Goal: Task Accomplishment & Management: Complete application form

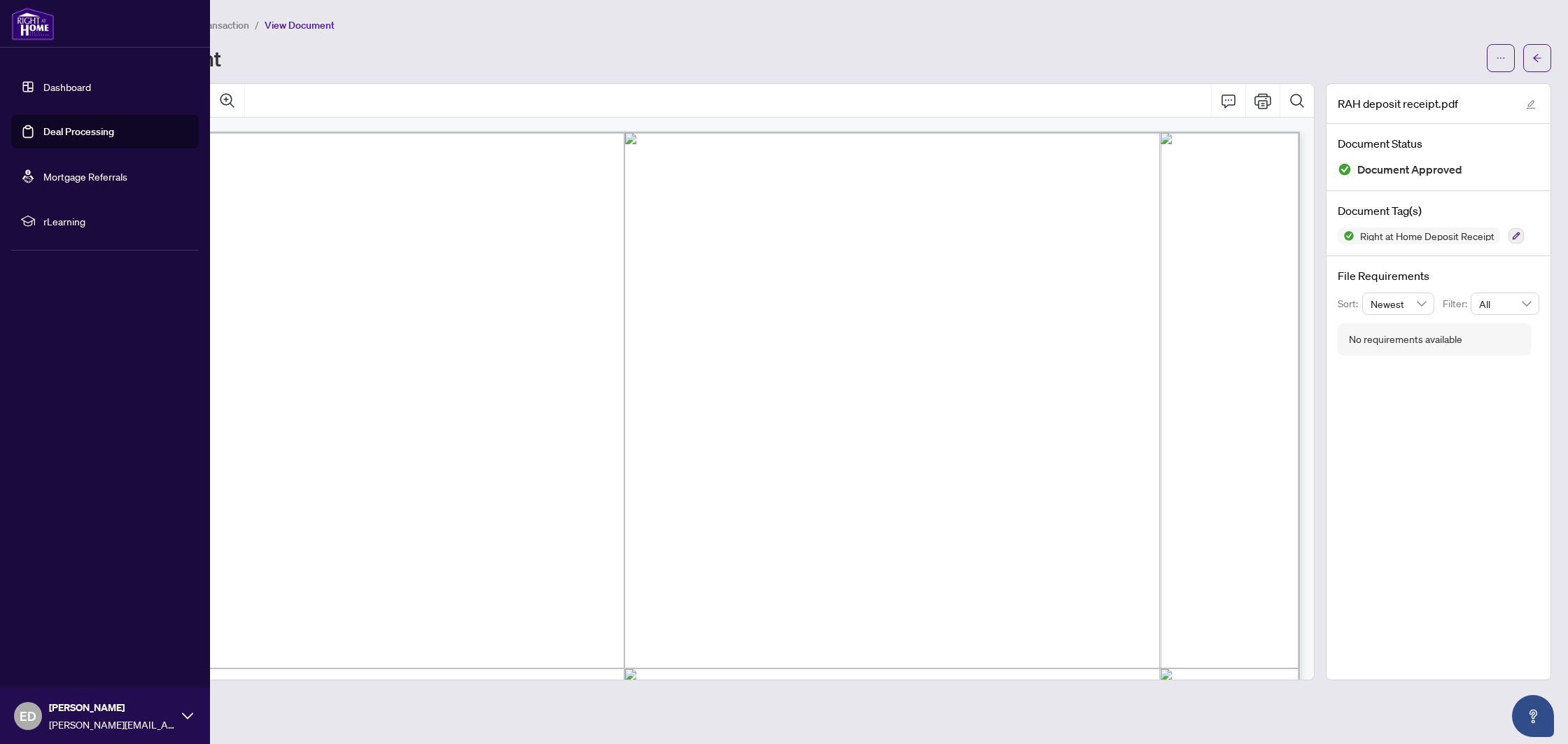
click at [49, 135] on link "Deal Processing" at bounding box center [78, 131] width 70 height 13
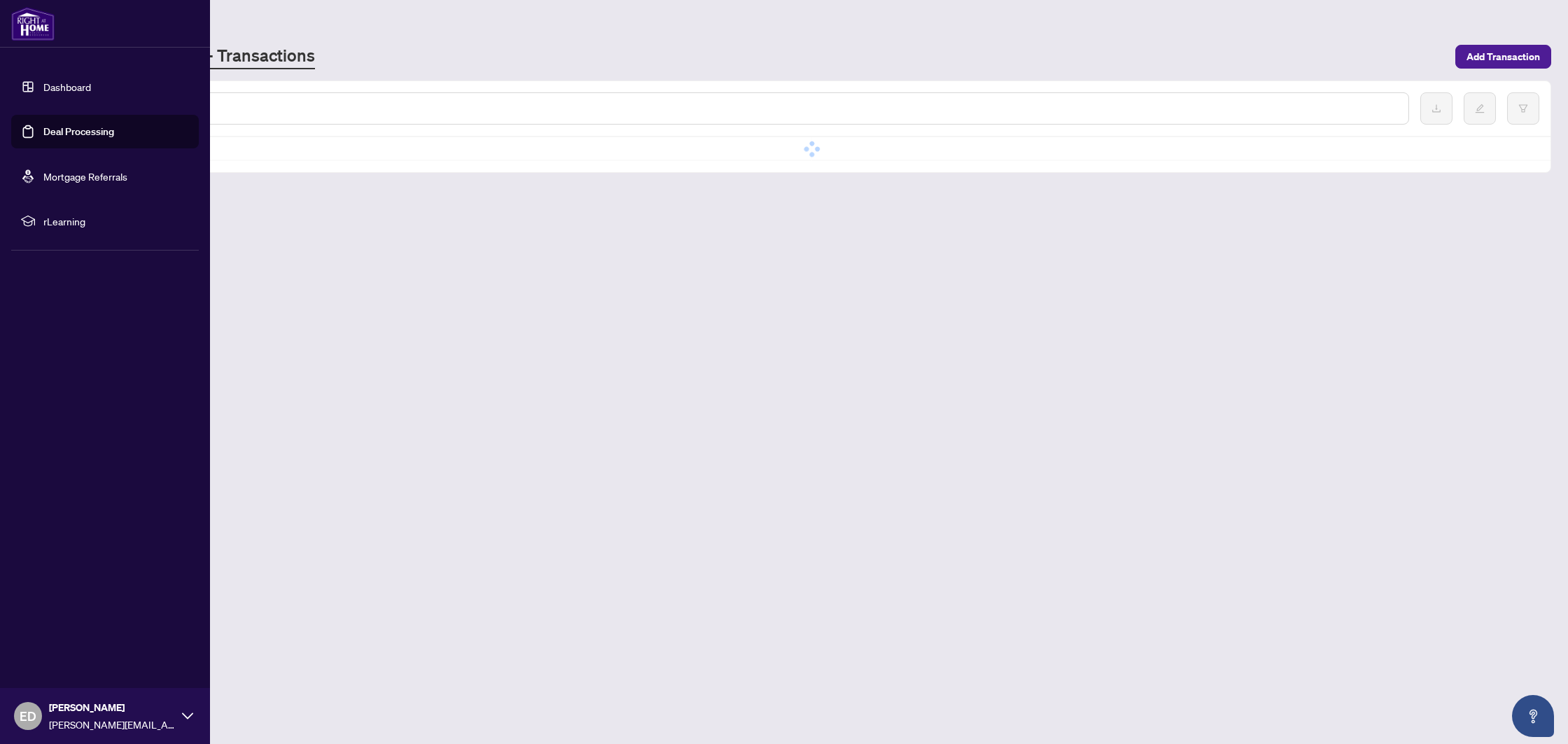
click at [75, 85] on link "Dashboard" at bounding box center [67, 87] width 48 height 13
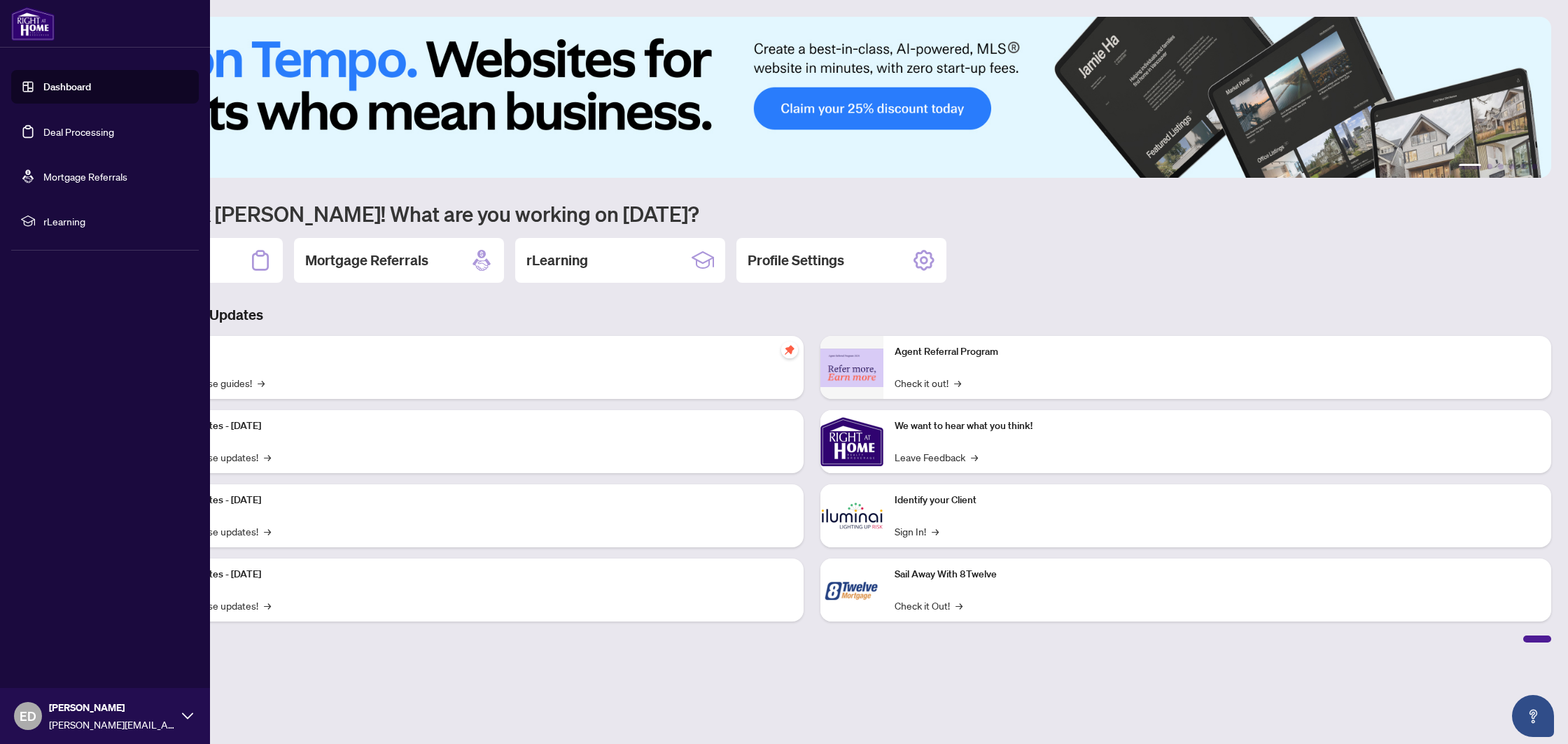
click at [74, 138] on link "Deal Processing" at bounding box center [78, 131] width 70 height 13
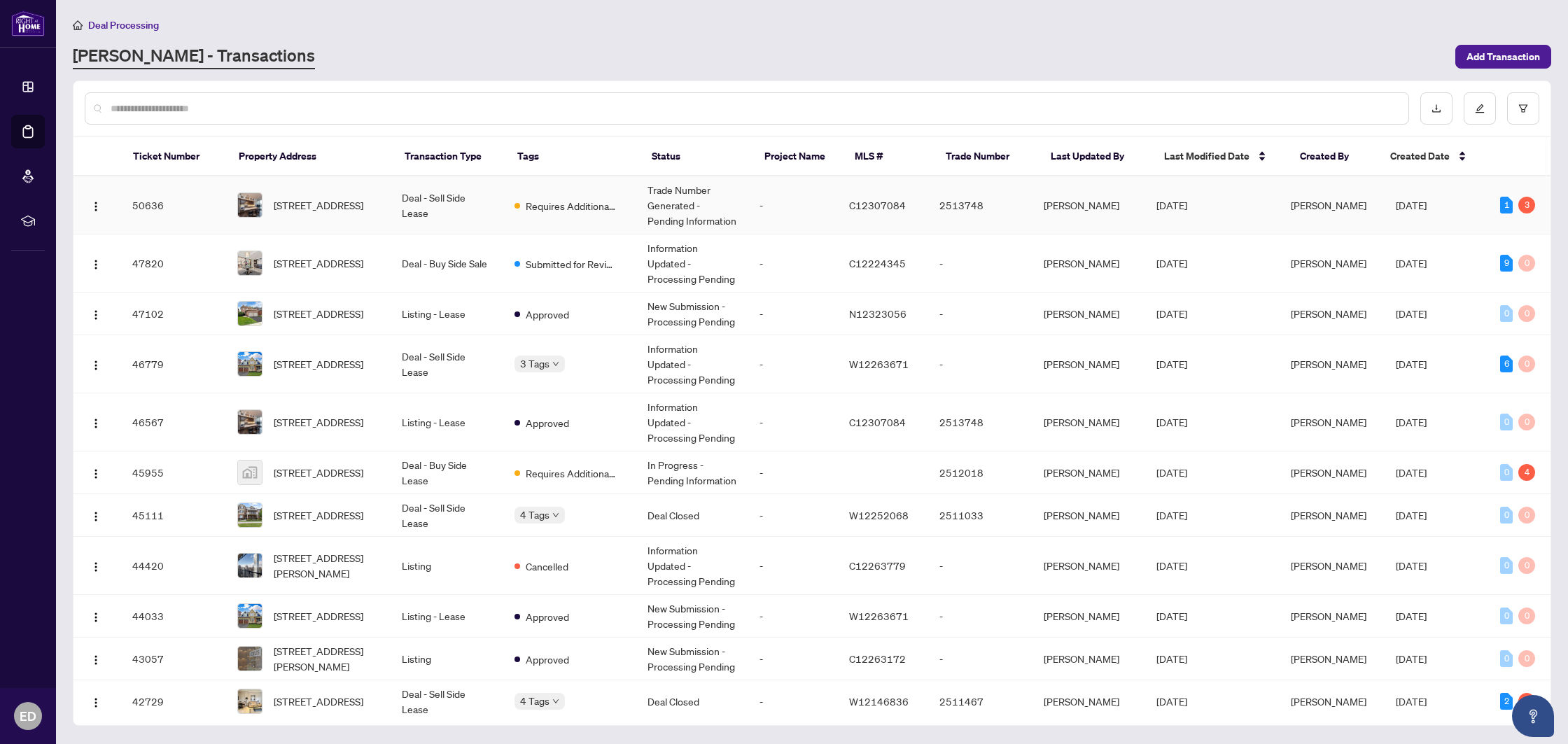
click at [483, 218] on td "Deal - Sell Side Lease" at bounding box center [446, 205] width 112 height 58
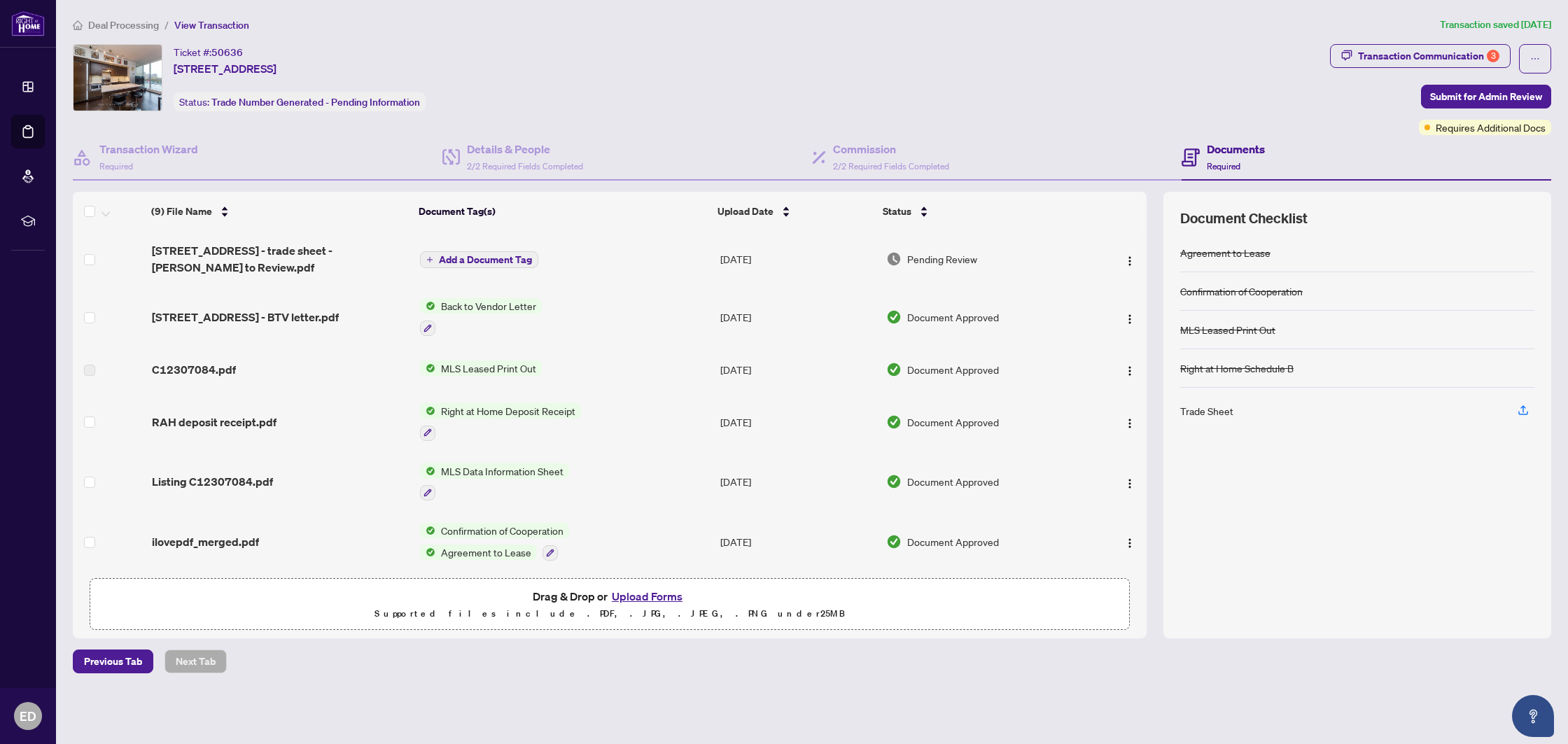
click at [214, 256] on span "[STREET_ADDRESS] - trade sheet - [PERSON_NAME] to Review.pdf" at bounding box center [280, 259] width 257 height 34
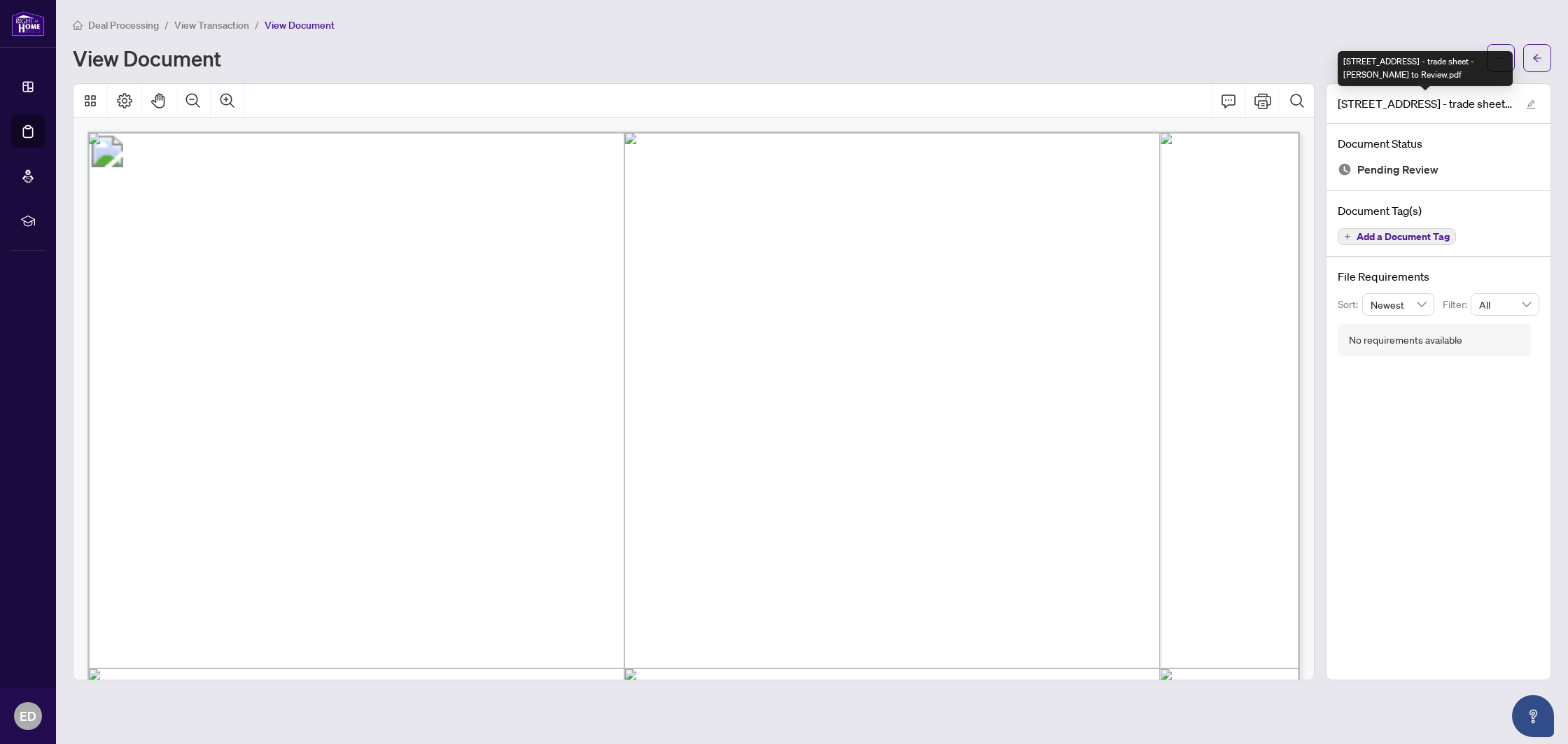
click at [1498, 53] on div "[STREET_ADDRESS] - trade sheet - [PERSON_NAME] to Review.pdf" at bounding box center [1425, 69] width 175 height 35
click at [1504, 44] on button "button" at bounding box center [1500, 58] width 28 height 28
click at [1455, 89] on span "Download" at bounding box center [1450, 89] width 107 height 16
drag, startPoint x: 1533, startPoint y: 63, endPoint x: 1041, endPoint y: 7, distance: 495.2
click at [1533, 63] on span "button" at bounding box center [1536, 58] width 10 height 23
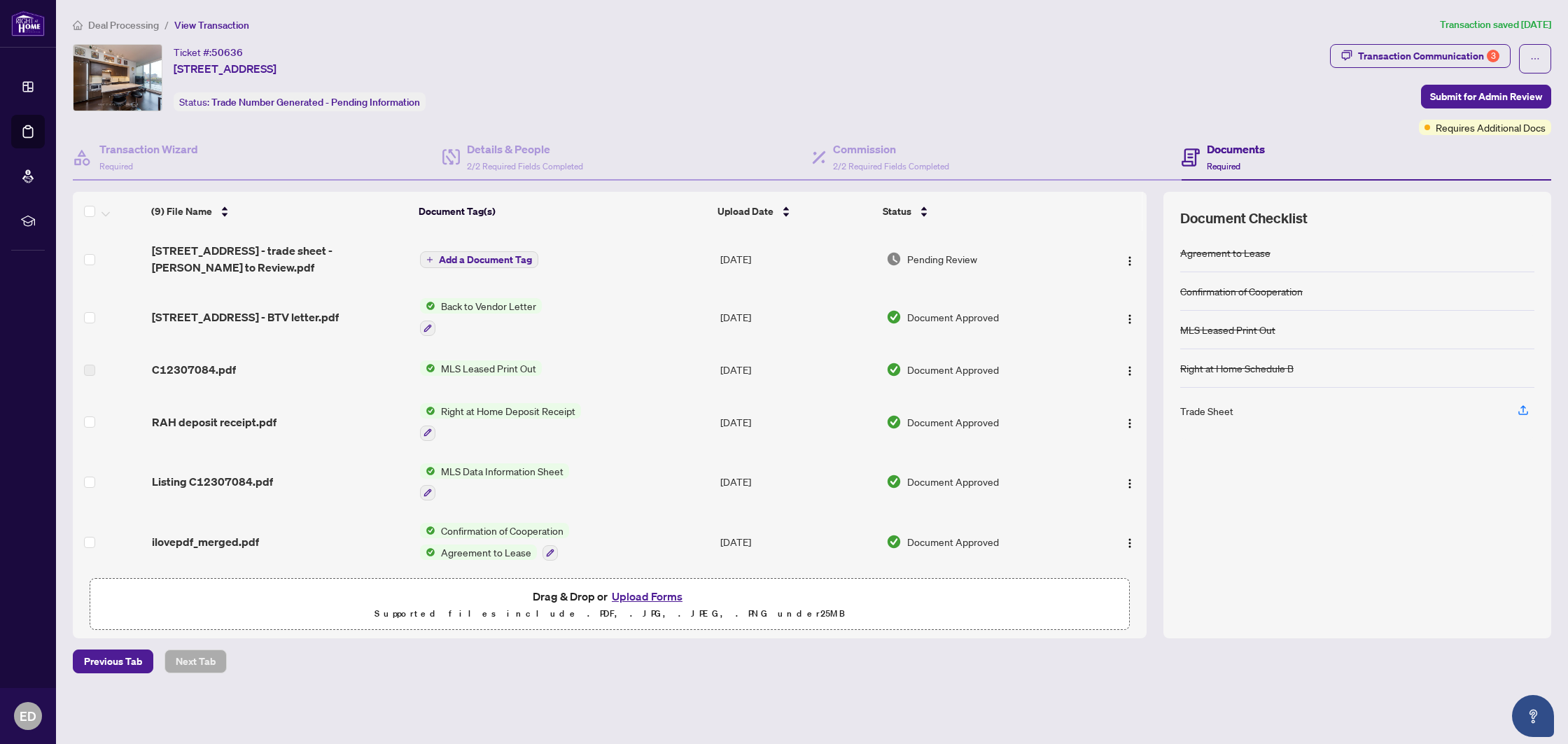
click at [625, 591] on button "Upload Forms" at bounding box center [647, 596] width 79 height 18
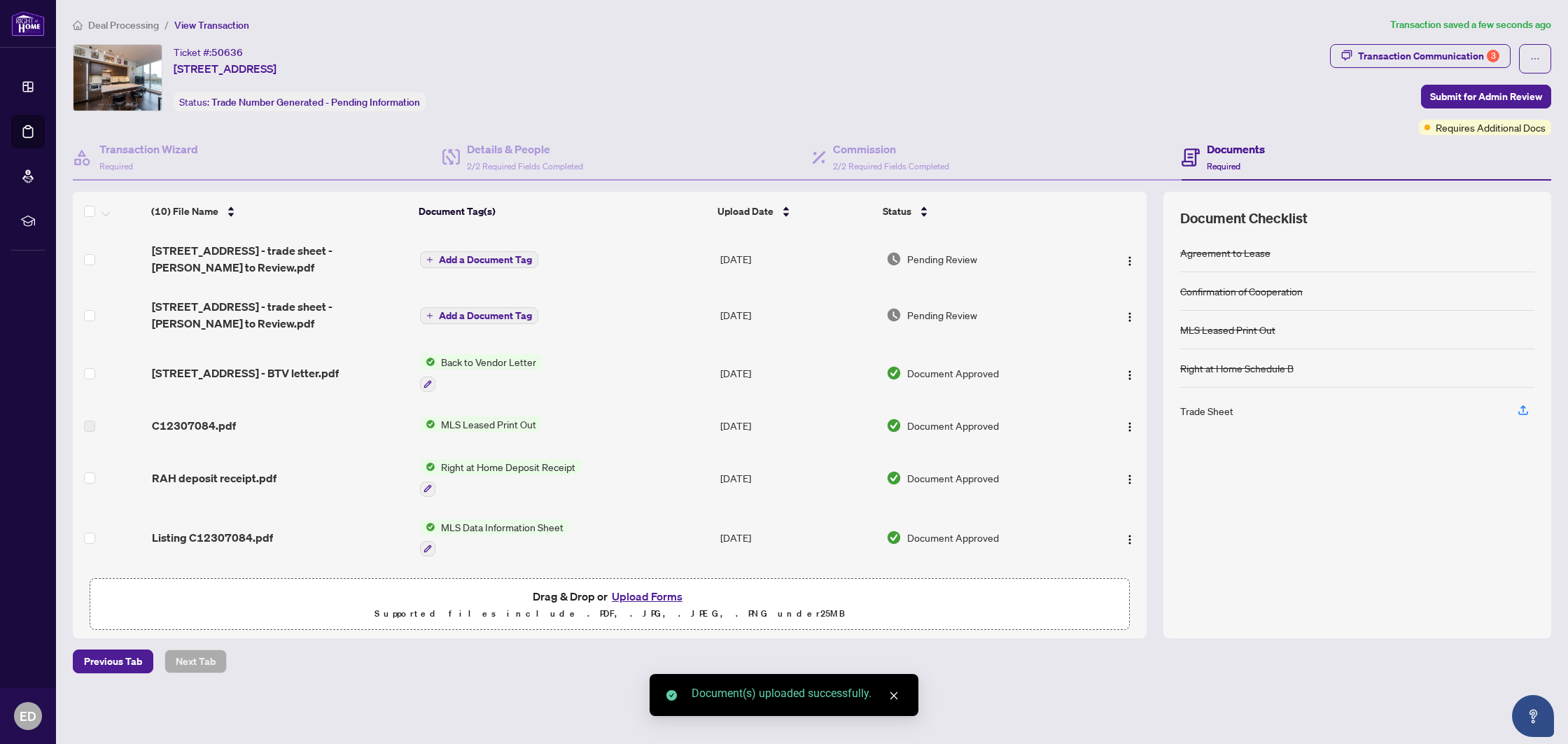
scroll to position [236, 0]
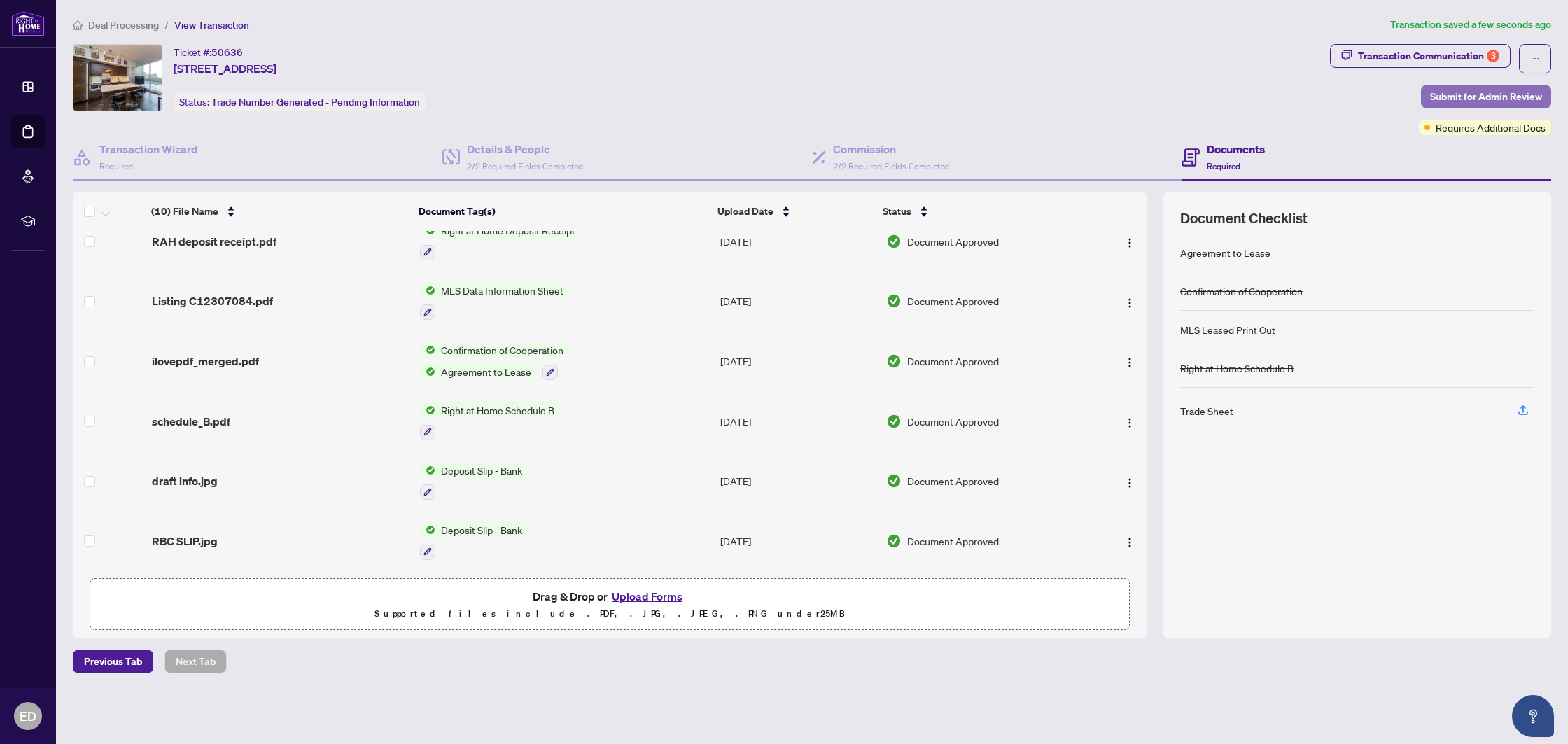
click at [1466, 103] on span "Submit for Admin Review" at bounding box center [1486, 96] width 112 height 23
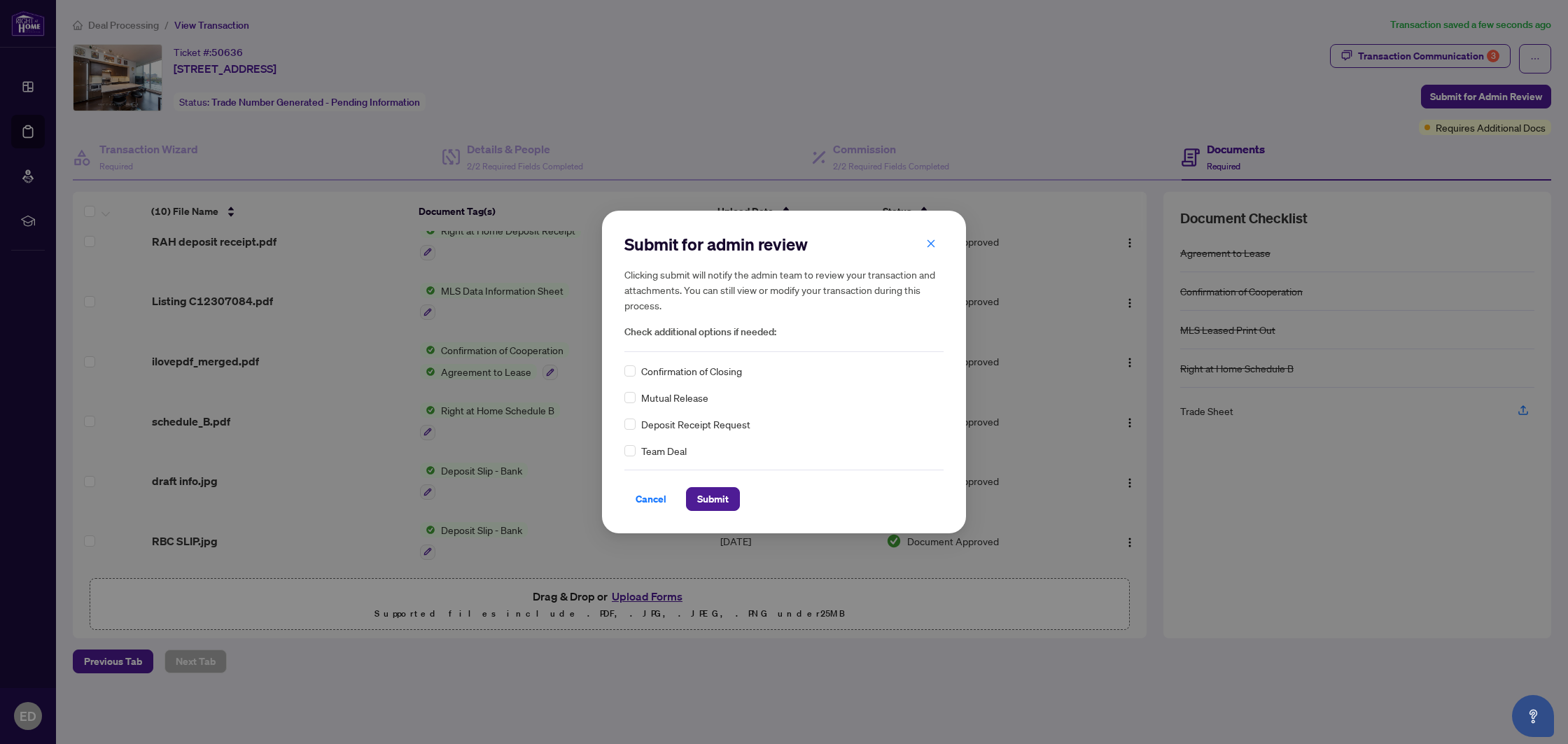
click at [658, 372] on span "Confirmation of Closing" at bounding box center [691, 371] width 101 height 16
click at [708, 504] on span "Submit" at bounding box center [713, 499] width 31 height 23
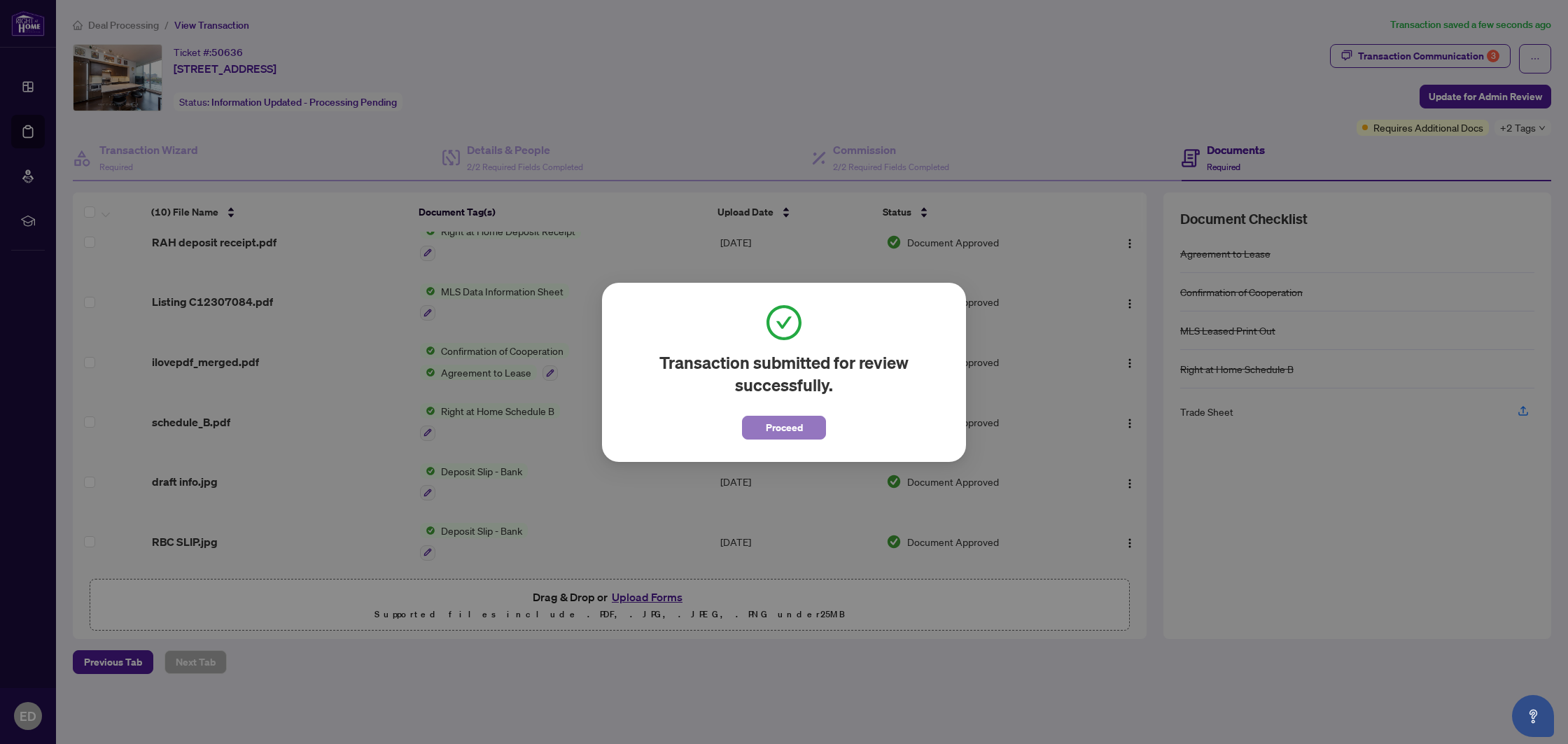
click at [785, 429] on span "Proceed" at bounding box center [784, 428] width 37 height 23
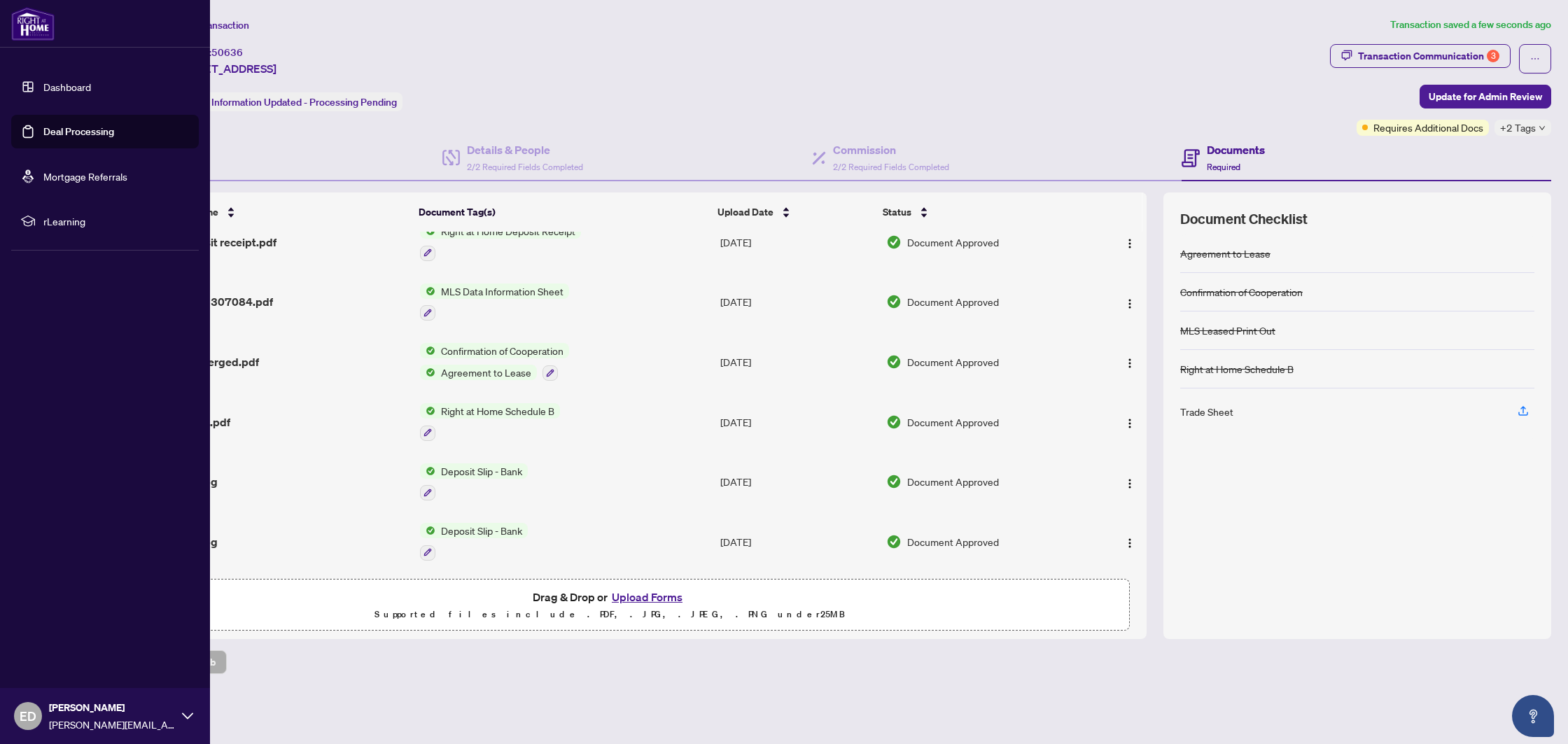
click at [67, 134] on link "Deal Processing" at bounding box center [78, 131] width 70 height 13
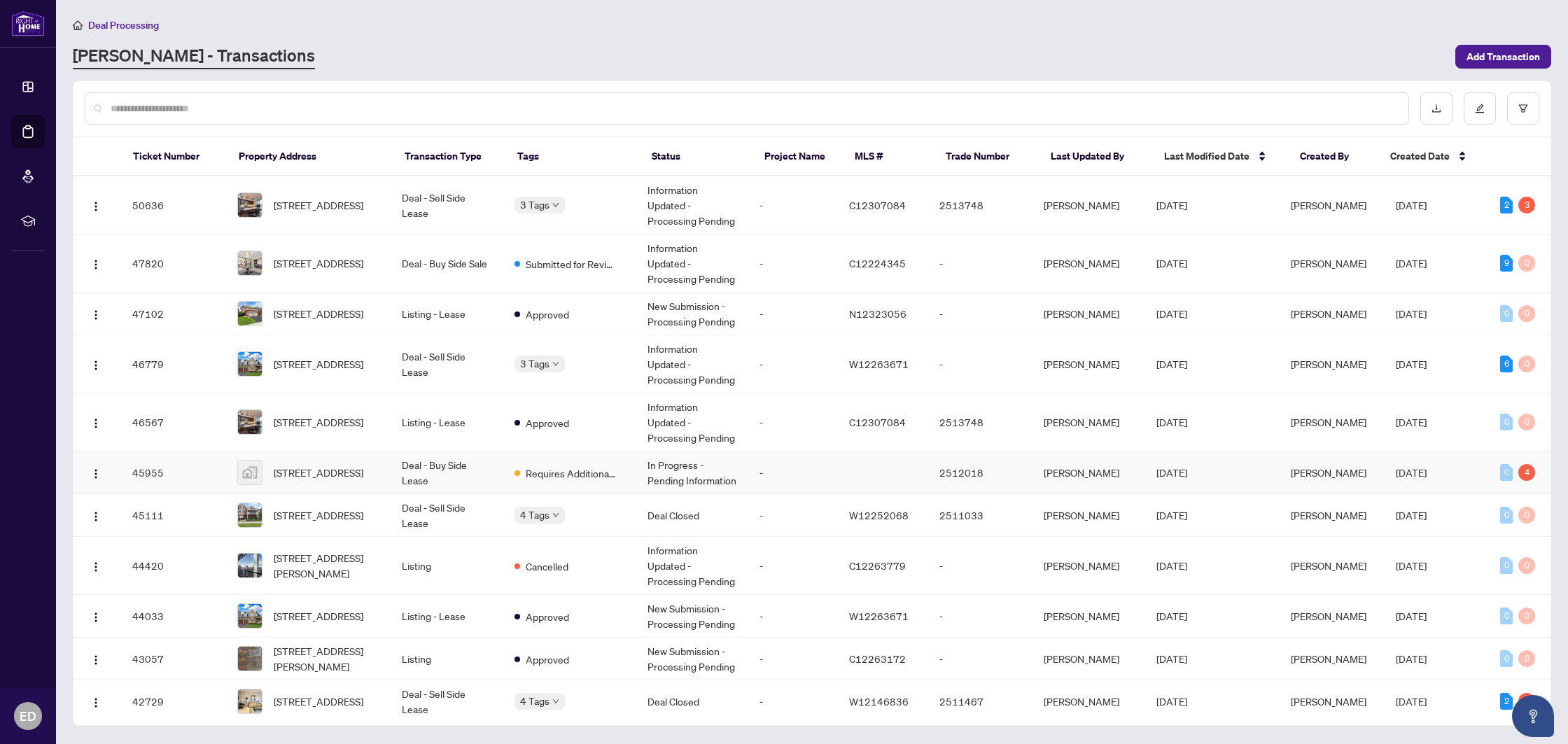
click at [482, 471] on td "Deal - Buy Side Lease" at bounding box center [446, 472] width 112 height 43
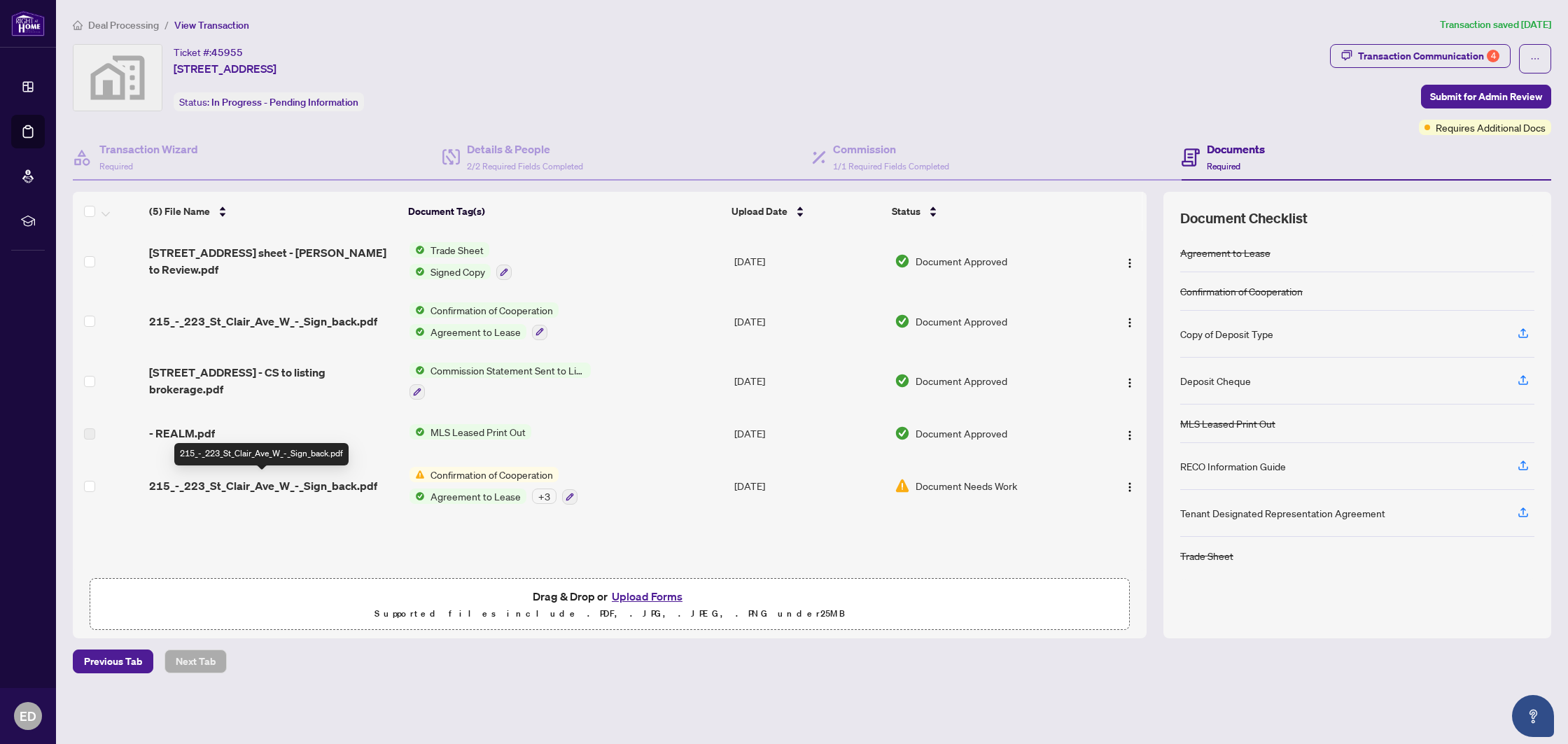
click at [283, 482] on span "215_-_223_St_Clair_Ave_W_-_Sign_back.pdf" at bounding box center [263, 485] width 228 height 16
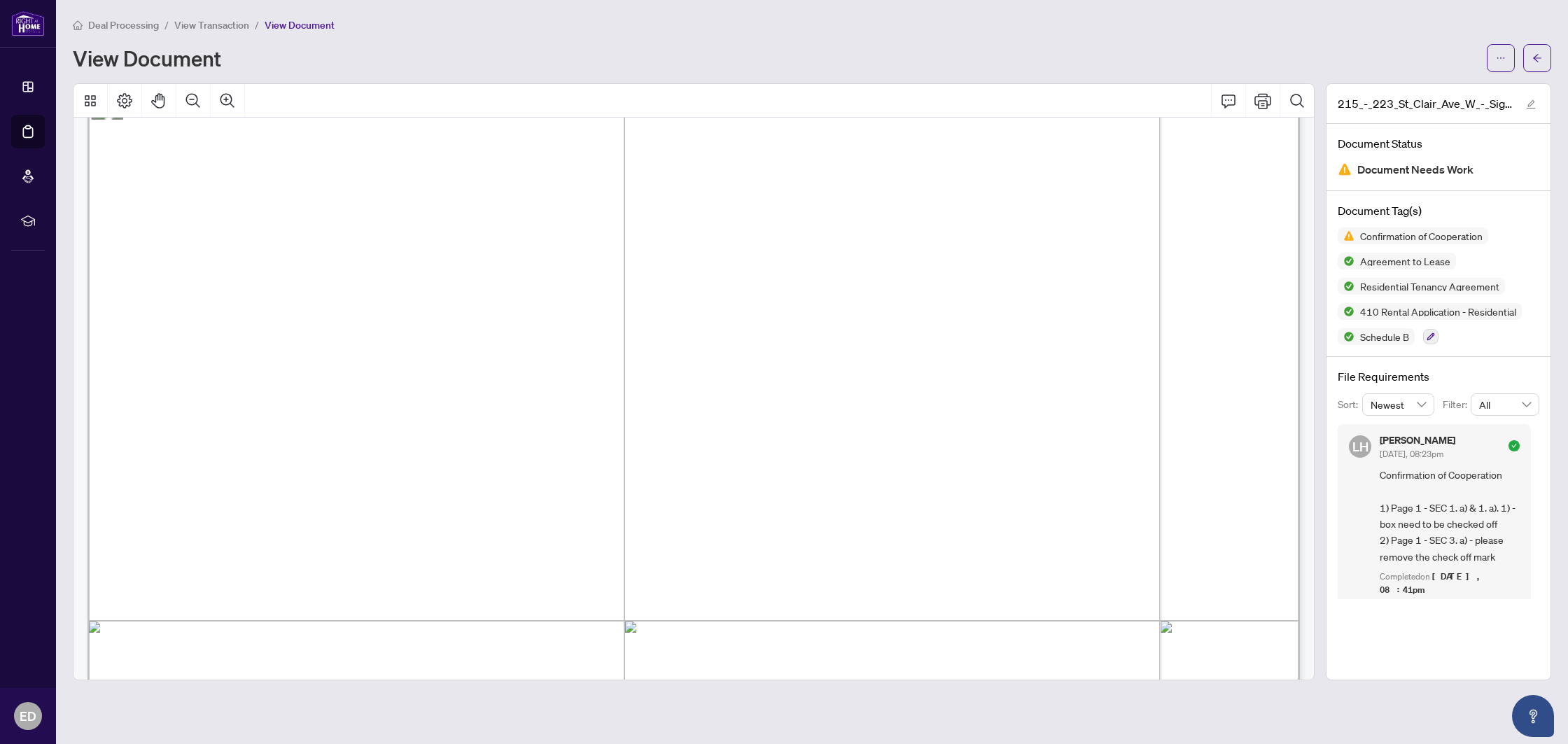
scroll to position [3261, 0]
click at [1505, 59] on button "button" at bounding box center [1500, 58] width 28 height 28
click at [1446, 89] on span "Download" at bounding box center [1450, 89] width 107 height 16
click at [1540, 59] on icon "arrow-left" at bounding box center [1536, 57] width 10 height 10
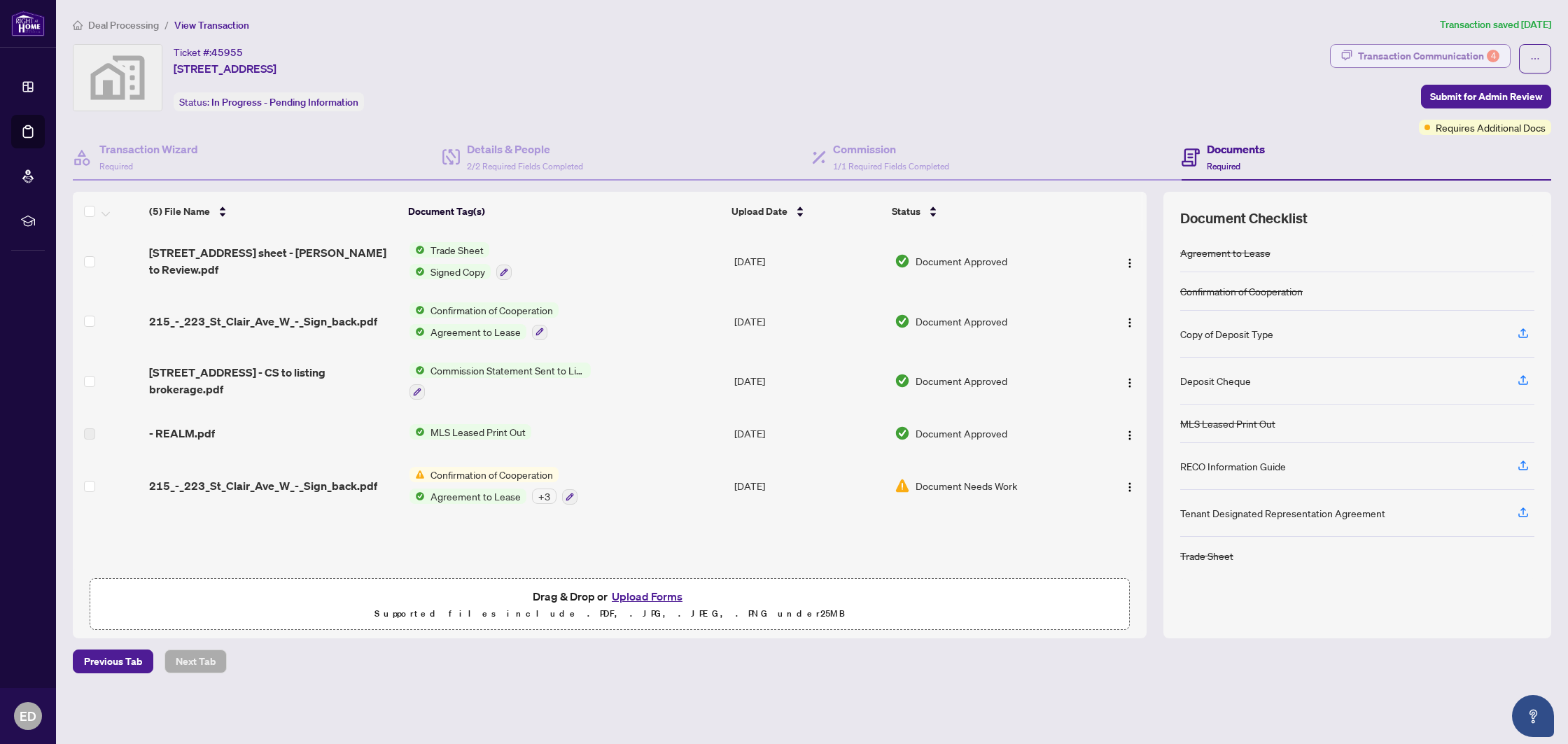
click at [1443, 62] on div "Transaction Communication 4" at bounding box center [1428, 56] width 142 height 23
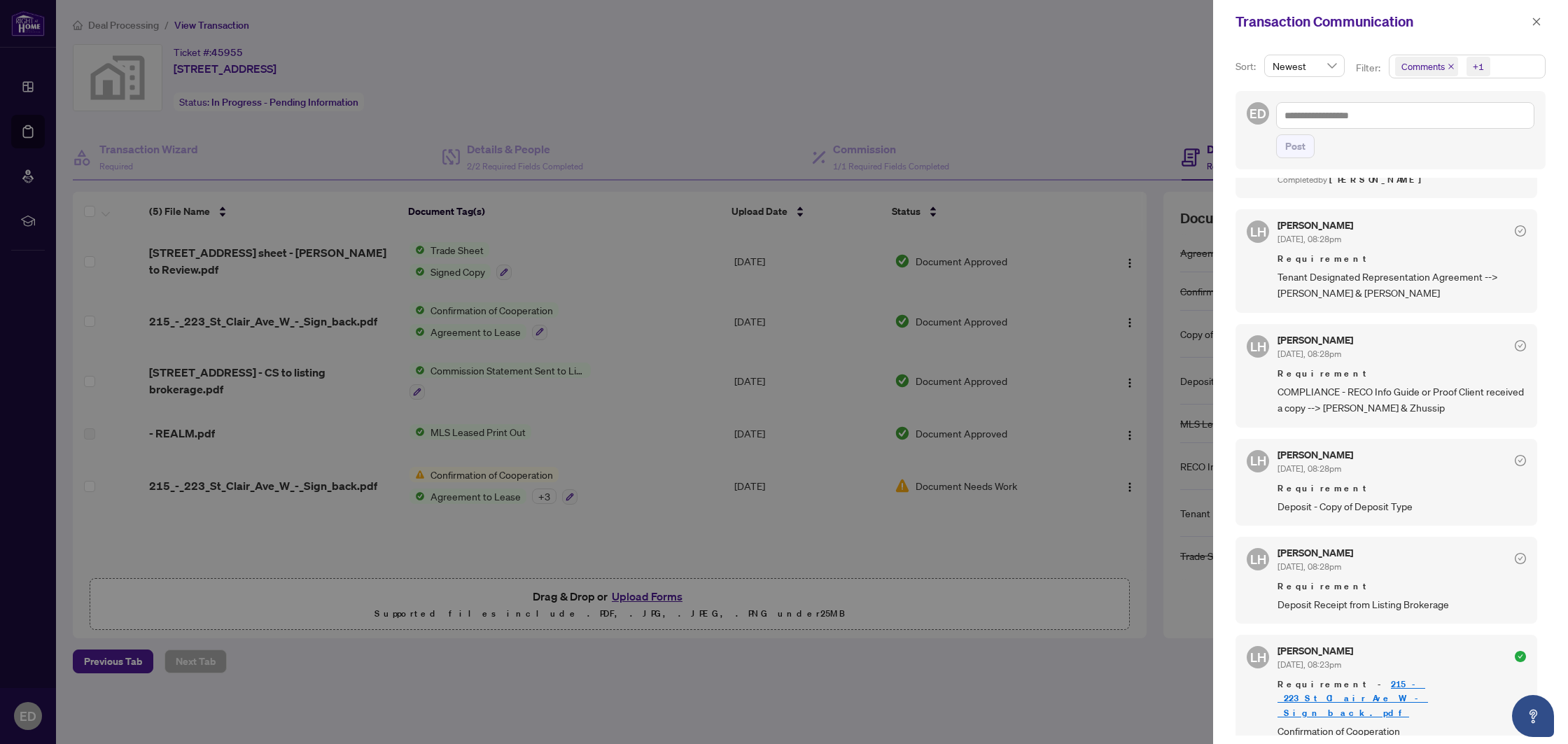
scroll to position [408, 0]
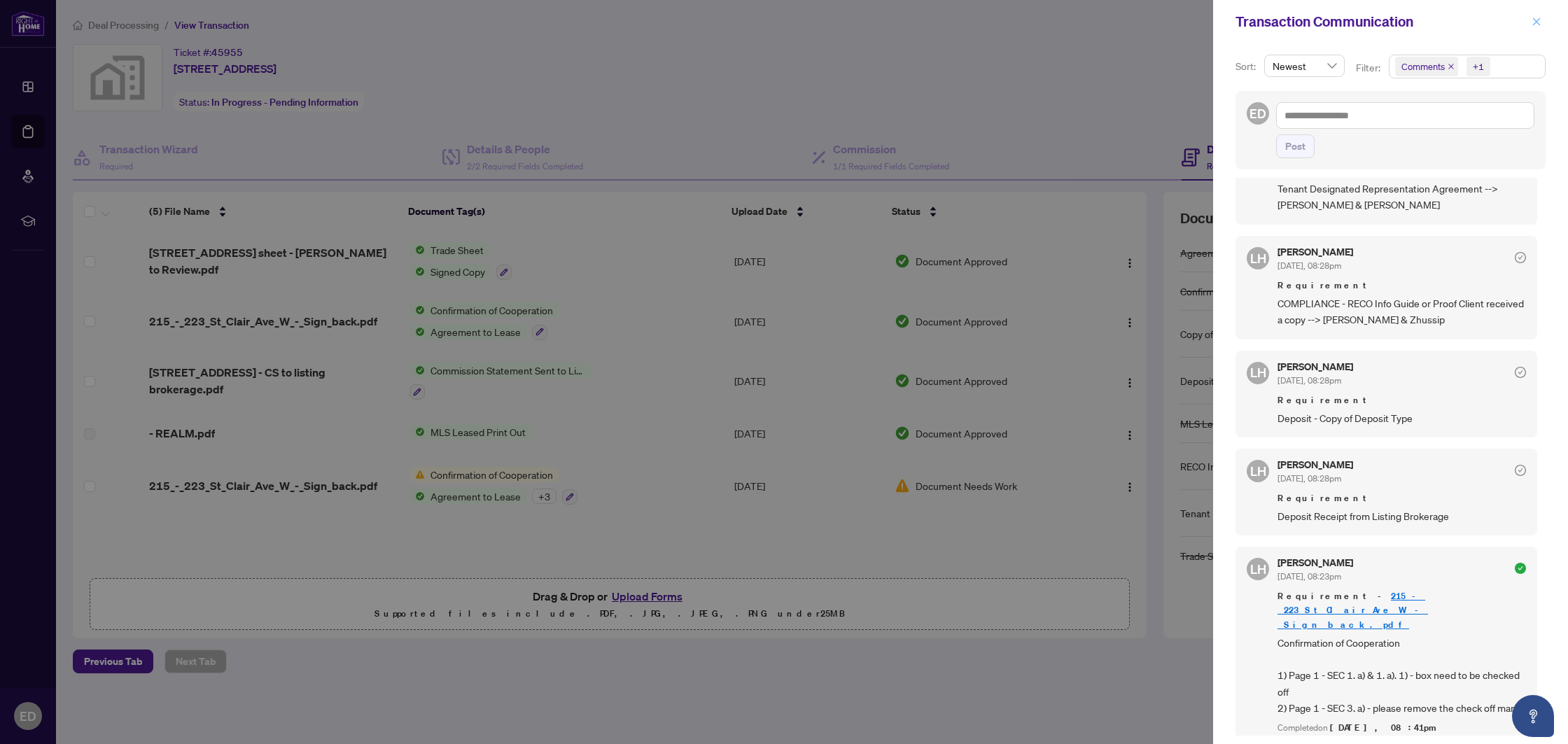
click at [1537, 29] on span "button" at bounding box center [1536, 22] width 10 height 23
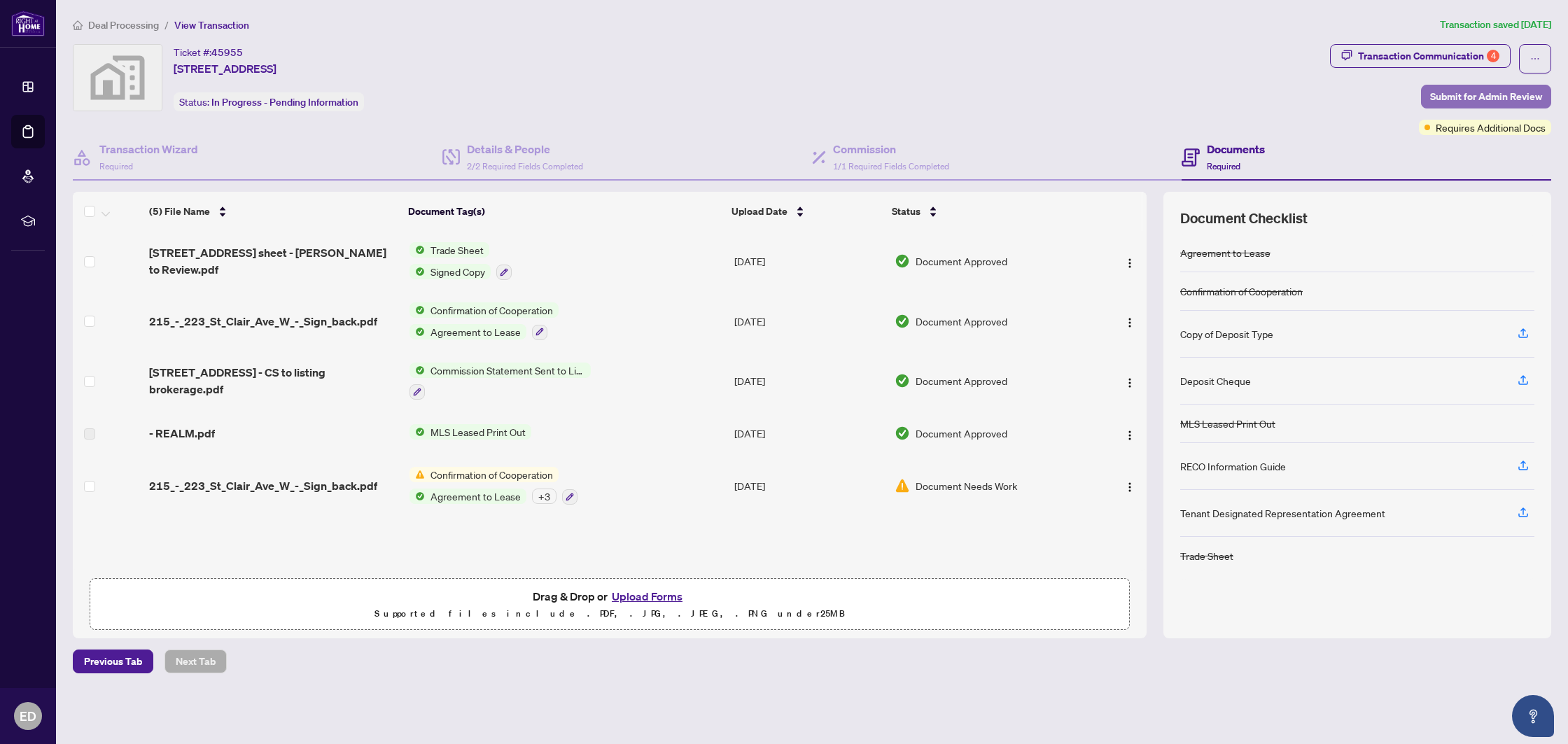
click at [1461, 95] on span "Submit for Admin Review" at bounding box center [1486, 96] width 112 height 23
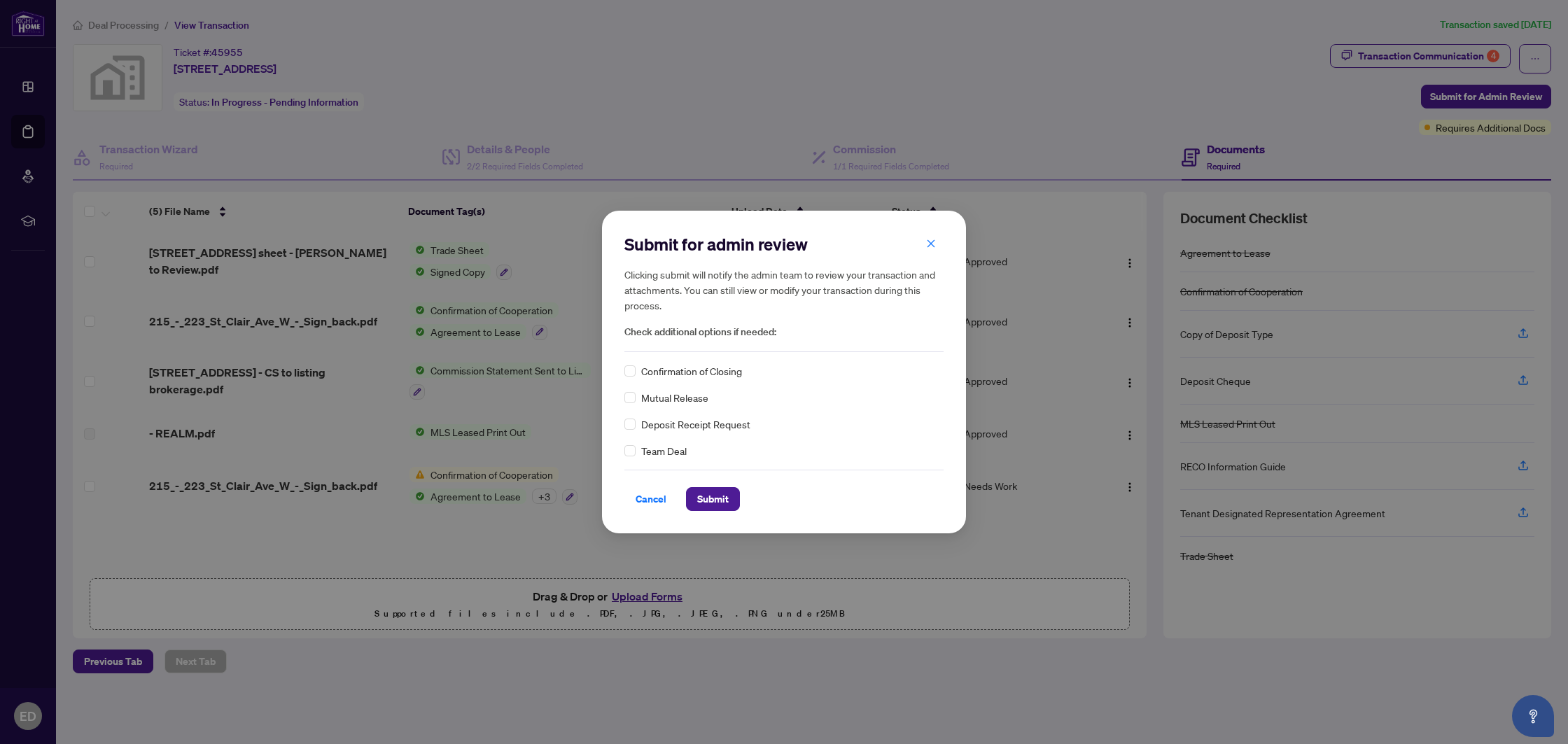
click at [669, 370] on span "Confirmation of Closing" at bounding box center [691, 371] width 101 height 16
click at [713, 490] on span "Submit" at bounding box center [713, 499] width 31 height 23
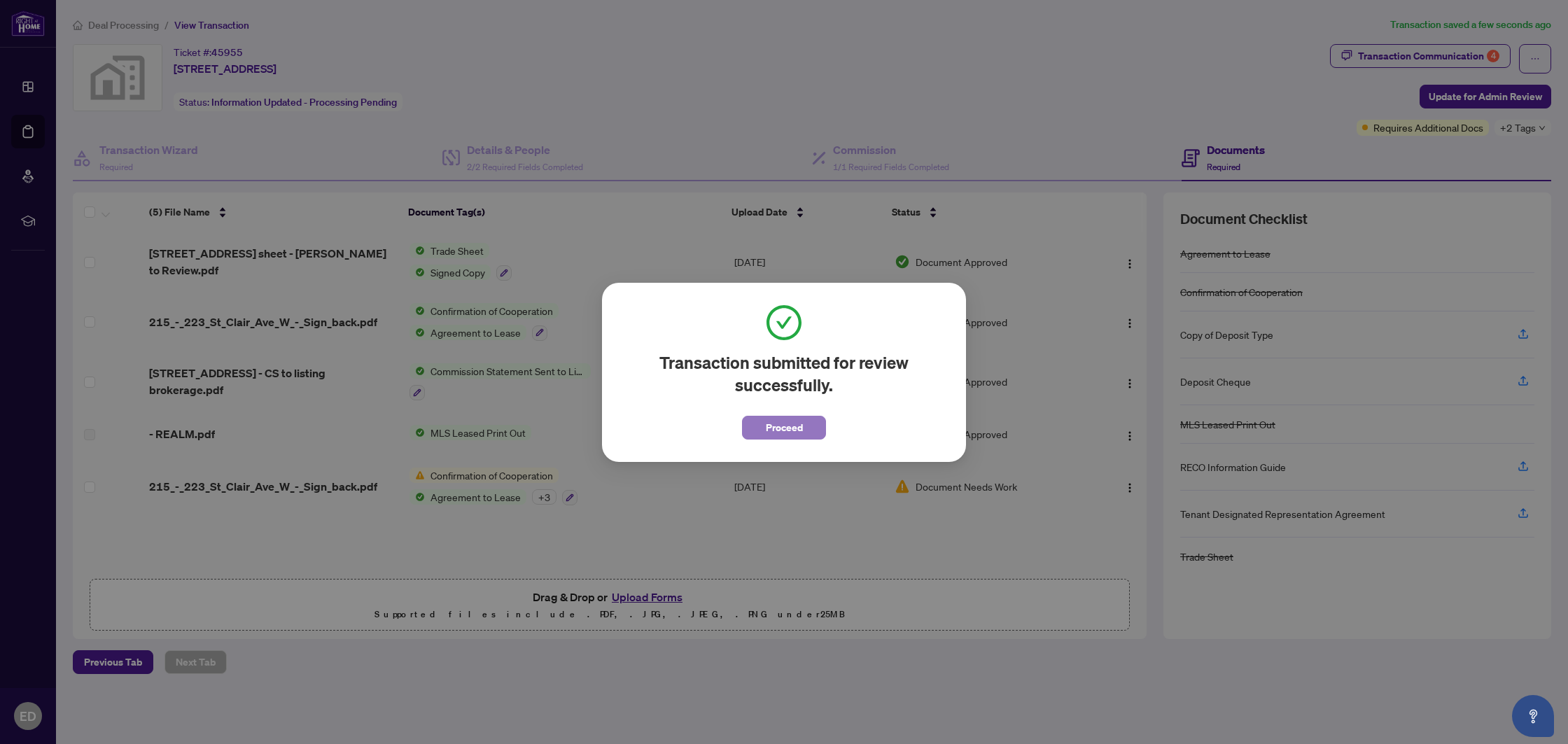
click at [741, 425] on button "Proceed" at bounding box center [783, 427] width 84 height 23
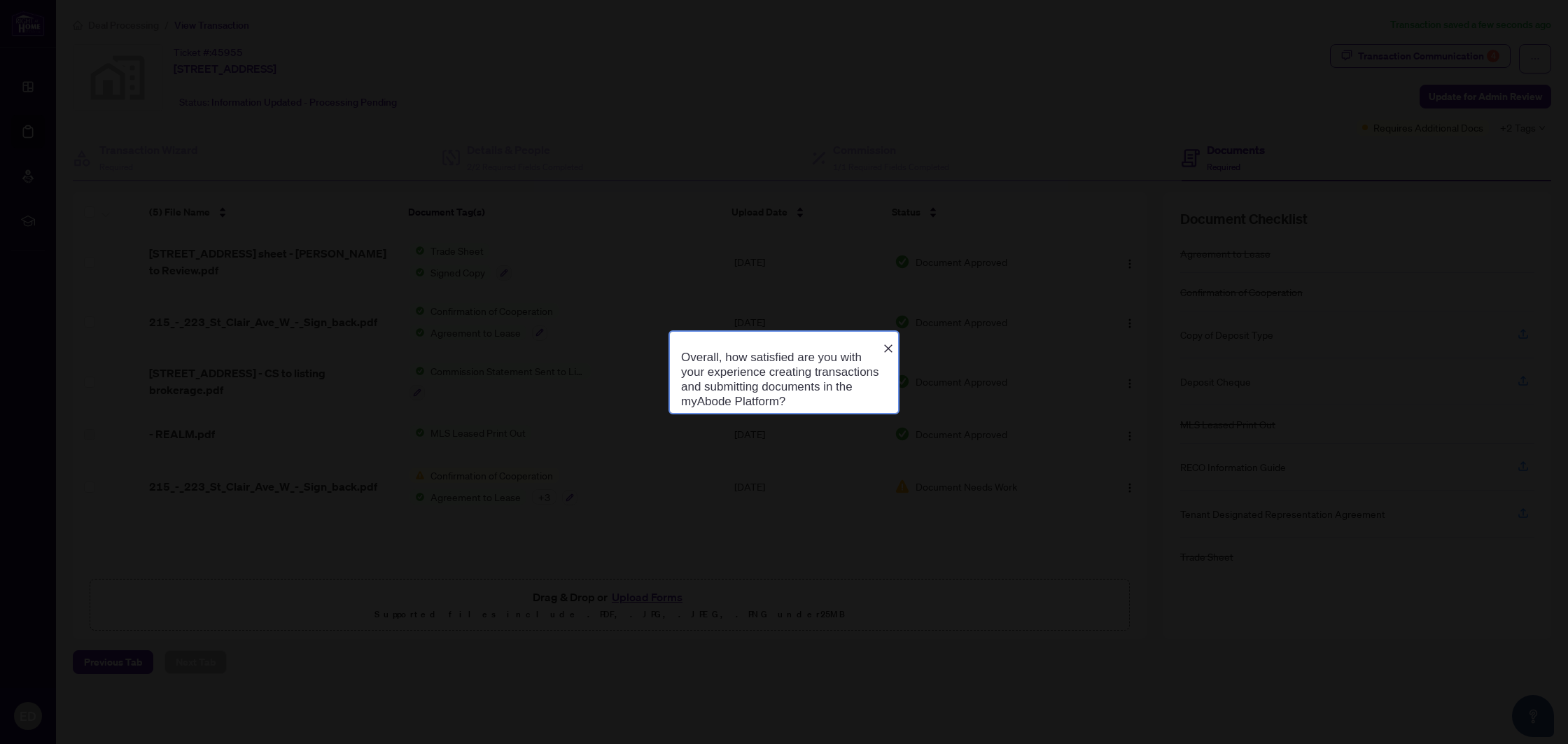
scroll to position [0, 0]
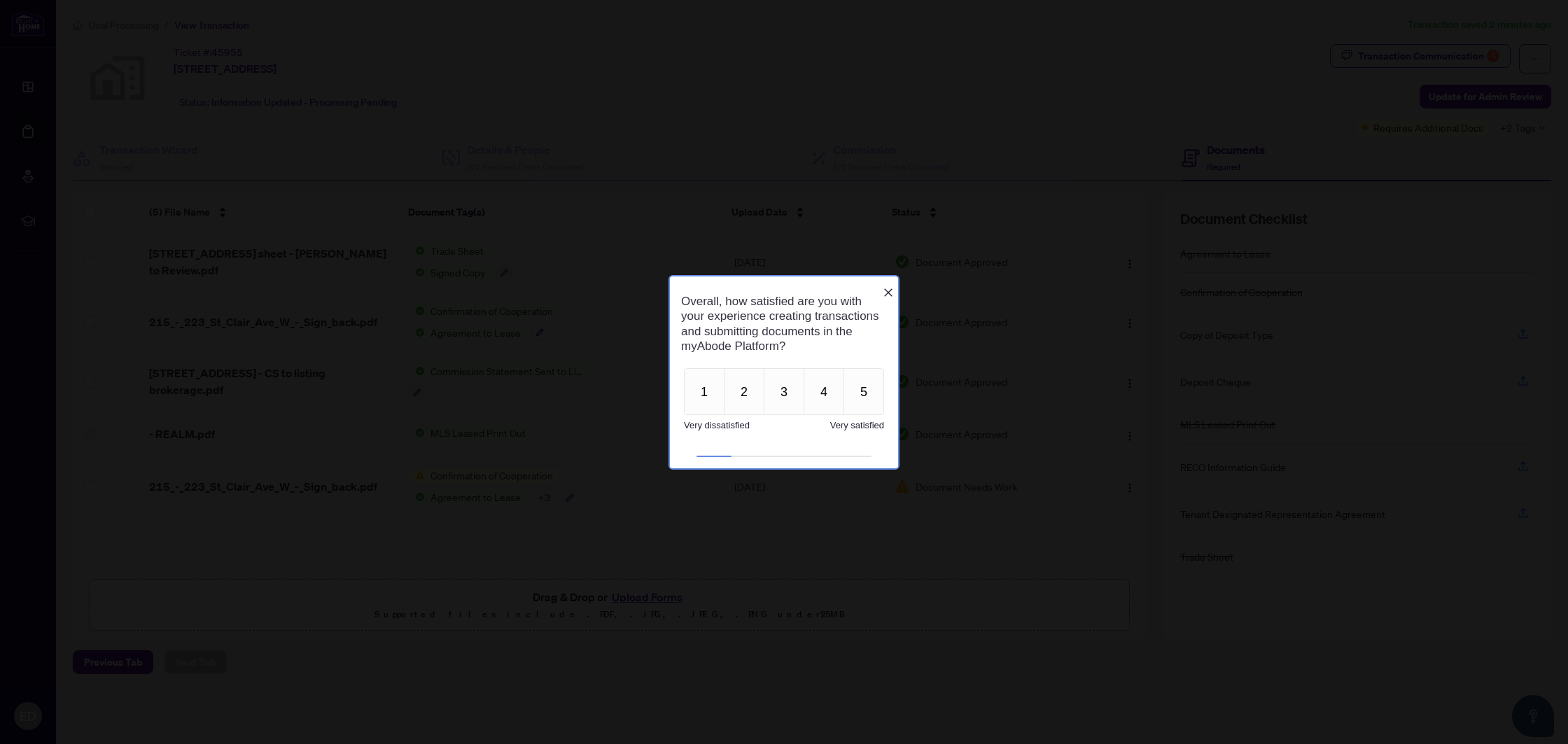
click at [886, 286] on icon "Close button" at bounding box center [887, 292] width 11 height 11
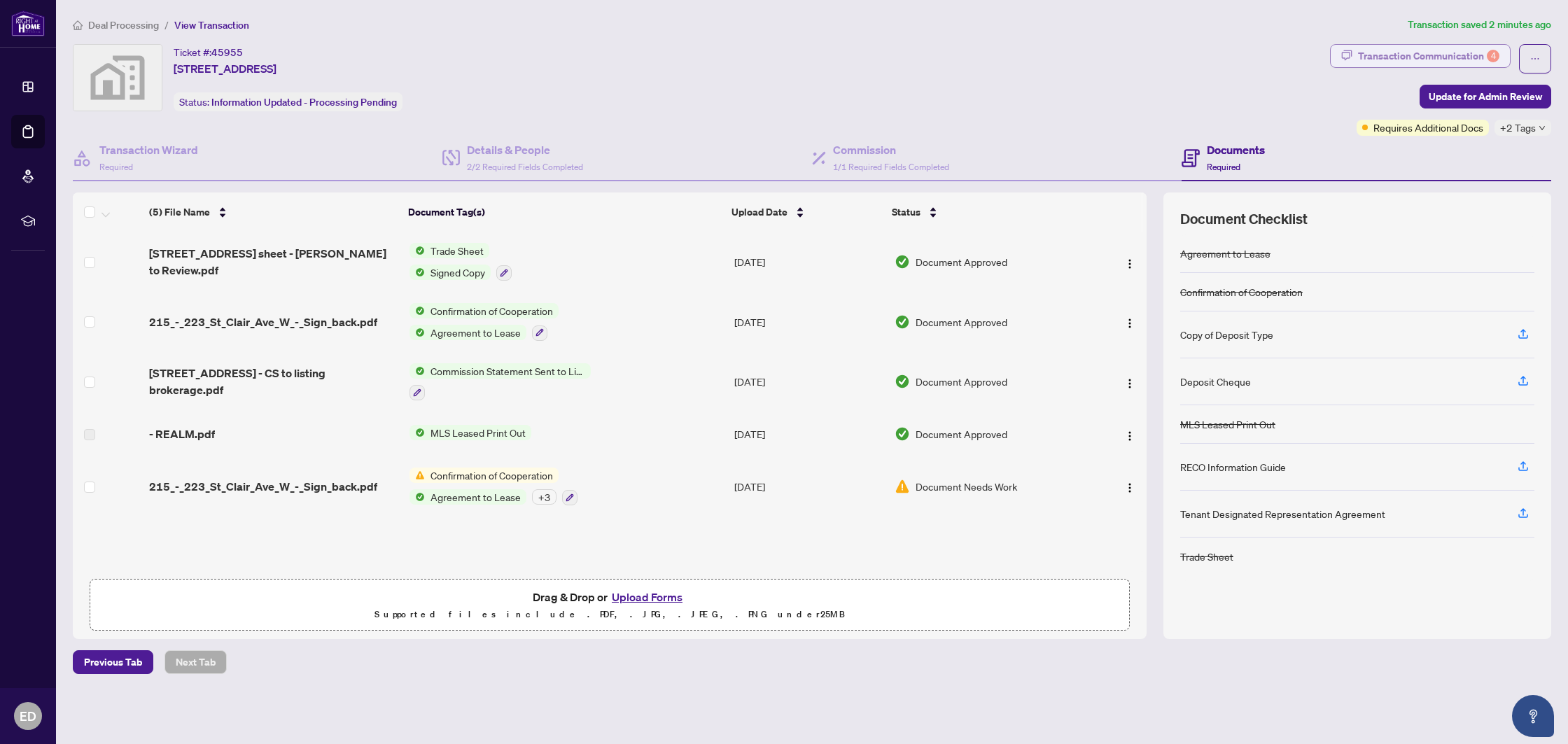
click at [1432, 60] on div "Transaction Communication 4" at bounding box center [1428, 56] width 142 height 23
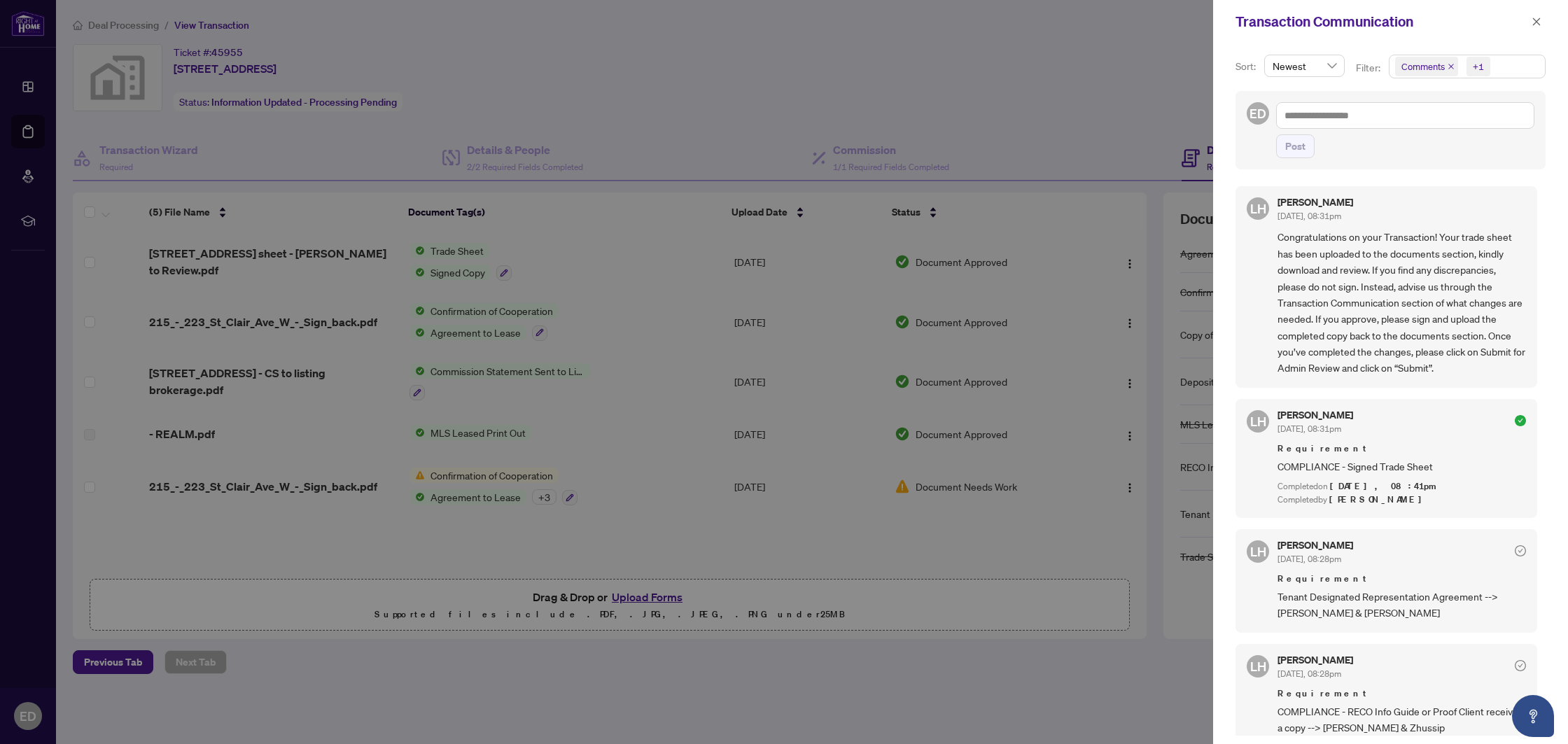
click at [1044, 140] on div at bounding box center [784, 372] width 1568 height 744
drag, startPoint x: 1542, startPoint y: 23, endPoint x: 1521, endPoint y: 23, distance: 21.0
click at [1541, 23] on button "button" at bounding box center [1536, 21] width 18 height 16
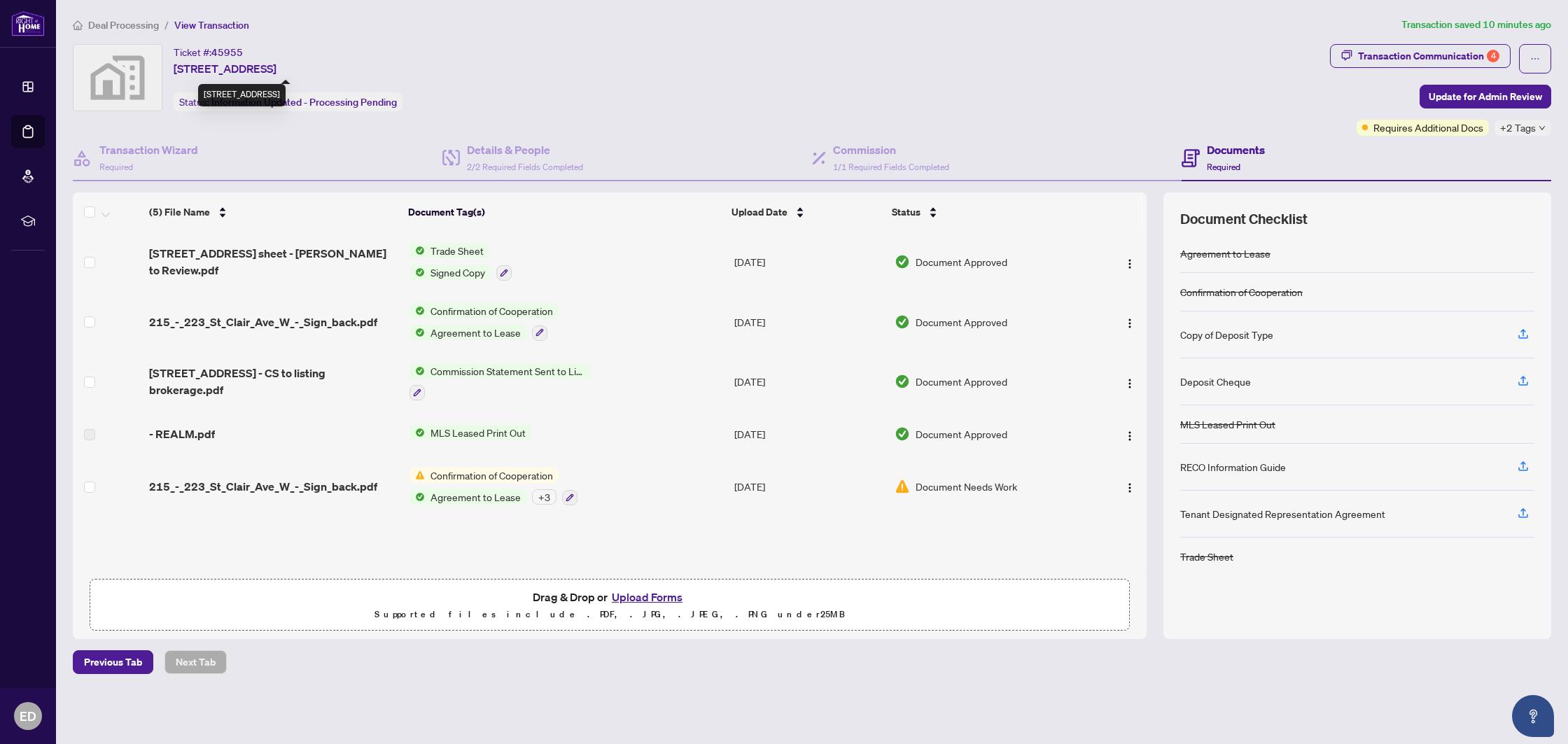
drag, startPoint x: 418, startPoint y: 72, endPoint x: 206, endPoint y: 72, distance: 212.0
click at [222, 69] on div "Ticket #: 45955 [STREET_ADDRESS] Status: Information Updated - Processing Pendi…" at bounding box center [698, 77] width 1251 height 67
click at [190, 74] on span "[STREET_ADDRESS]" at bounding box center [225, 68] width 102 height 16
drag, startPoint x: 174, startPoint y: 67, endPoint x: 288, endPoint y: 63, distance: 114.1
click at [276, 63] on span "[STREET_ADDRESS]" at bounding box center [225, 68] width 102 height 16
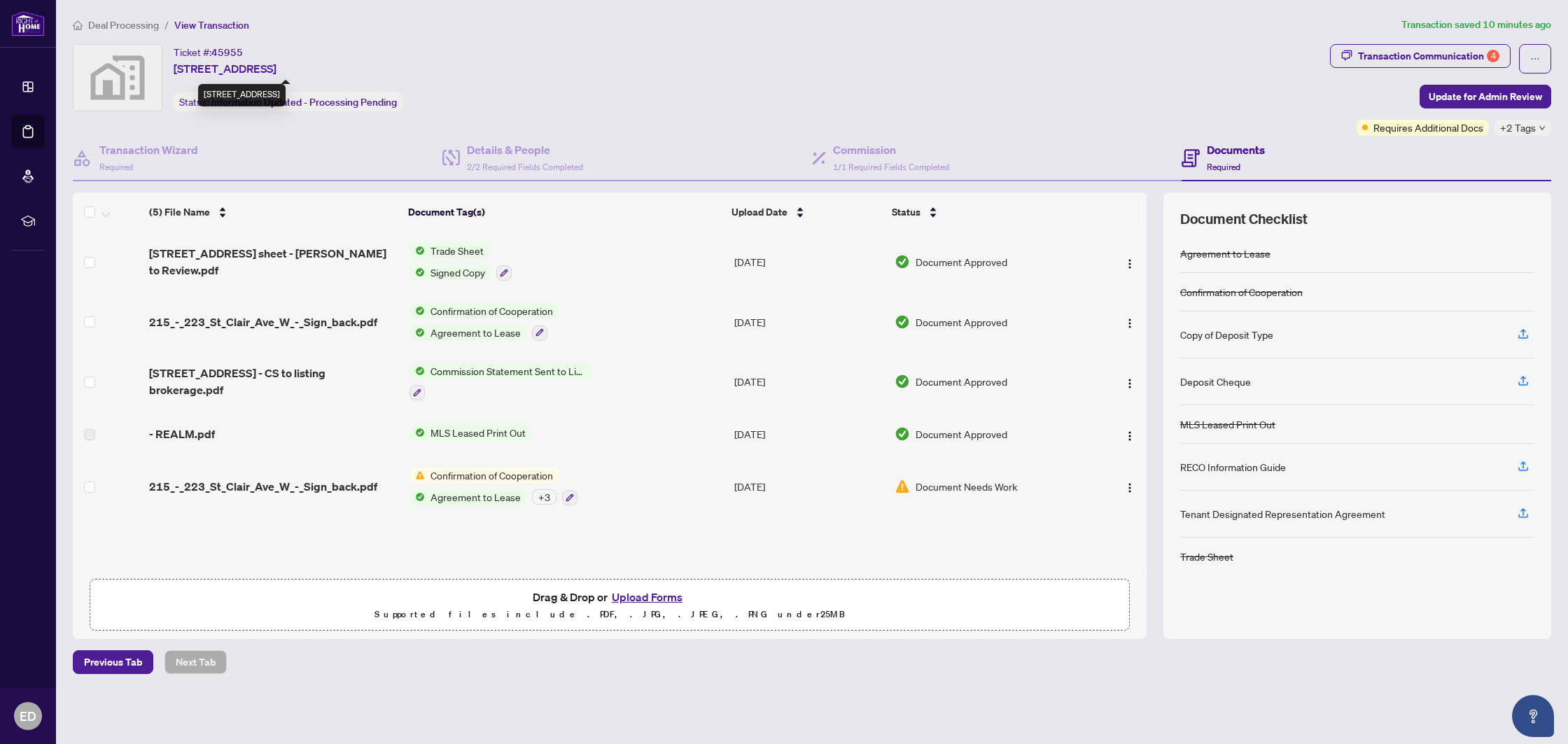
copy span "[STREET_ADDRESS]"
click at [249, 484] on span "215_-_223_St_Clair_Ave_W_-_Sign_back.pdf" at bounding box center [263, 486] width 228 height 16
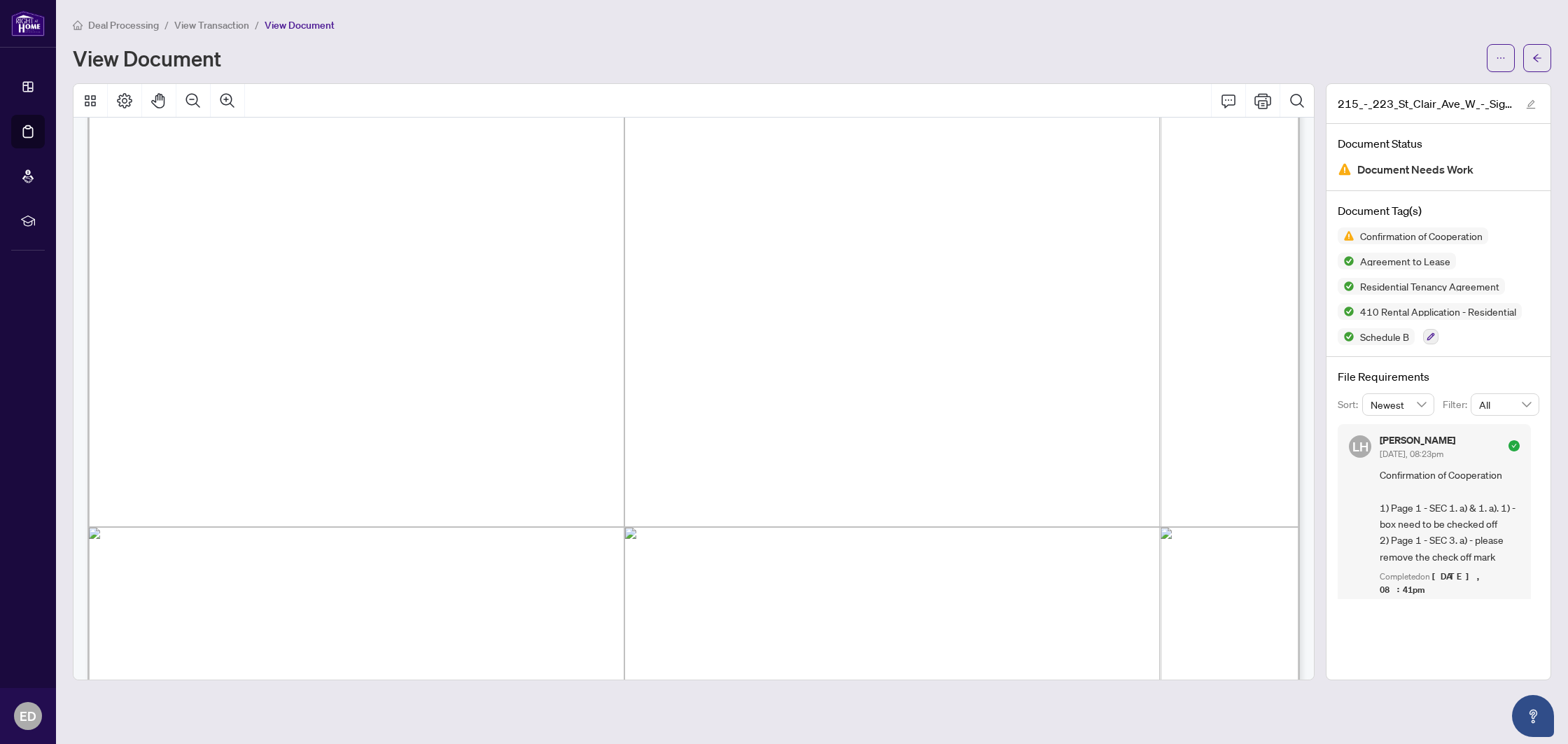
scroll to position [3355, 0]
click at [1534, 59] on icon "arrow-left" at bounding box center [1536, 57] width 10 height 10
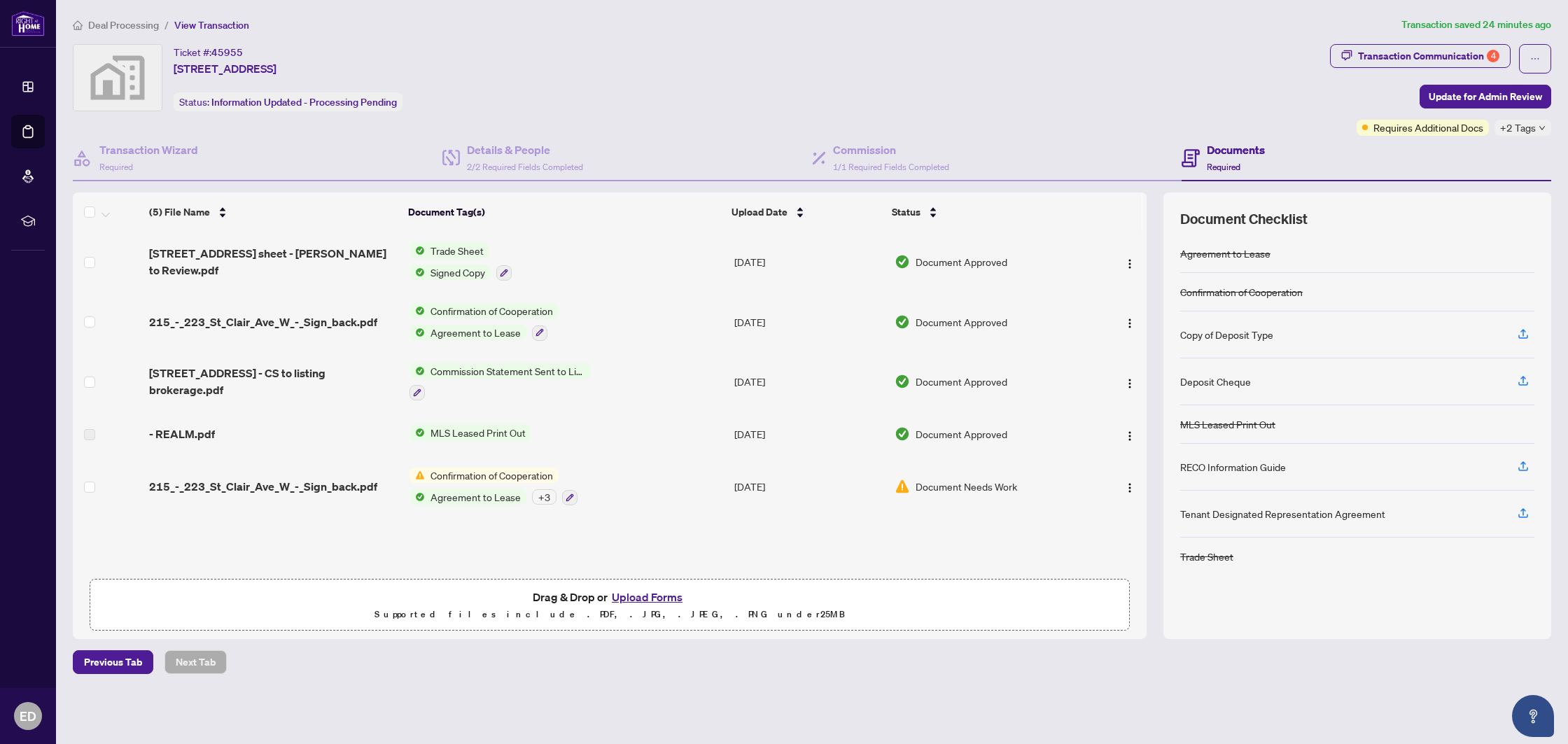
click at [636, 594] on button "Upload Forms" at bounding box center [647, 596] width 79 height 18
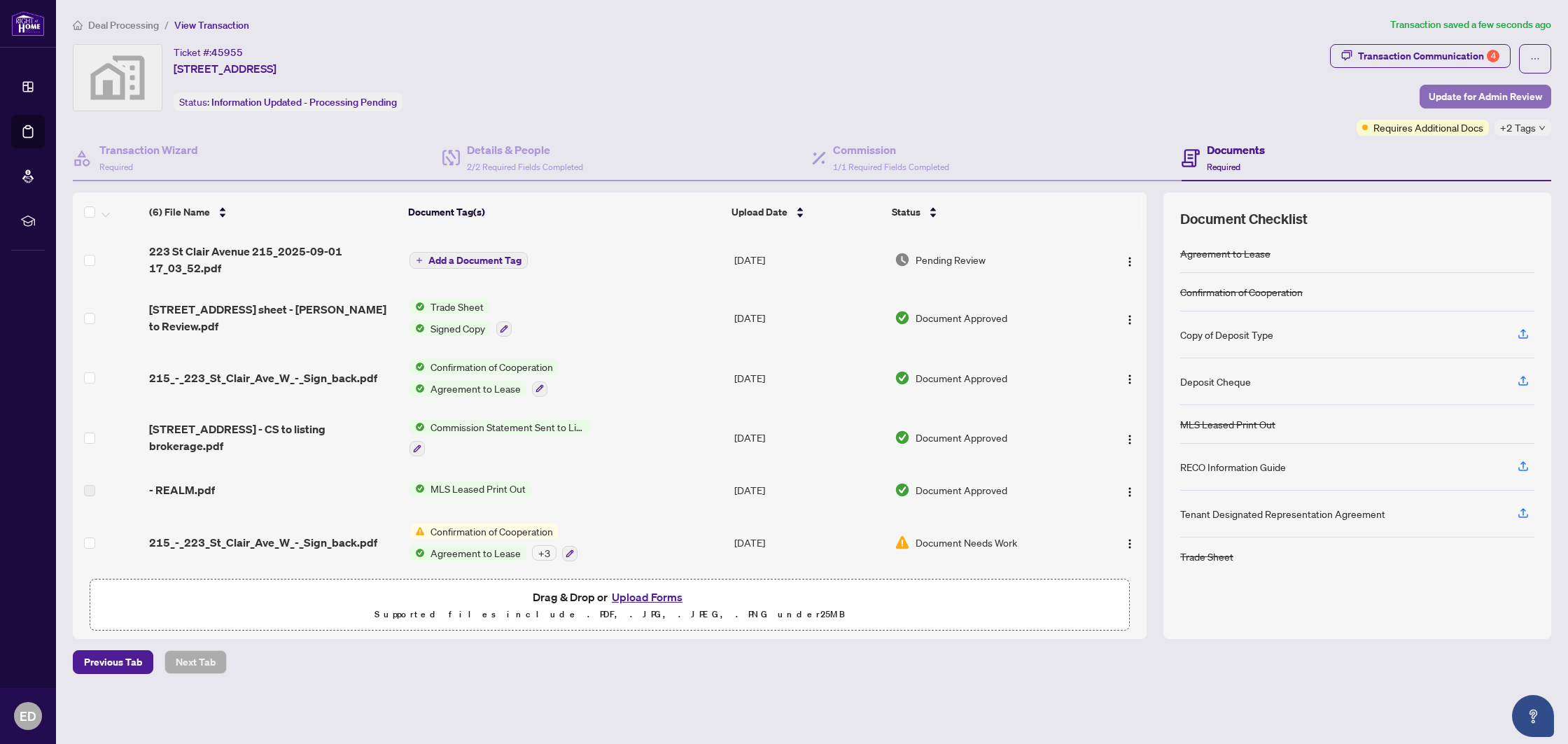
click at [1462, 85] on span "Update for Admin Review" at bounding box center [1485, 96] width 114 height 23
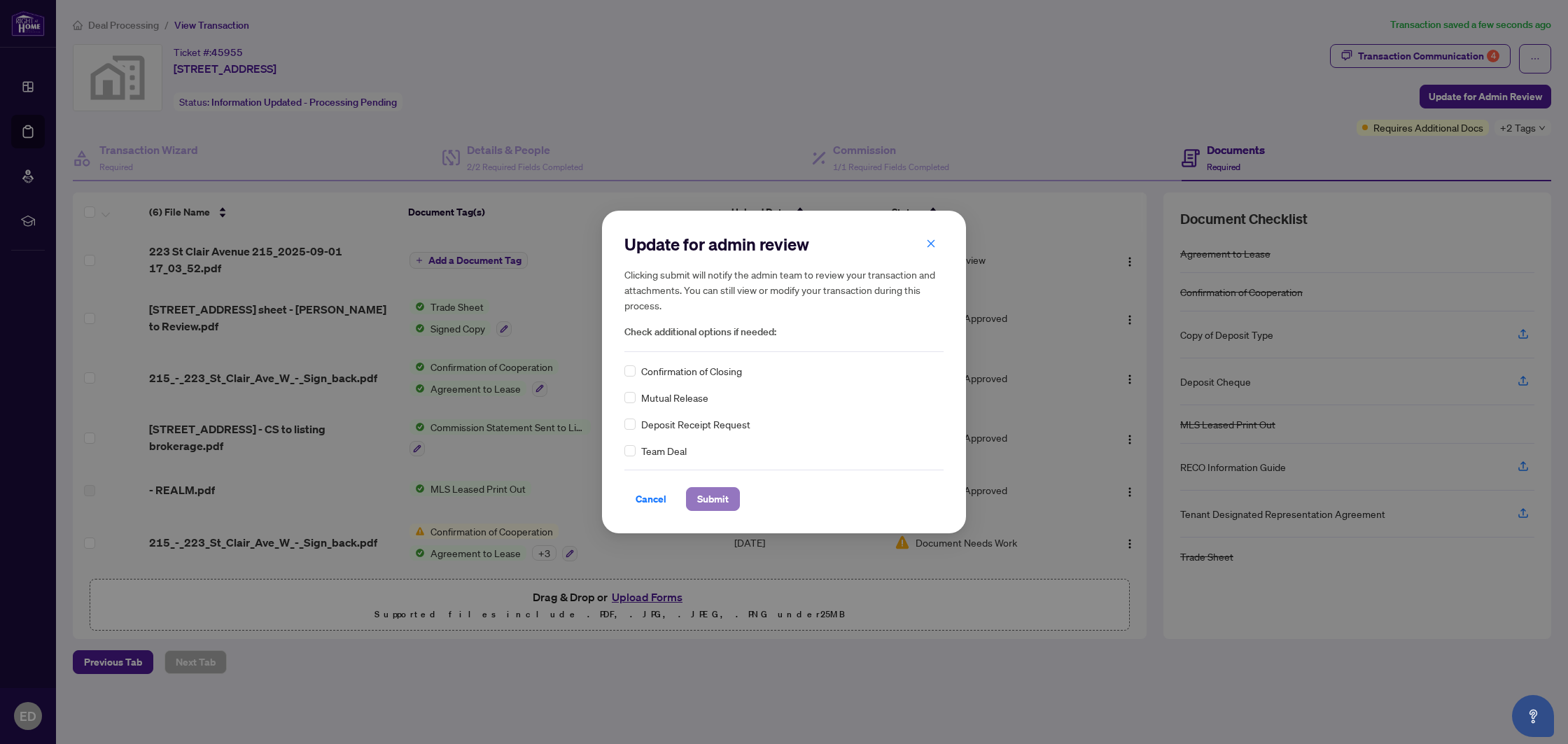
drag, startPoint x: 715, startPoint y: 499, endPoint x: 697, endPoint y: 491, distance: 19.7
click at [716, 498] on span "Submit" at bounding box center [713, 499] width 31 height 23
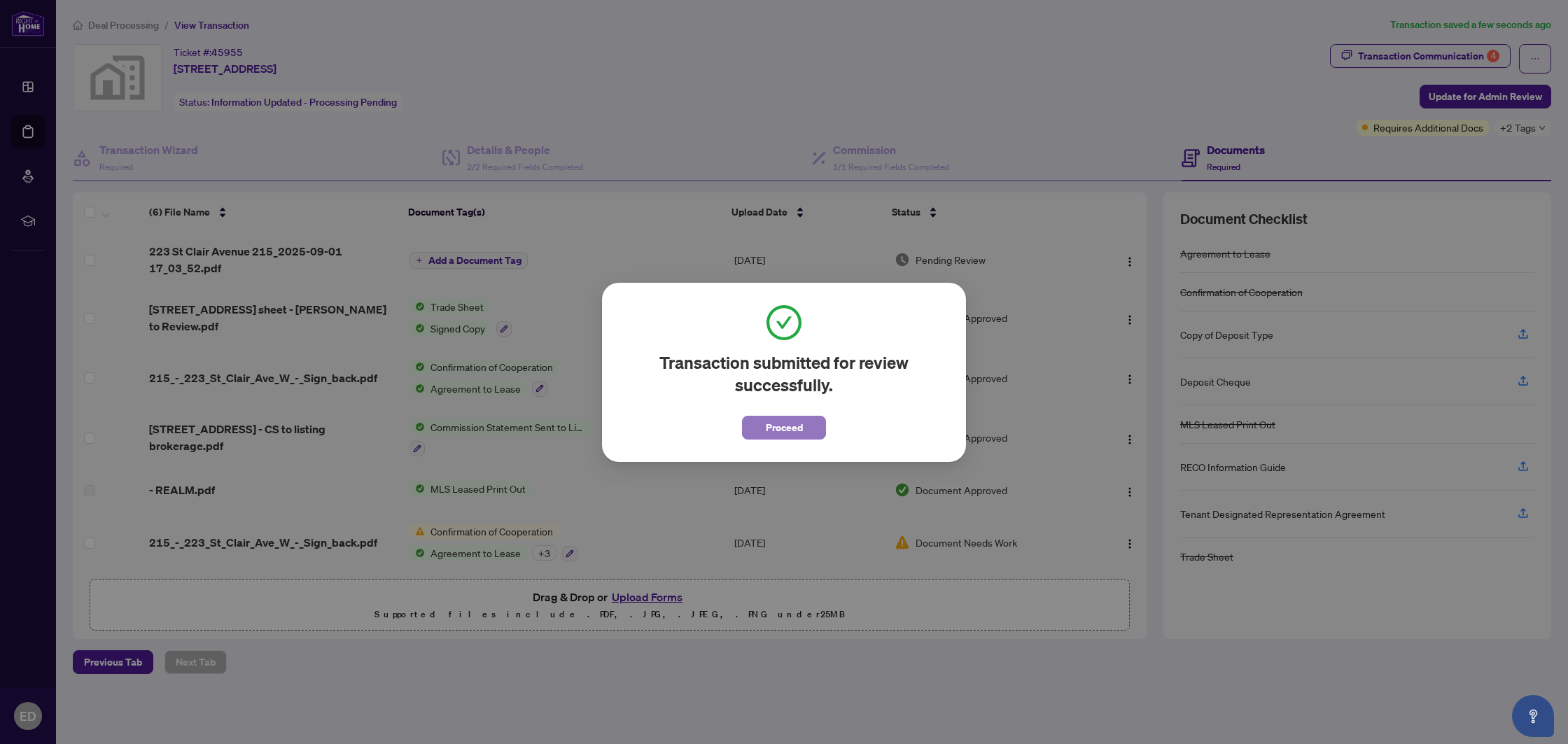
click at [768, 424] on span "Proceed" at bounding box center [784, 428] width 37 height 23
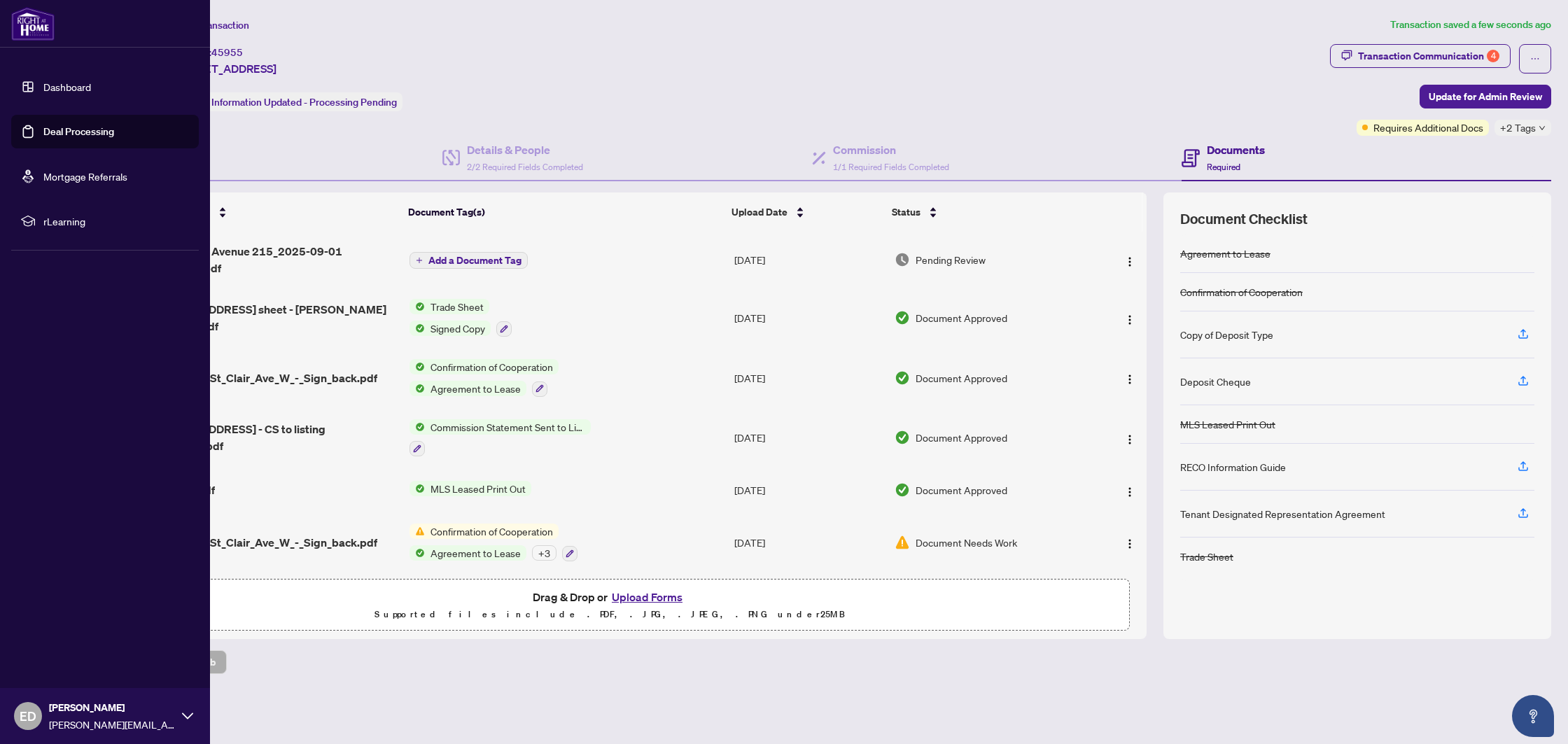
click at [43, 134] on link "Deal Processing" at bounding box center [78, 131] width 70 height 13
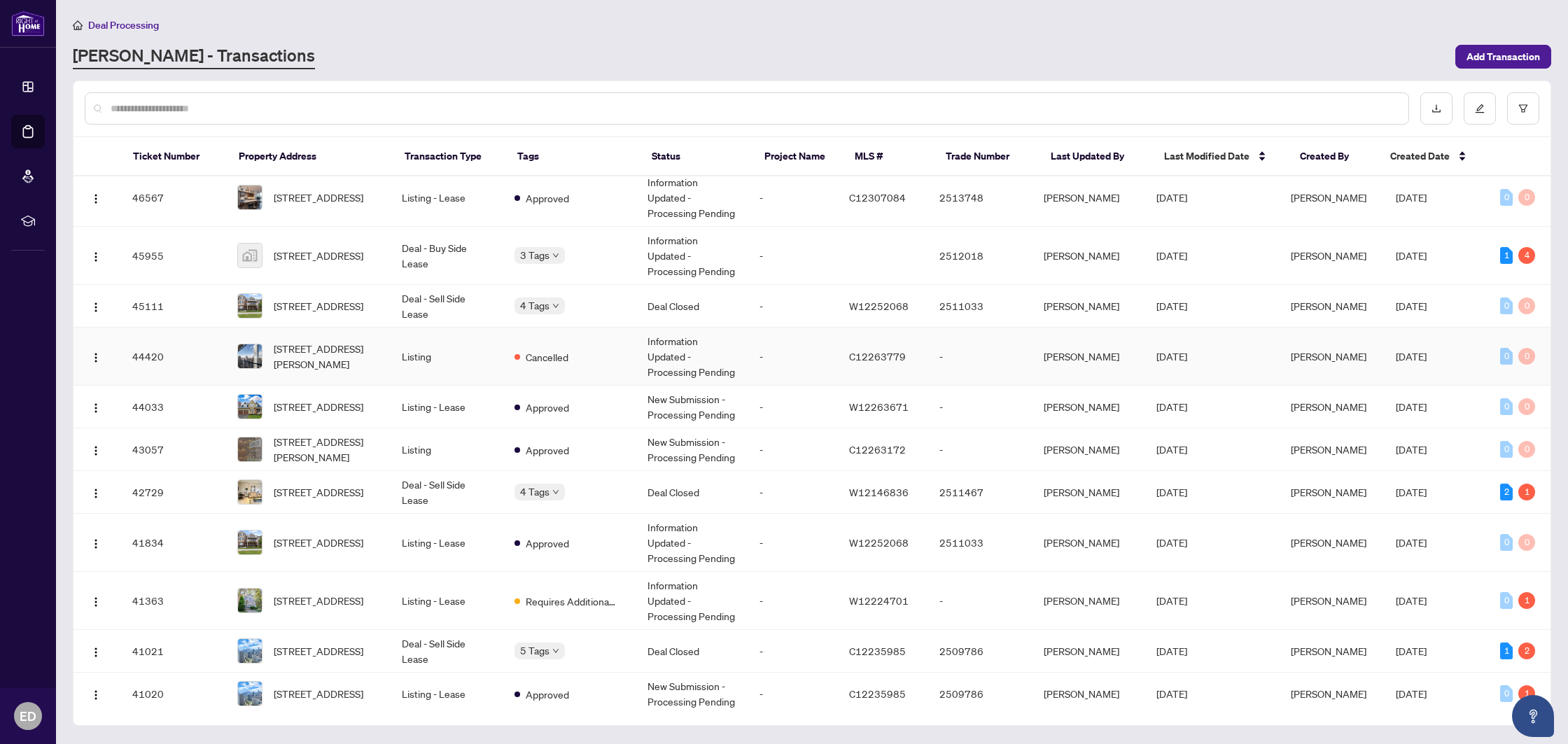
scroll to position [228, 0]
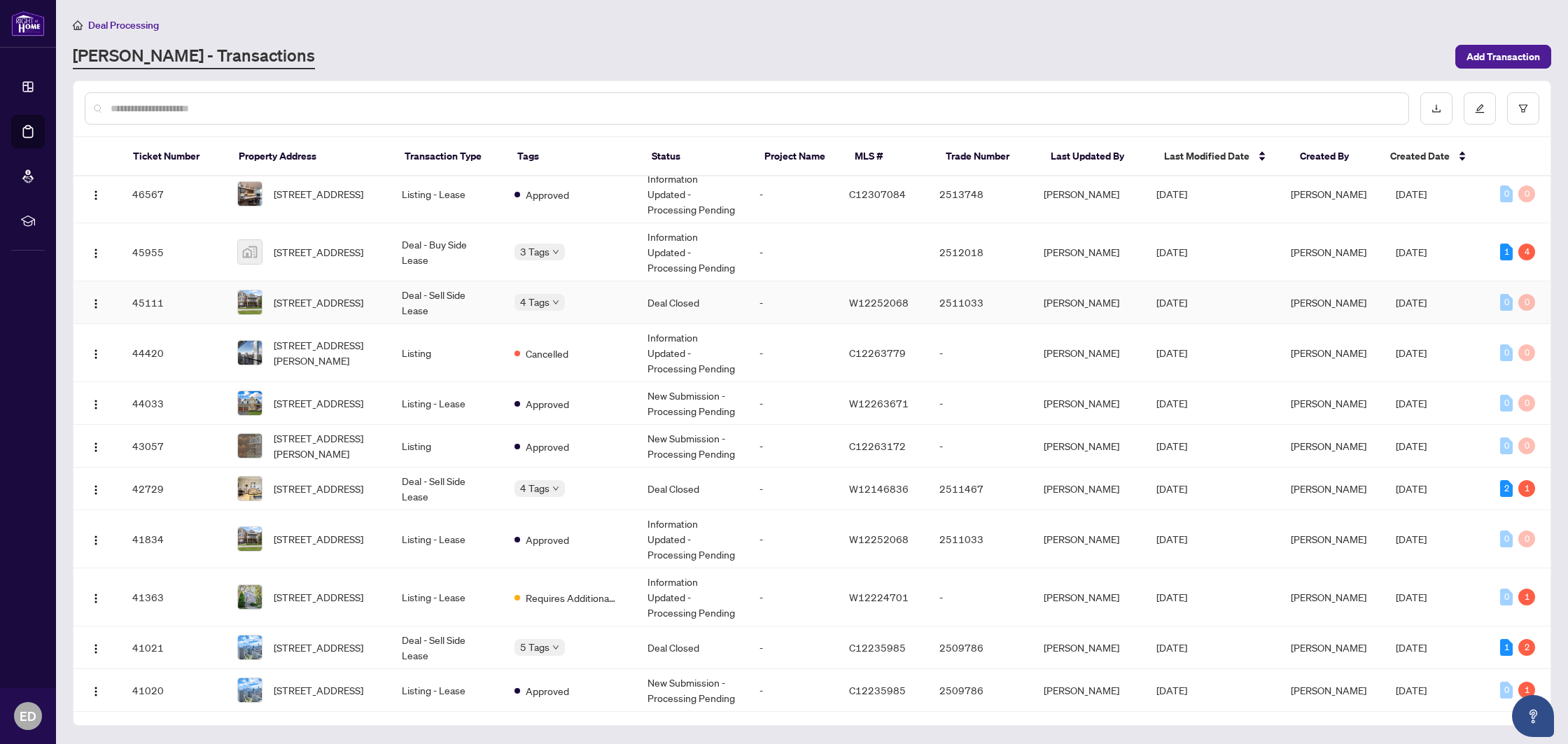
click at [610, 310] on td "4 Tags" at bounding box center [570, 302] width 133 height 43
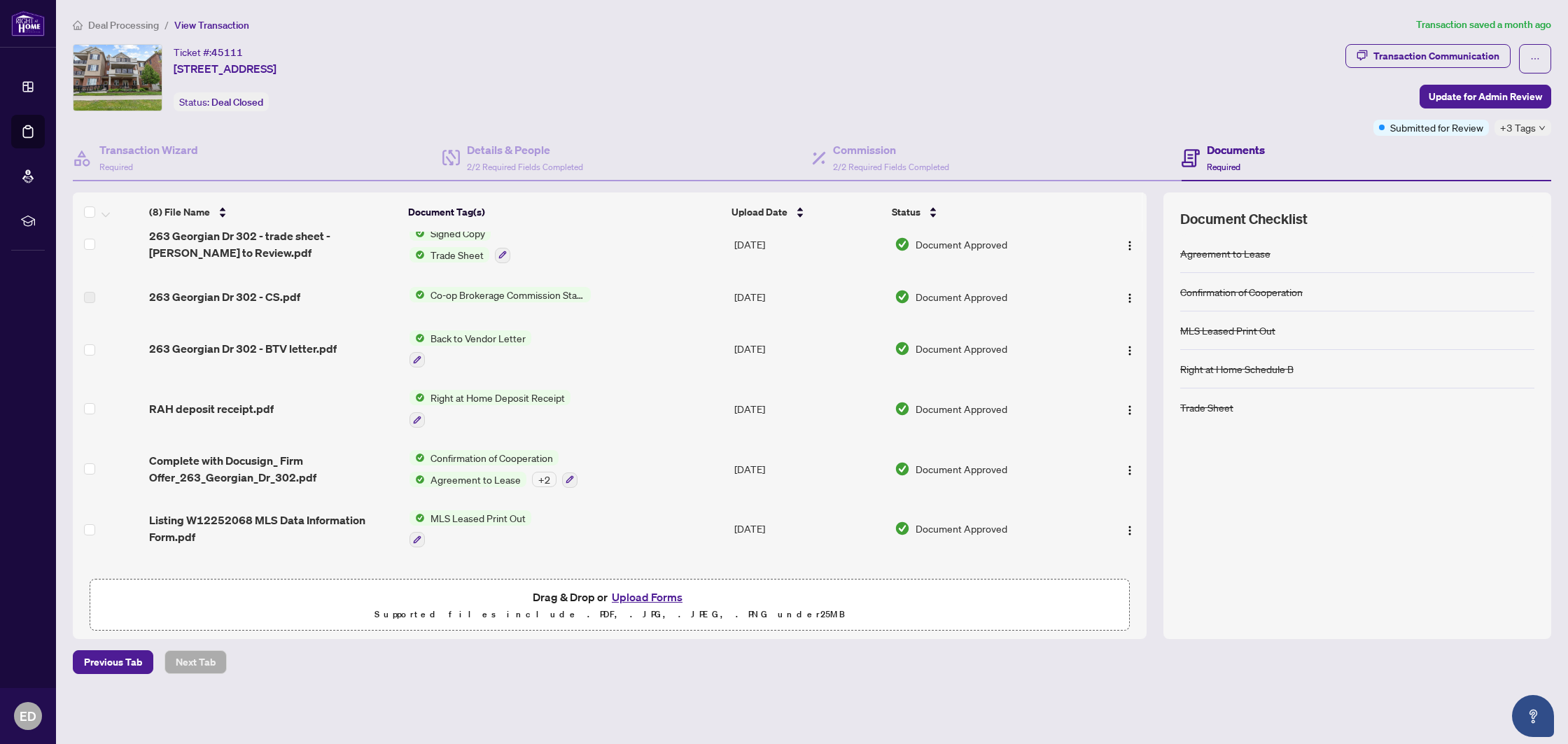
scroll to position [110, 0]
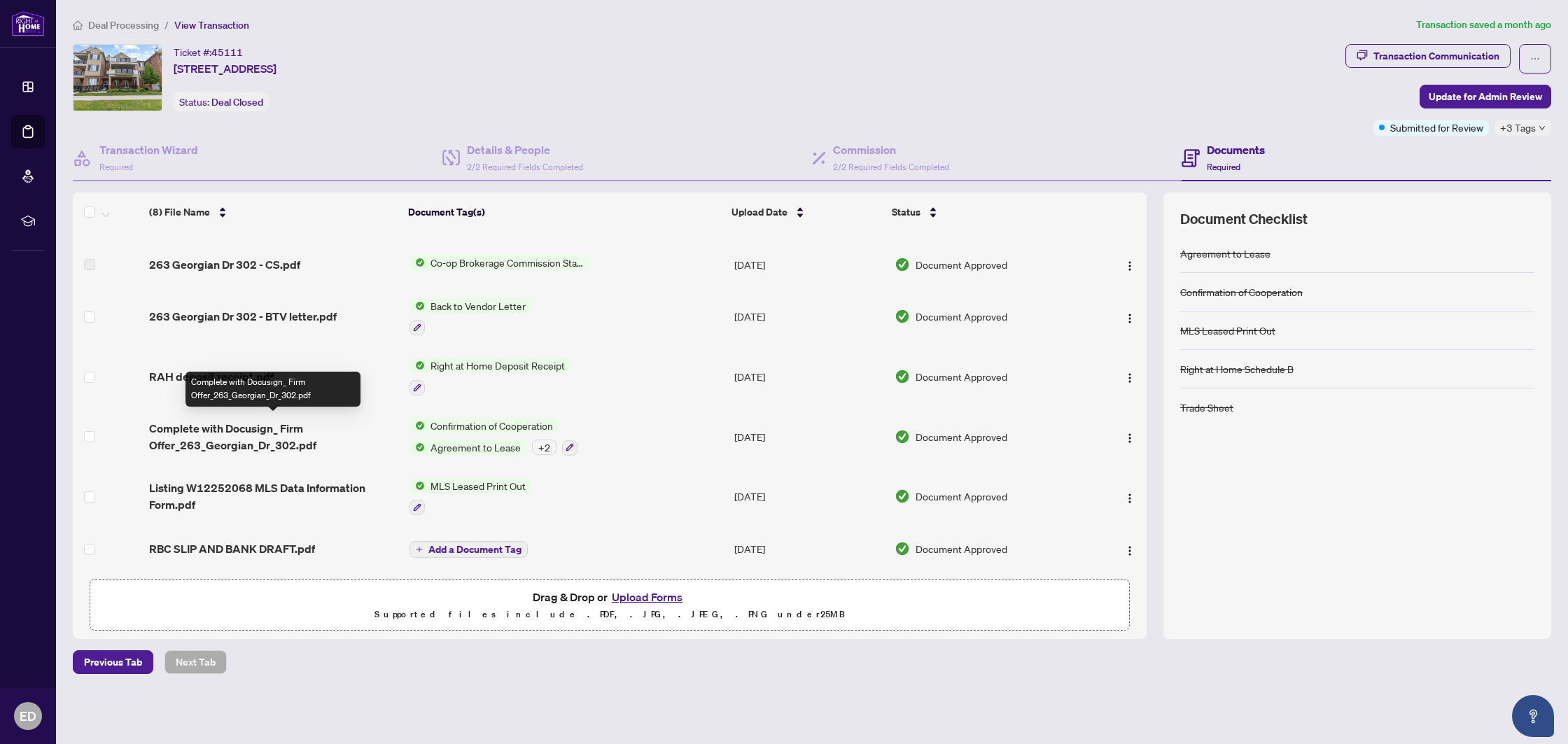
click at [250, 435] on span "Complete with Docusign_ Firm Offer_263_Georgian_Dr_302.pdf" at bounding box center [273, 437] width 248 height 34
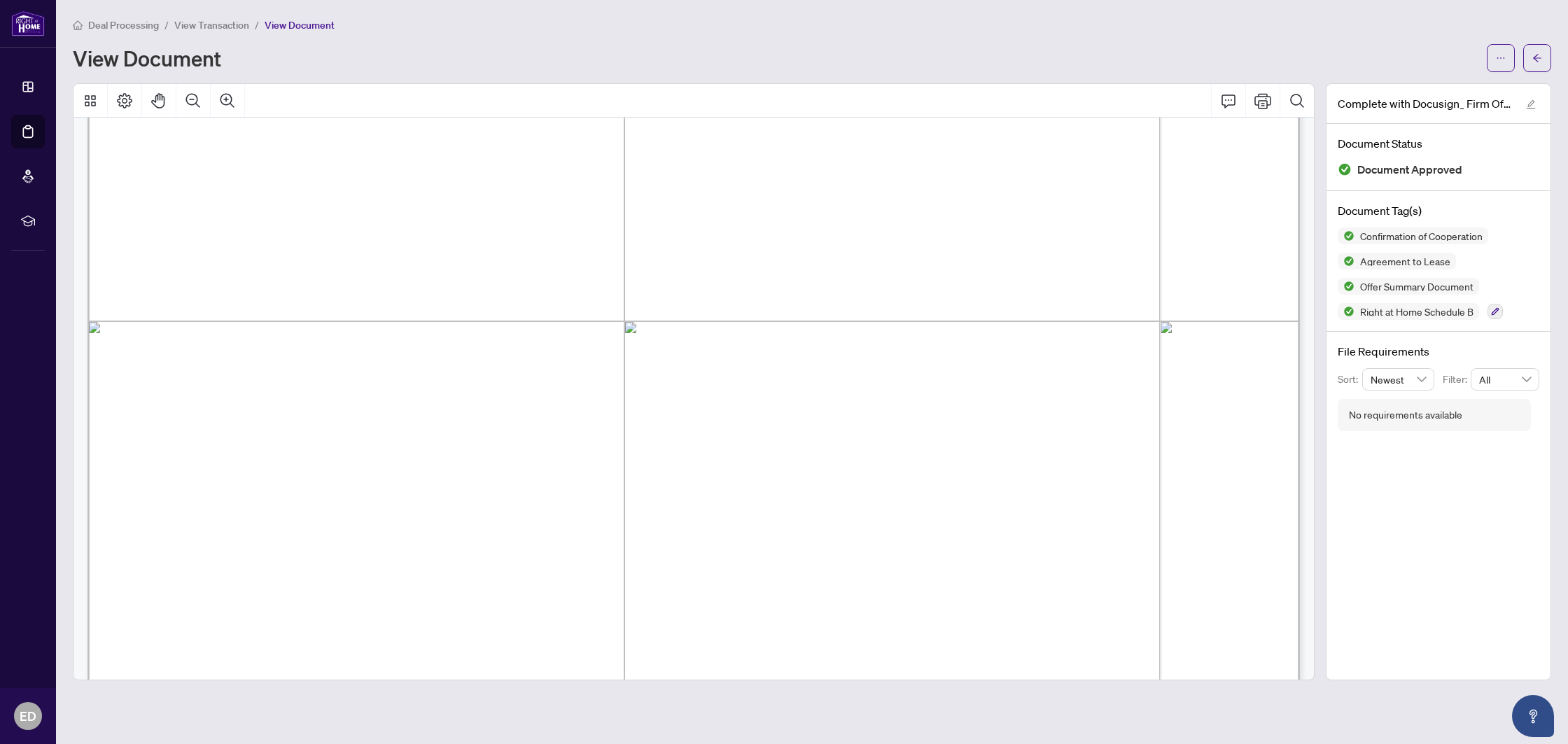
scroll to position [5172, 0]
click at [1536, 53] on icon "arrow-left" at bounding box center [1536, 57] width 10 height 10
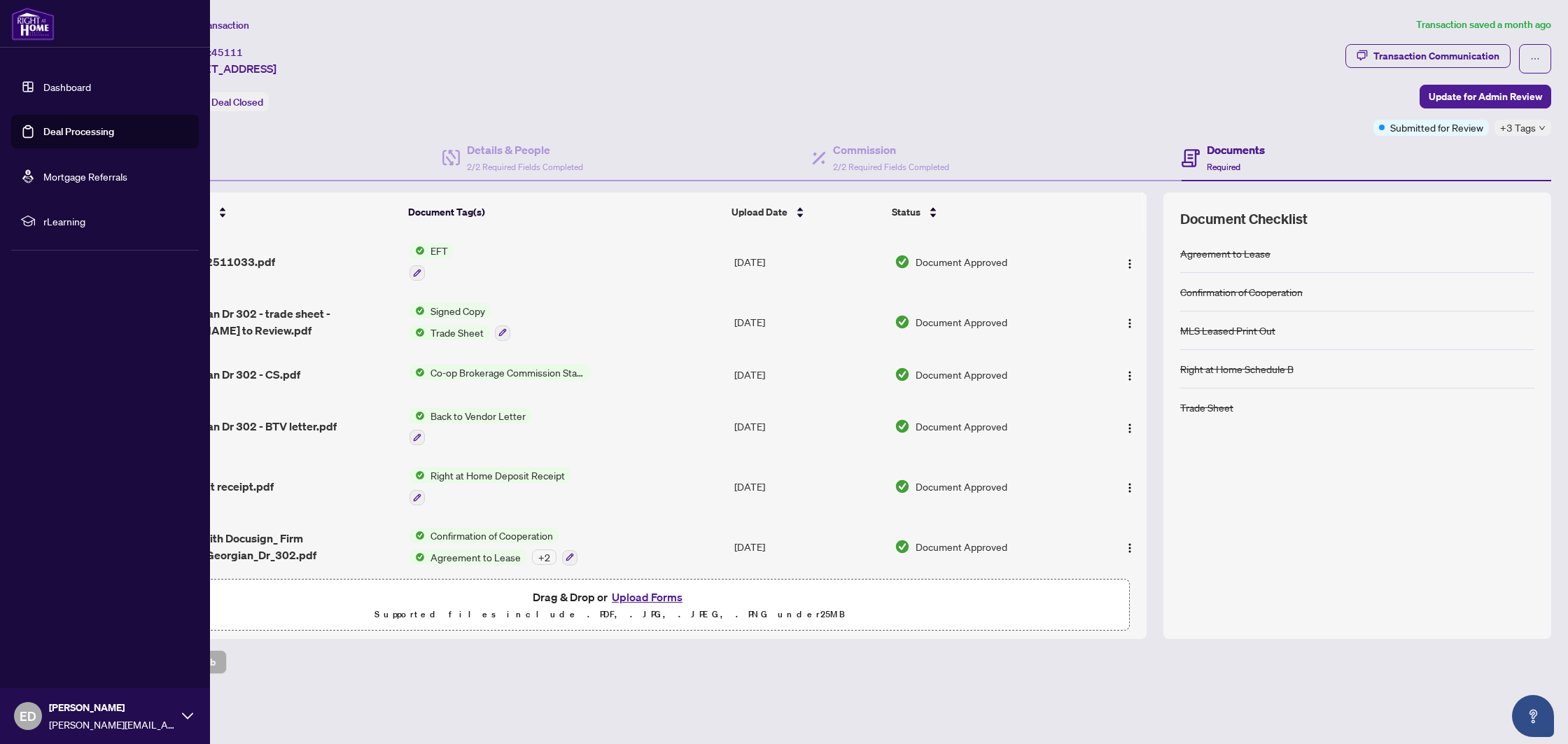
click at [66, 135] on link "Deal Processing" at bounding box center [78, 131] width 70 height 13
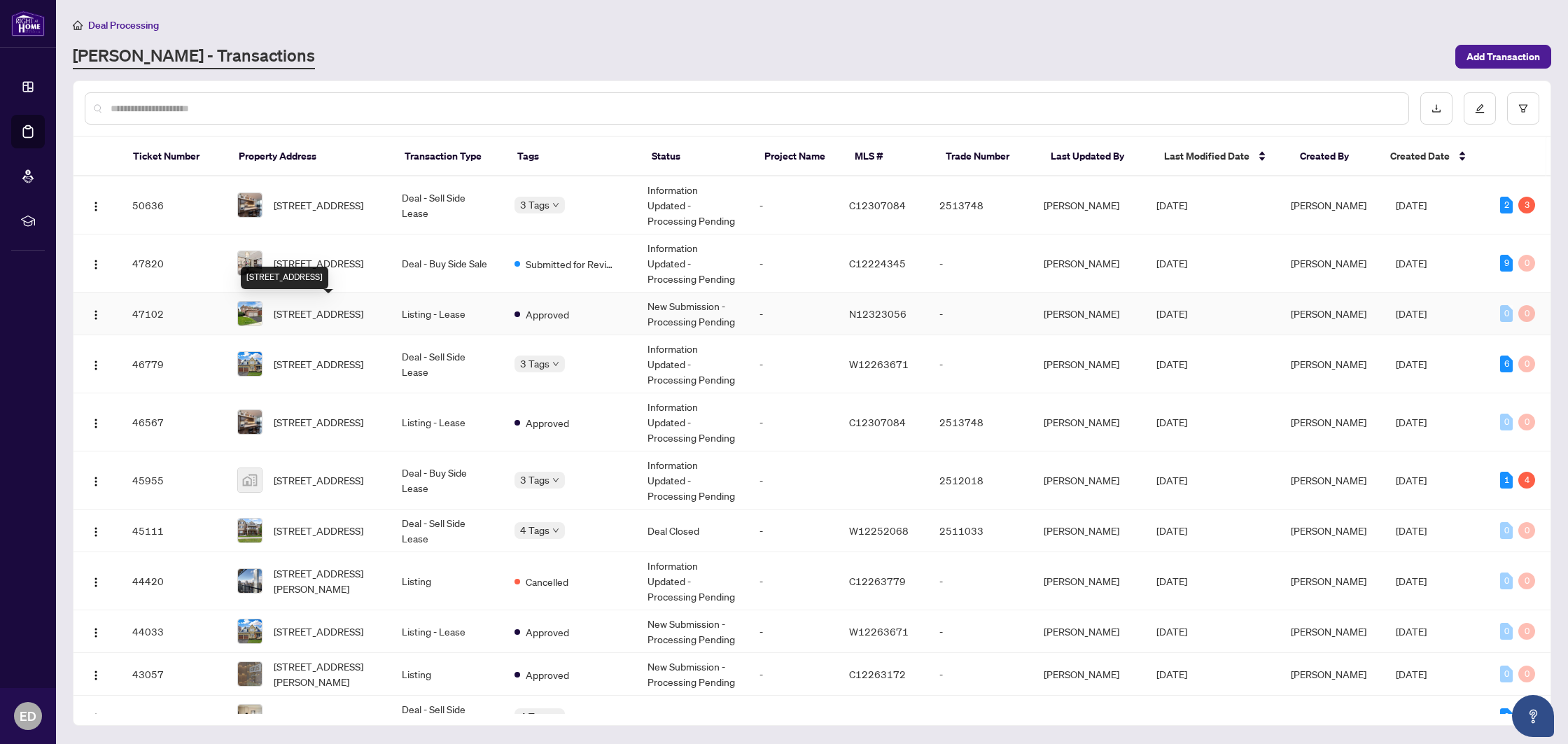
click at [360, 306] on span "[STREET_ADDRESS]" at bounding box center [318, 313] width 89 height 16
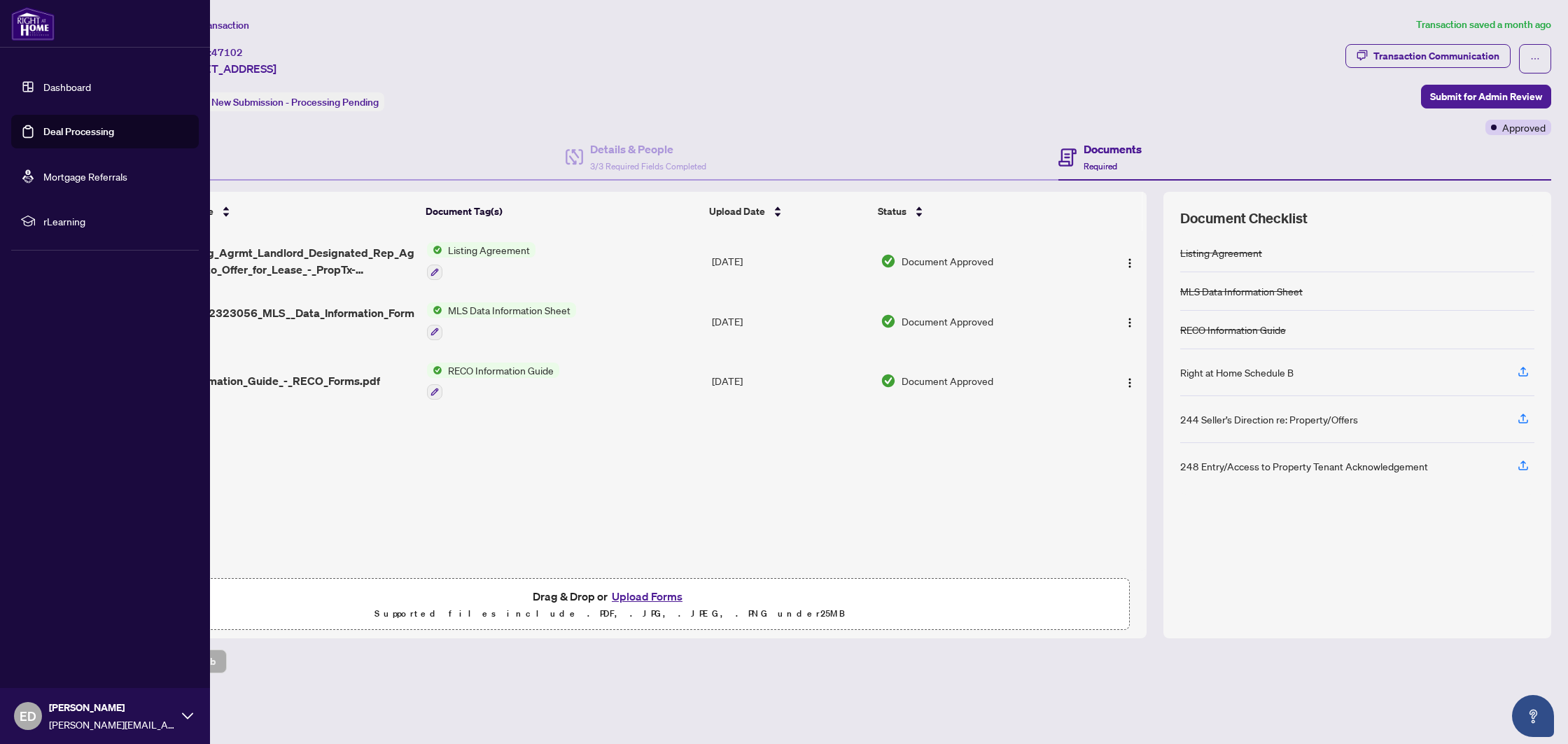
click at [43, 134] on link "Deal Processing" at bounding box center [78, 131] width 70 height 13
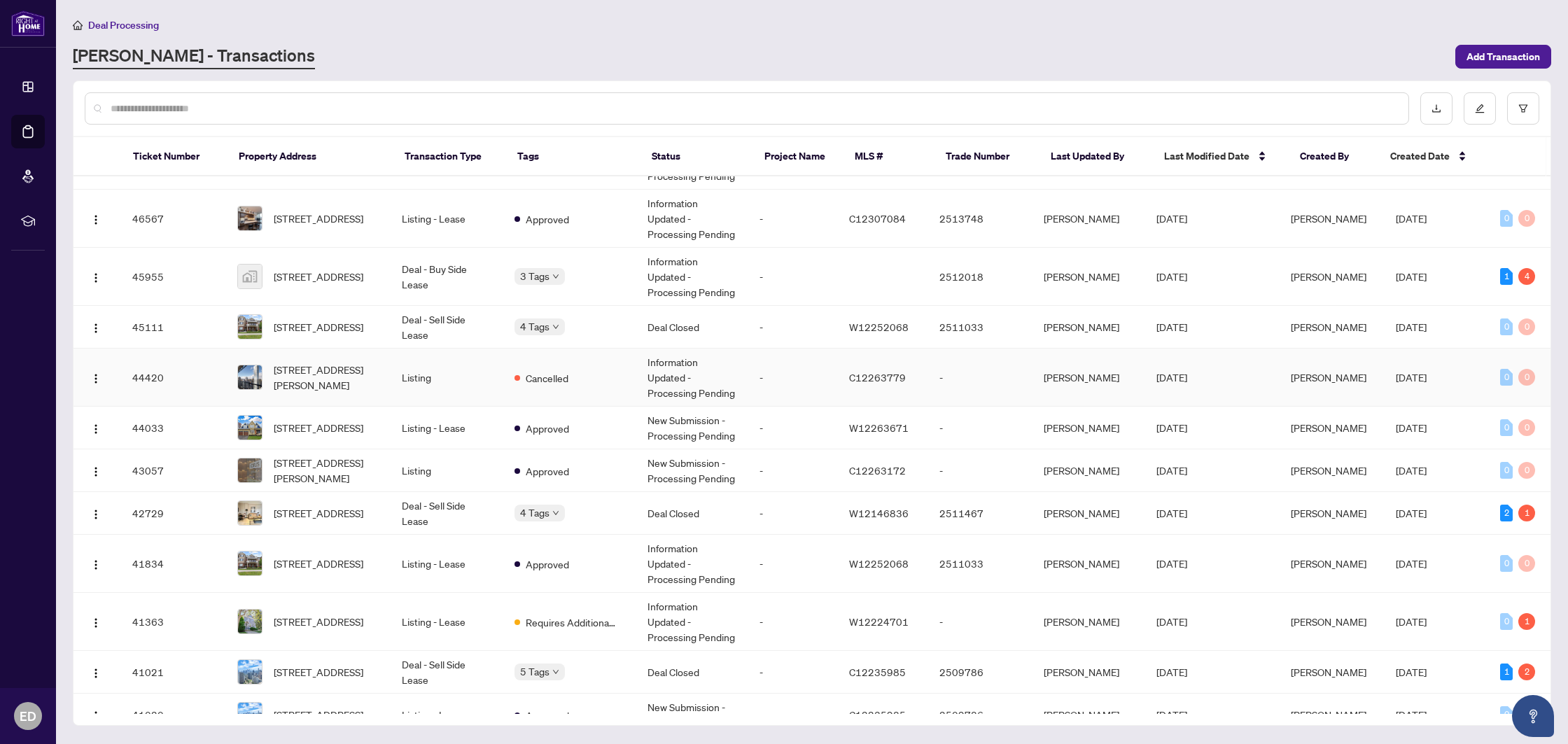
scroll to position [195, 0]
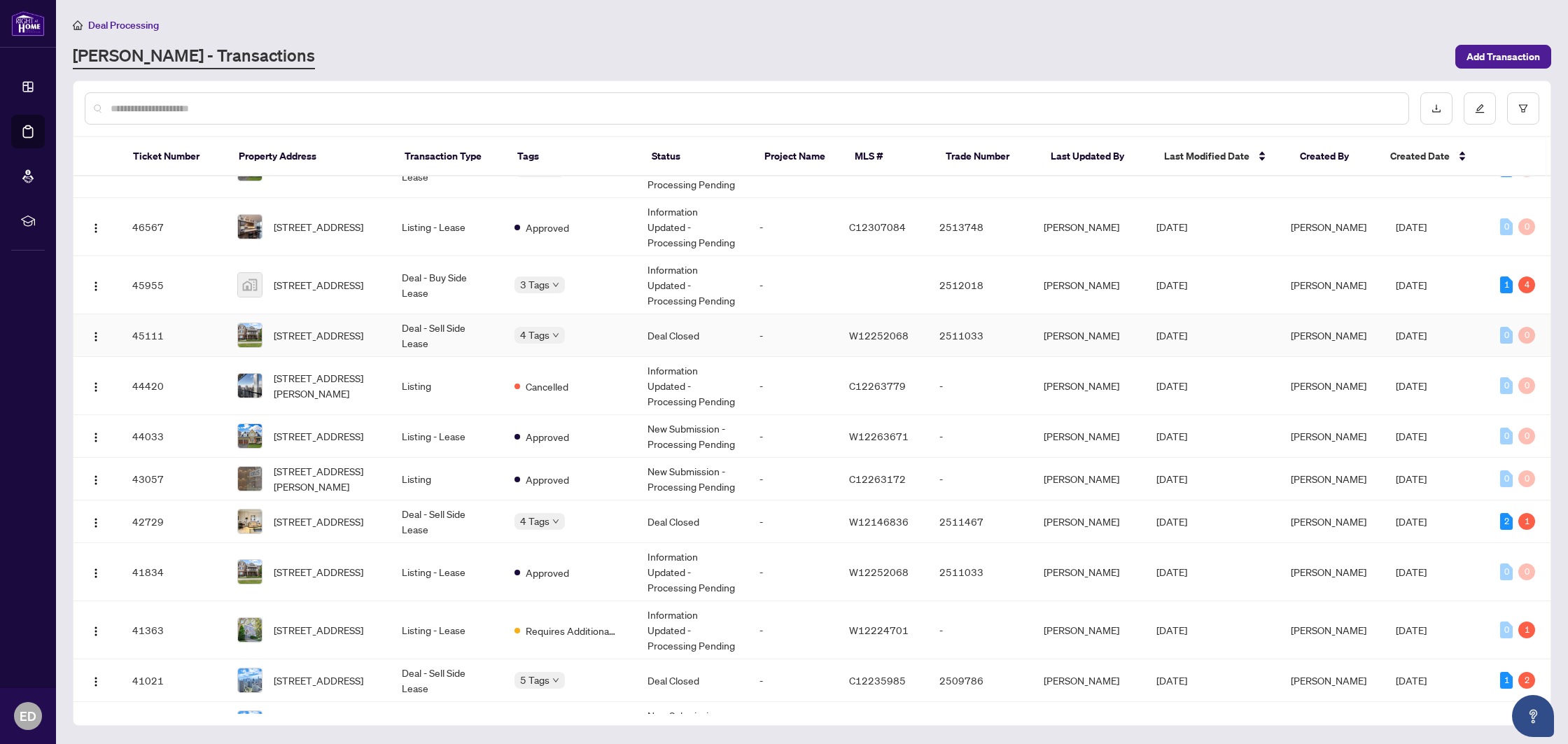
click at [483, 341] on td "Deal - Sell Side Lease" at bounding box center [446, 335] width 112 height 43
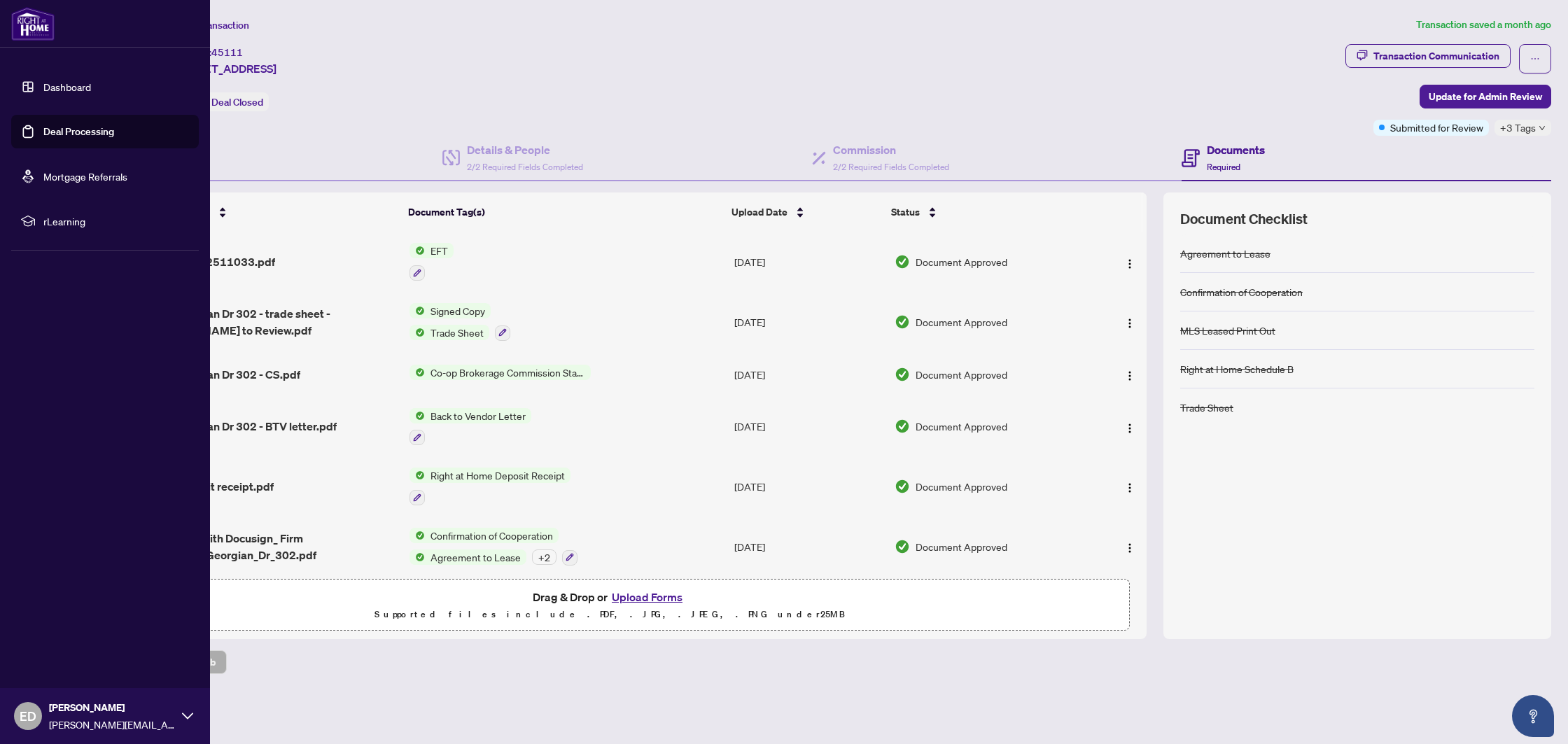
click at [43, 132] on link "Deal Processing" at bounding box center [78, 131] width 70 height 13
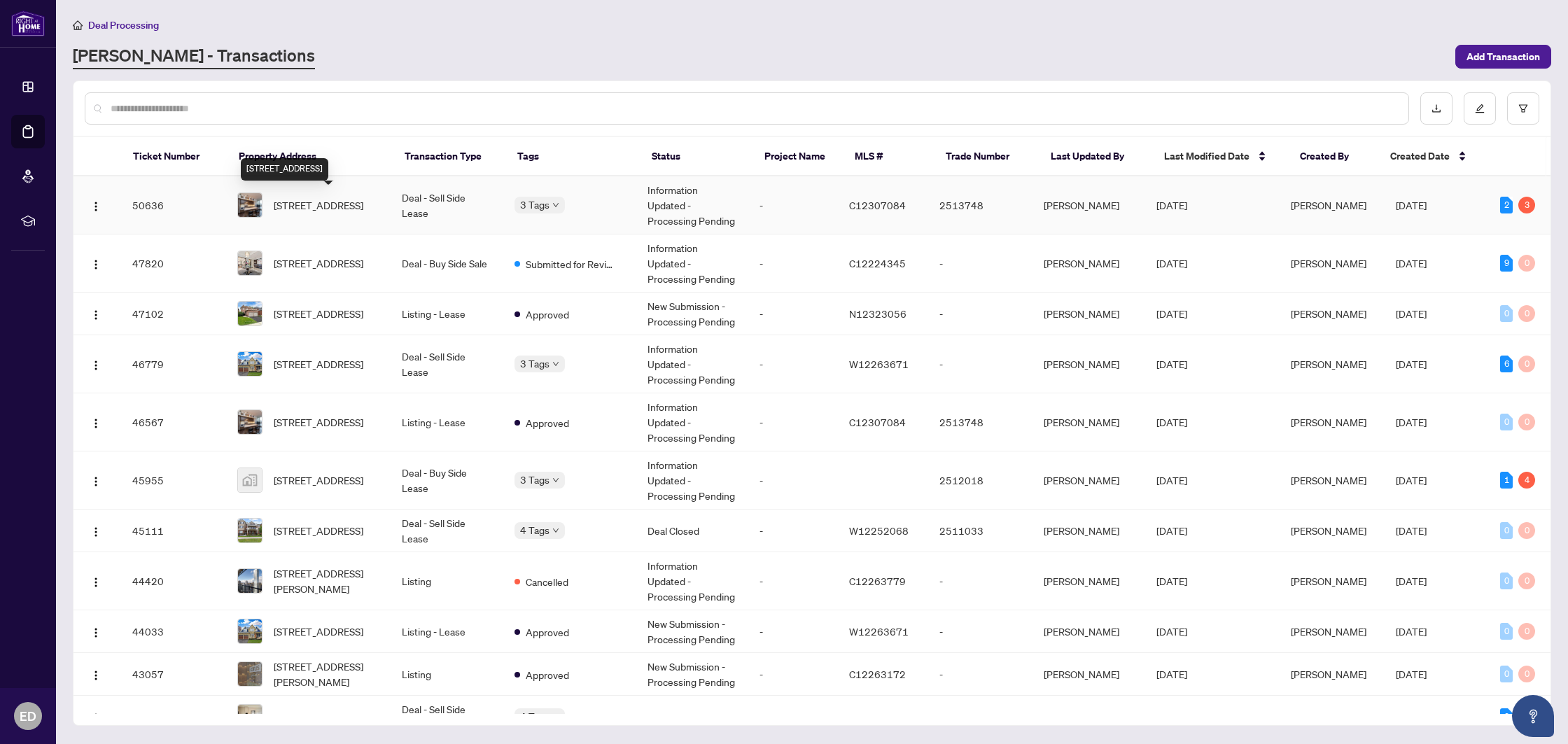
copy span "[STREET_ADDRESS]"
drag, startPoint x: 273, startPoint y: 196, endPoint x: 373, endPoint y: 194, distance: 100.0
click at [373, 194] on div "[STREET_ADDRESS]" at bounding box center [308, 205] width 142 height 25
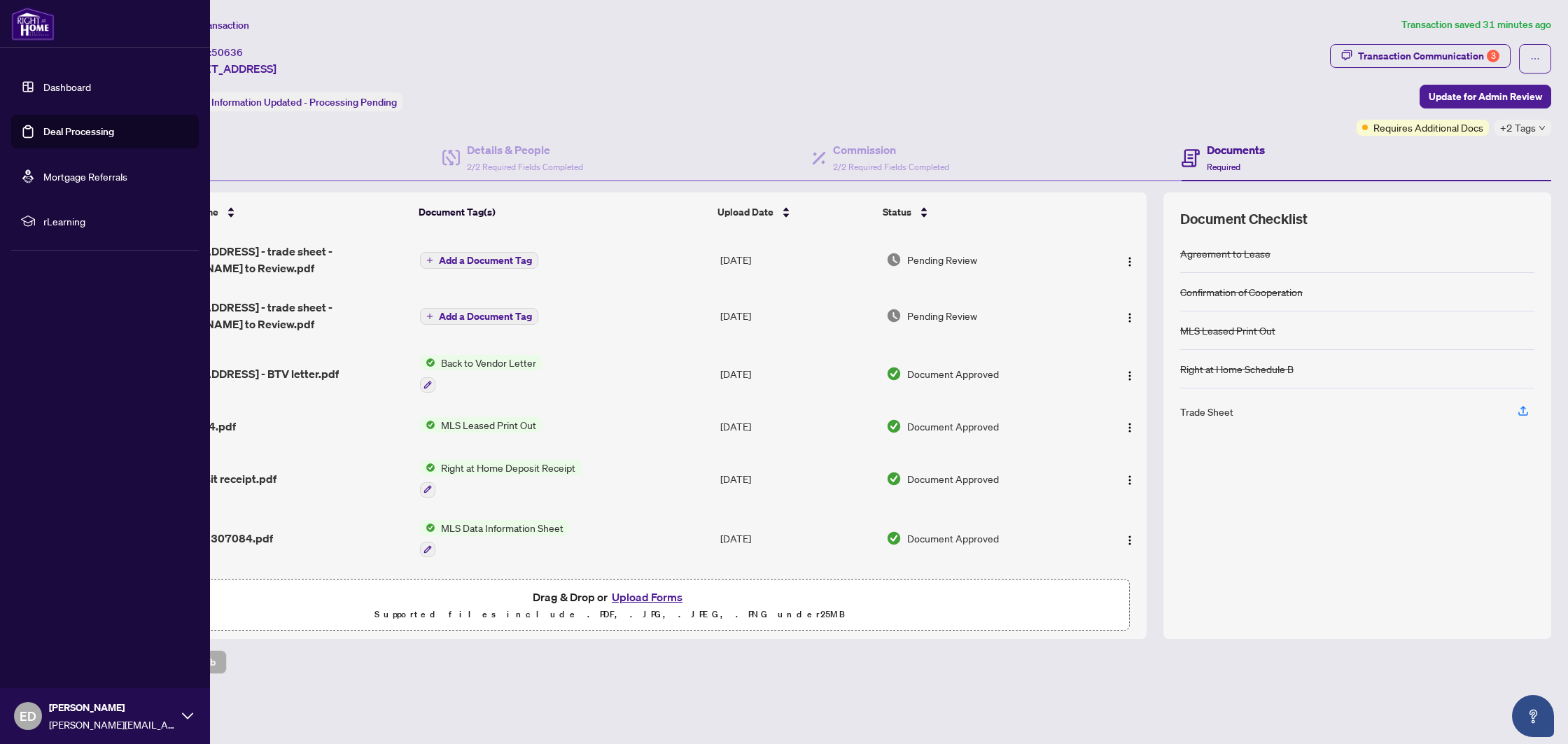
click at [114, 133] on link "Deal Processing" at bounding box center [78, 131] width 70 height 13
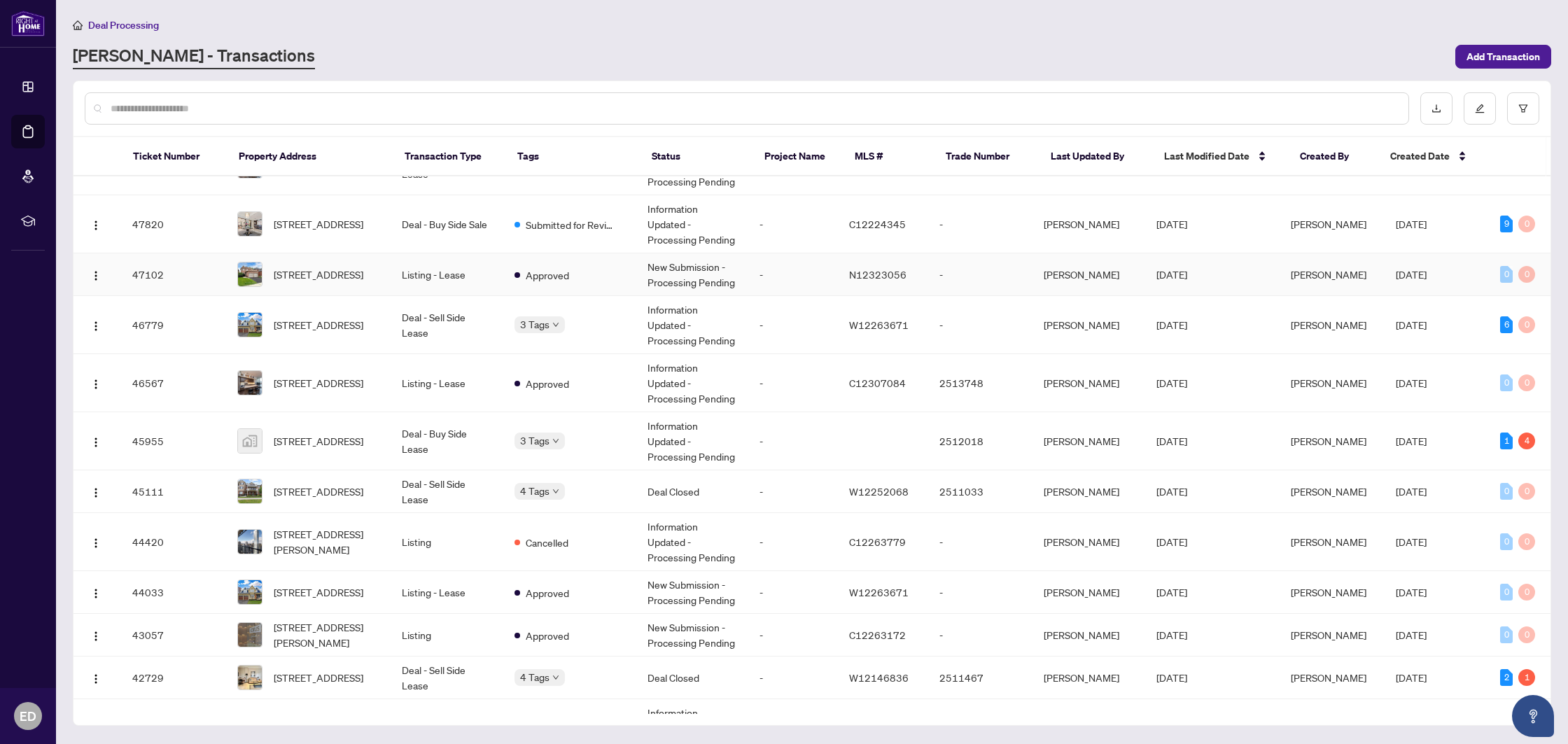
scroll to position [40, 0]
click at [339, 421] on td "[STREET_ADDRESS]" at bounding box center [307, 440] width 164 height 58
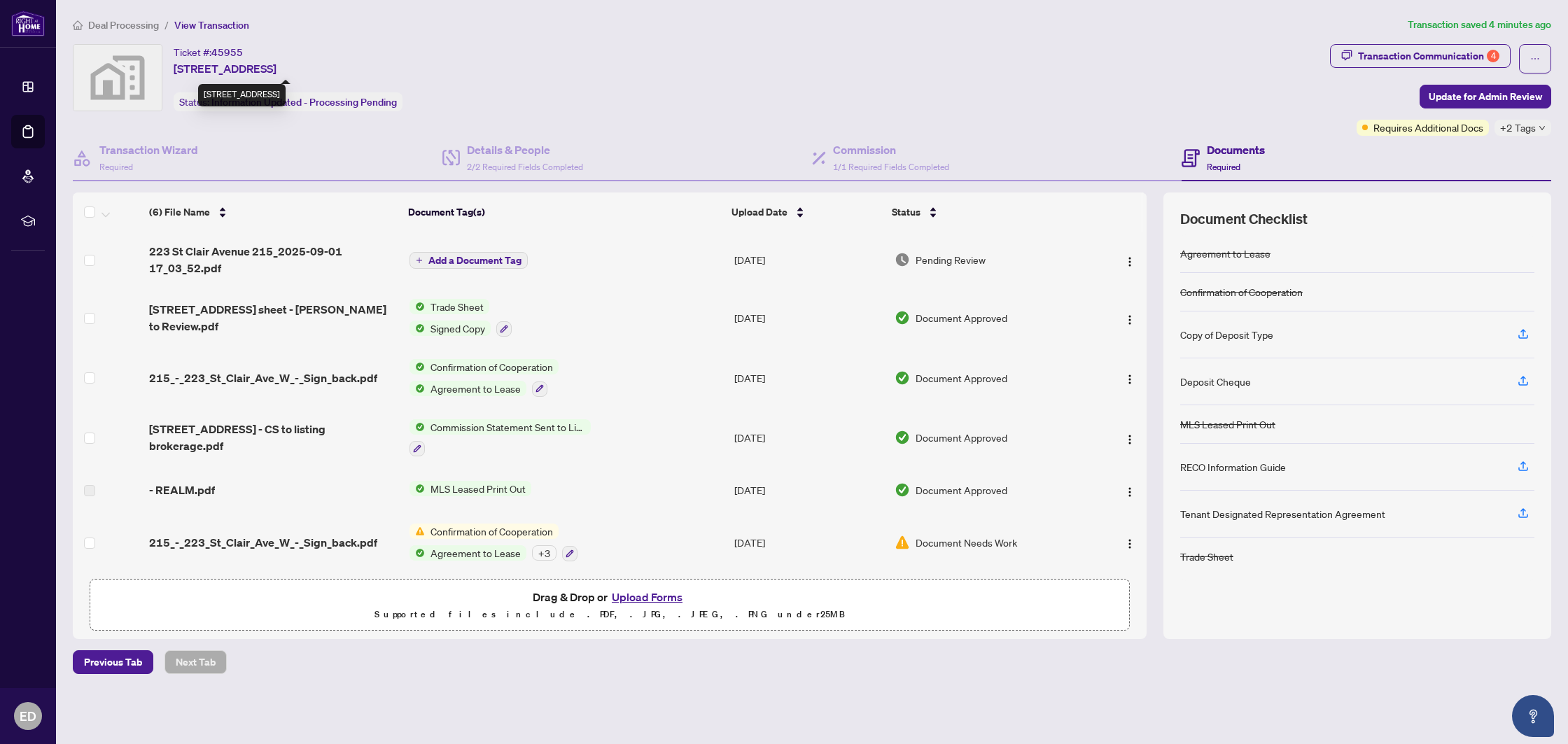
drag, startPoint x: 170, startPoint y: 70, endPoint x: 291, endPoint y: 66, distance: 121.1
click at [291, 66] on div "Ticket #: 45955 [STREET_ADDRESS] Status: Information Updated - Processing Pendi…" at bounding box center [698, 77] width 1251 height 67
copy span "[STREET_ADDRESS]"
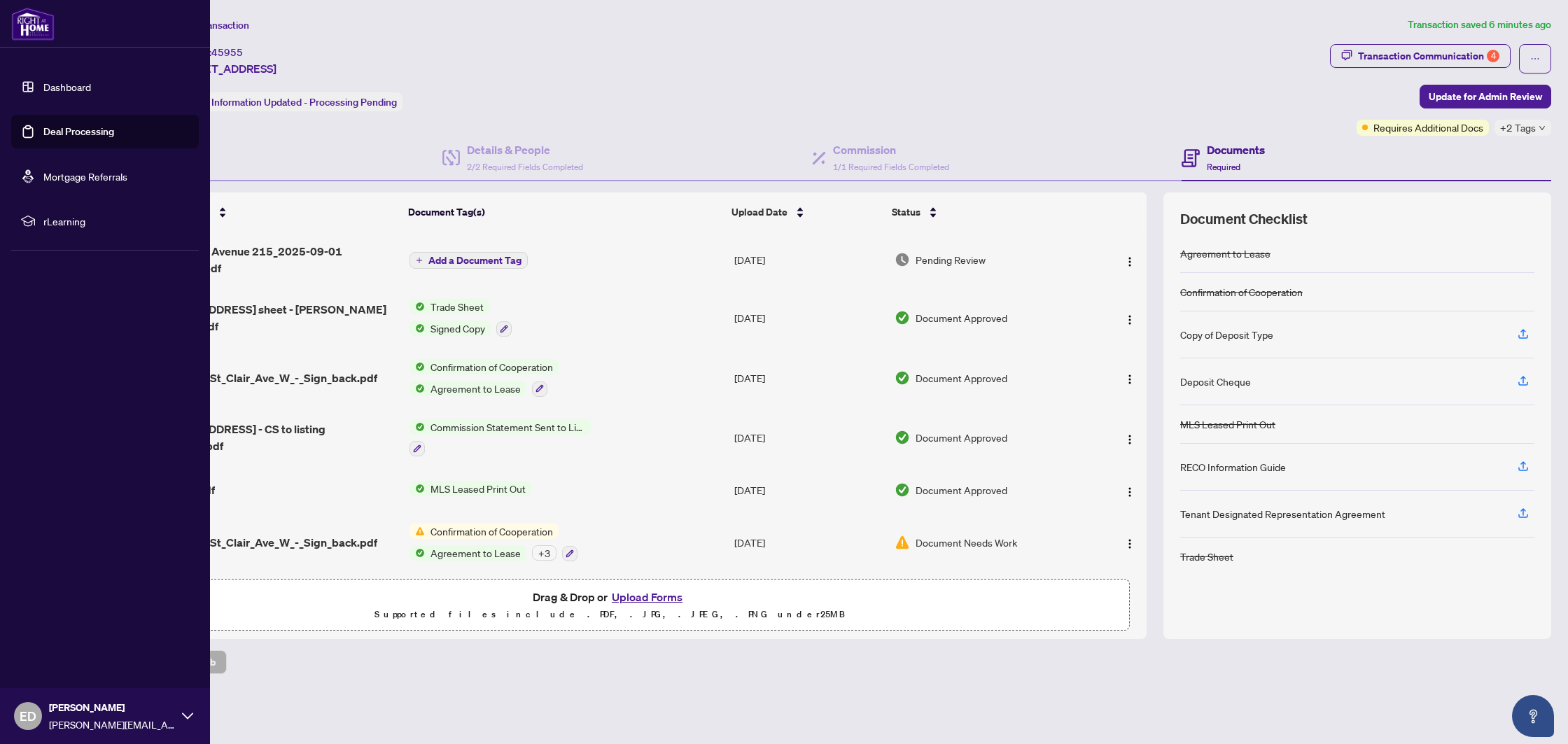
click at [43, 133] on link "Deal Processing" at bounding box center [78, 131] width 70 height 13
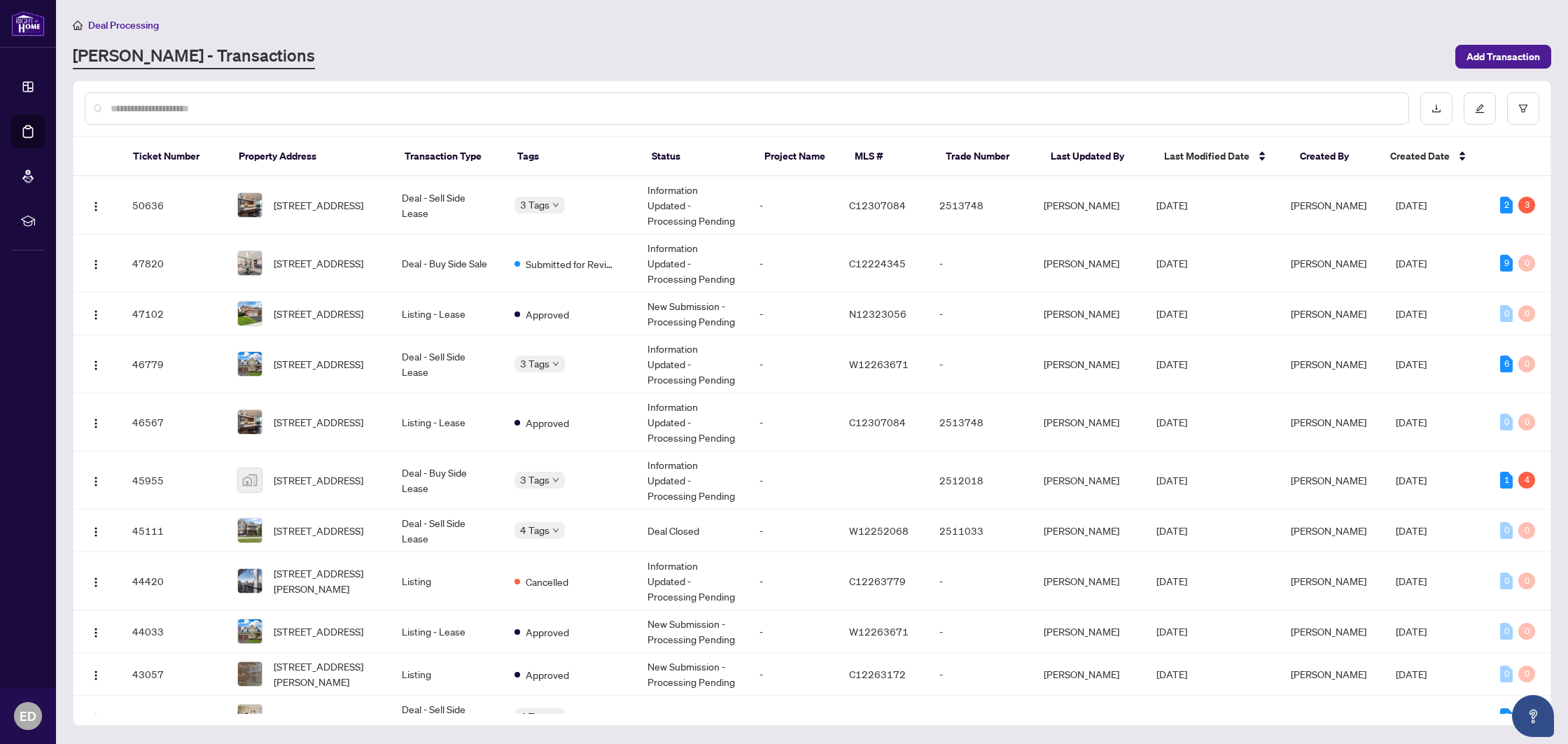
click at [1334, 27] on div "Deal Processing" at bounding box center [812, 24] width 1478 height 16
click at [243, 110] on input "text" at bounding box center [753, 109] width 1286 height 16
paste input "**********"
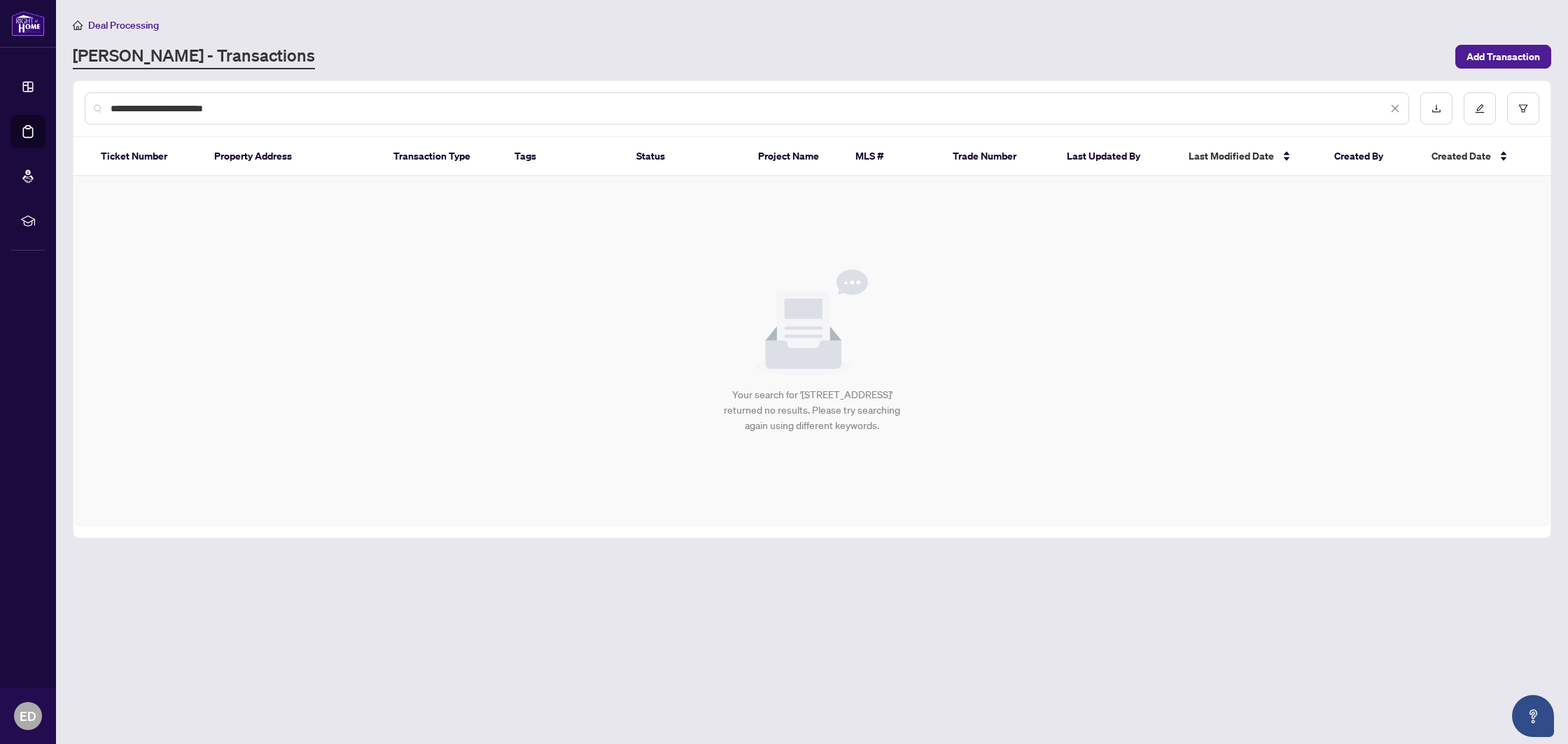
drag, startPoint x: 247, startPoint y: 109, endPoint x: 135, endPoint y: 114, distance: 112.1
click at [135, 114] on input "**********" at bounding box center [748, 109] width 1276 height 16
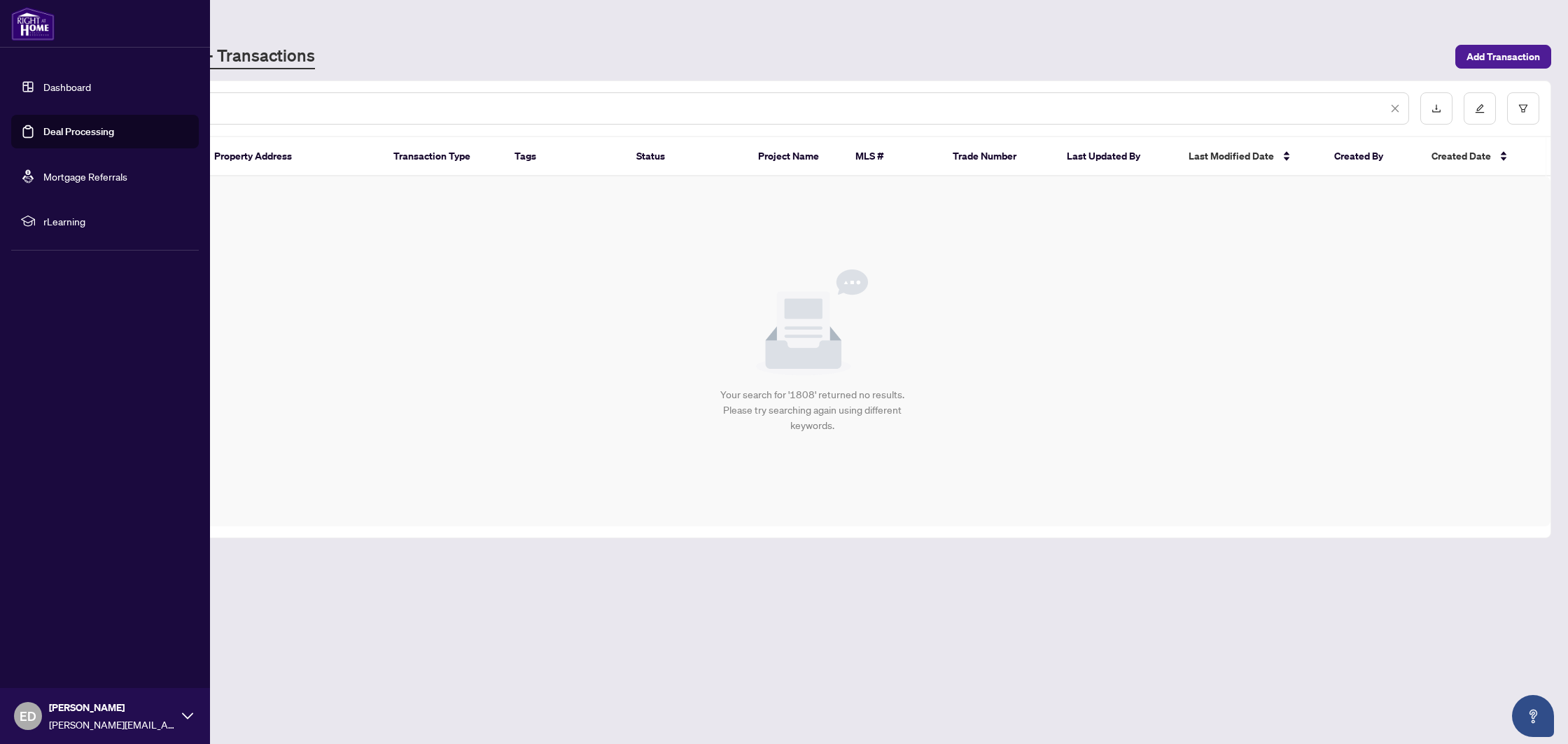
type input "****"
click at [43, 138] on link "Deal Processing" at bounding box center [78, 131] width 70 height 13
click at [43, 128] on link "Deal Processing" at bounding box center [78, 131] width 70 height 13
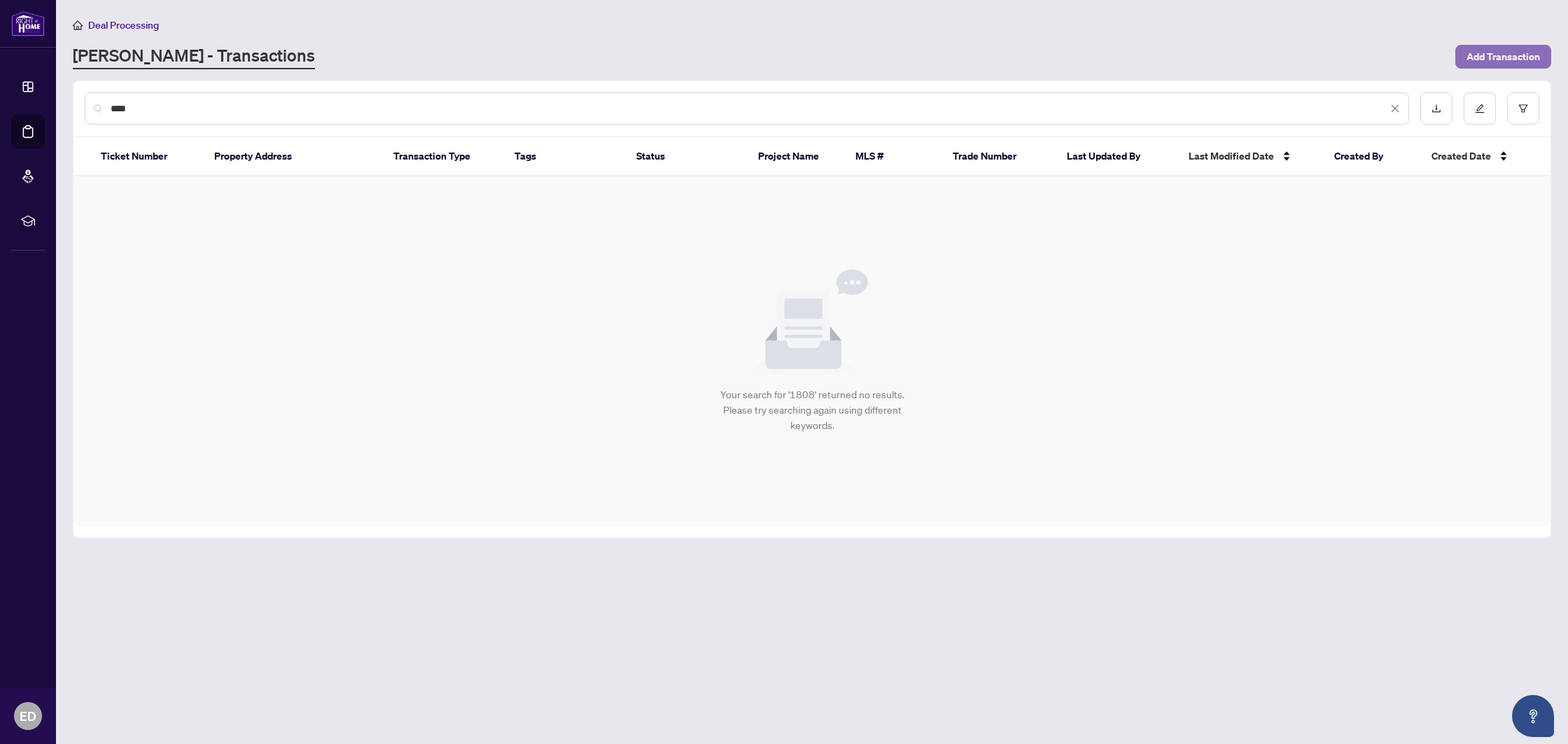
click at [1477, 56] on span "Add Transaction" at bounding box center [1503, 56] width 74 height 23
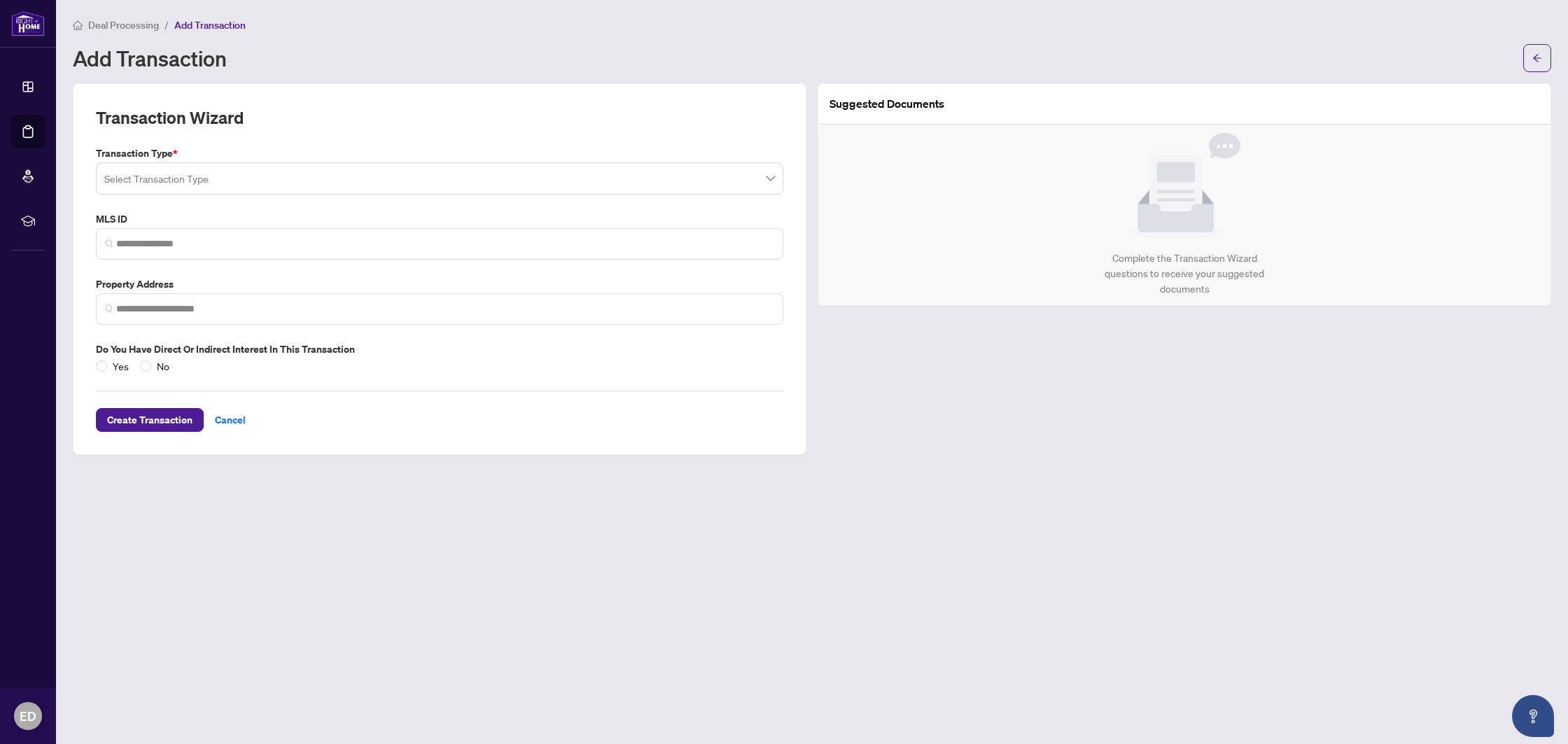
click at [186, 176] on input "search" at bounding box center [433, 180] width 658 height 30
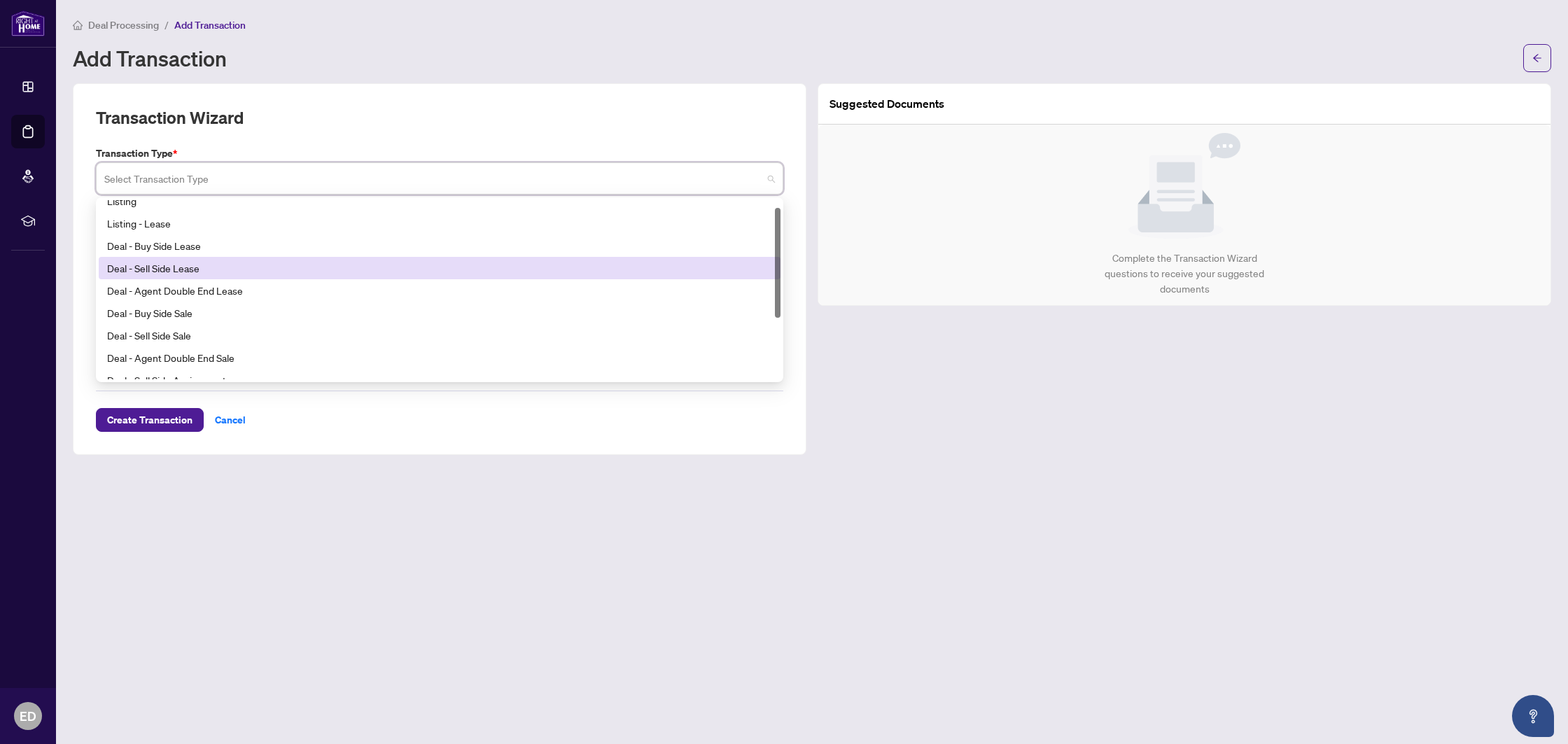
scroll to position [13, 0]
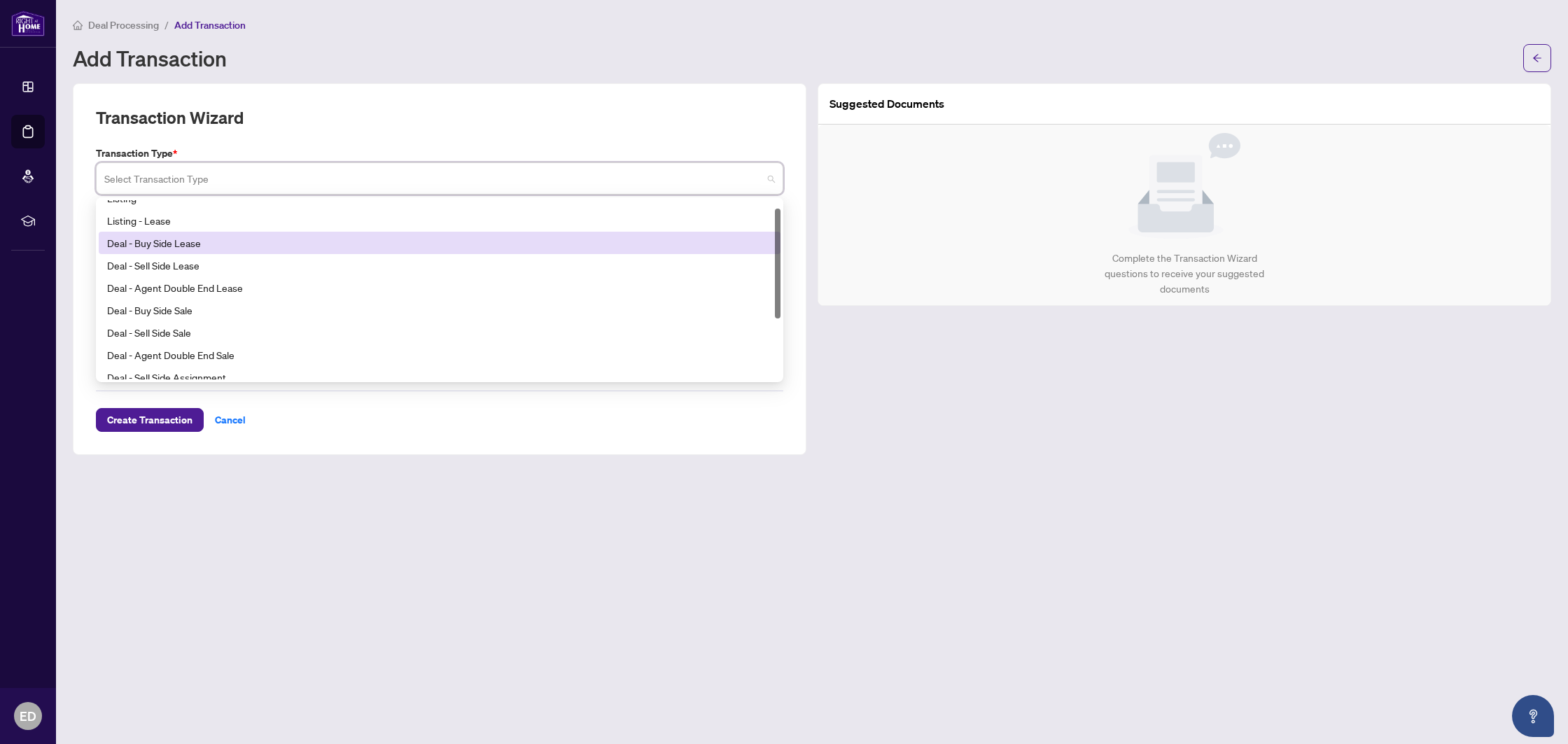
click at [177, 246] on div "Deal - Buy Side Lease" at bounding box center [439, 243] width 665 height 16
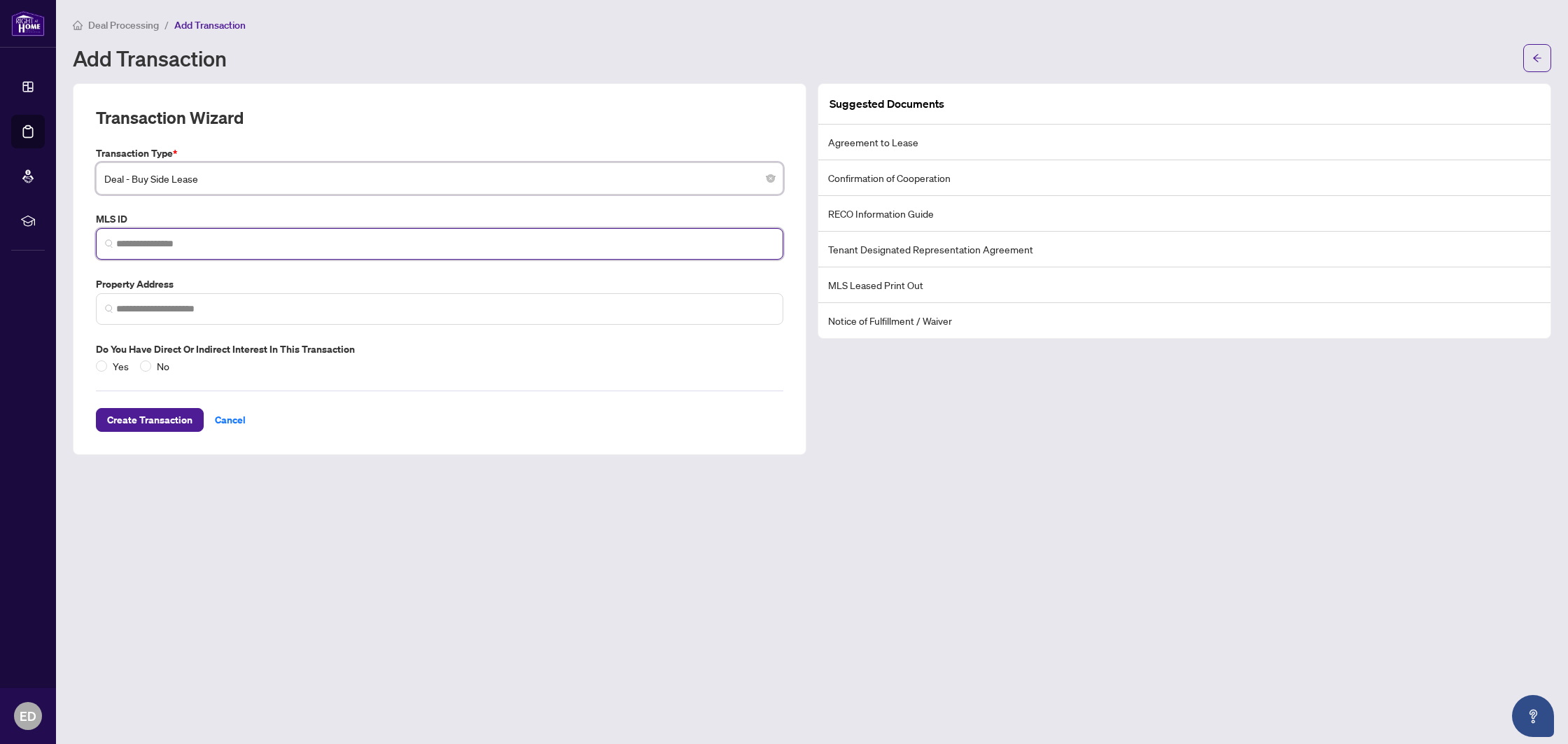
click at [193, 240] on input "search" at bounding box center [445, 243] width 658 height 15
paste input "*********"
type input "*********"
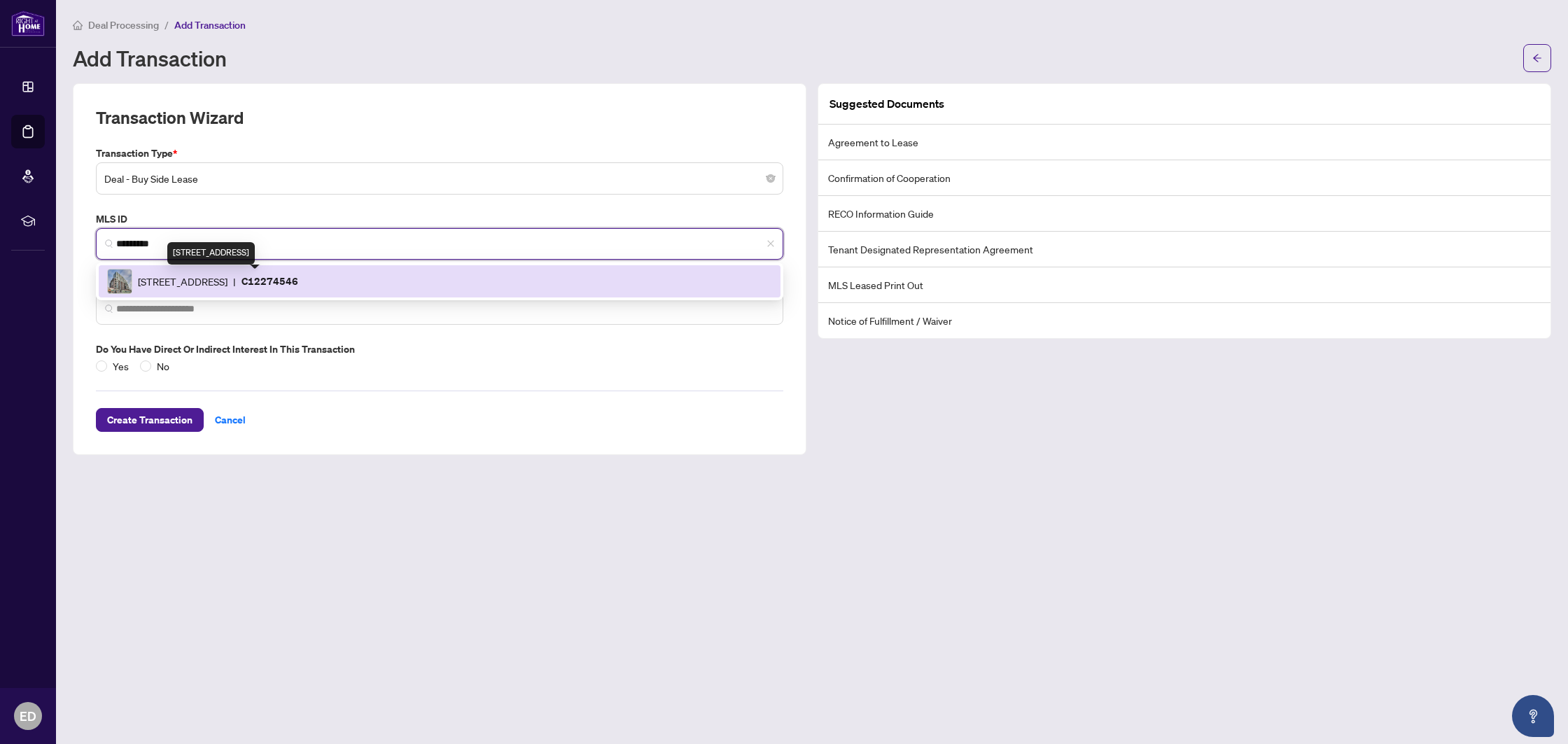
click at [196, 280] on span "[STREET_ADDRESS]" at bounding box center [182, 281] width 89 height 16
type input "**********"
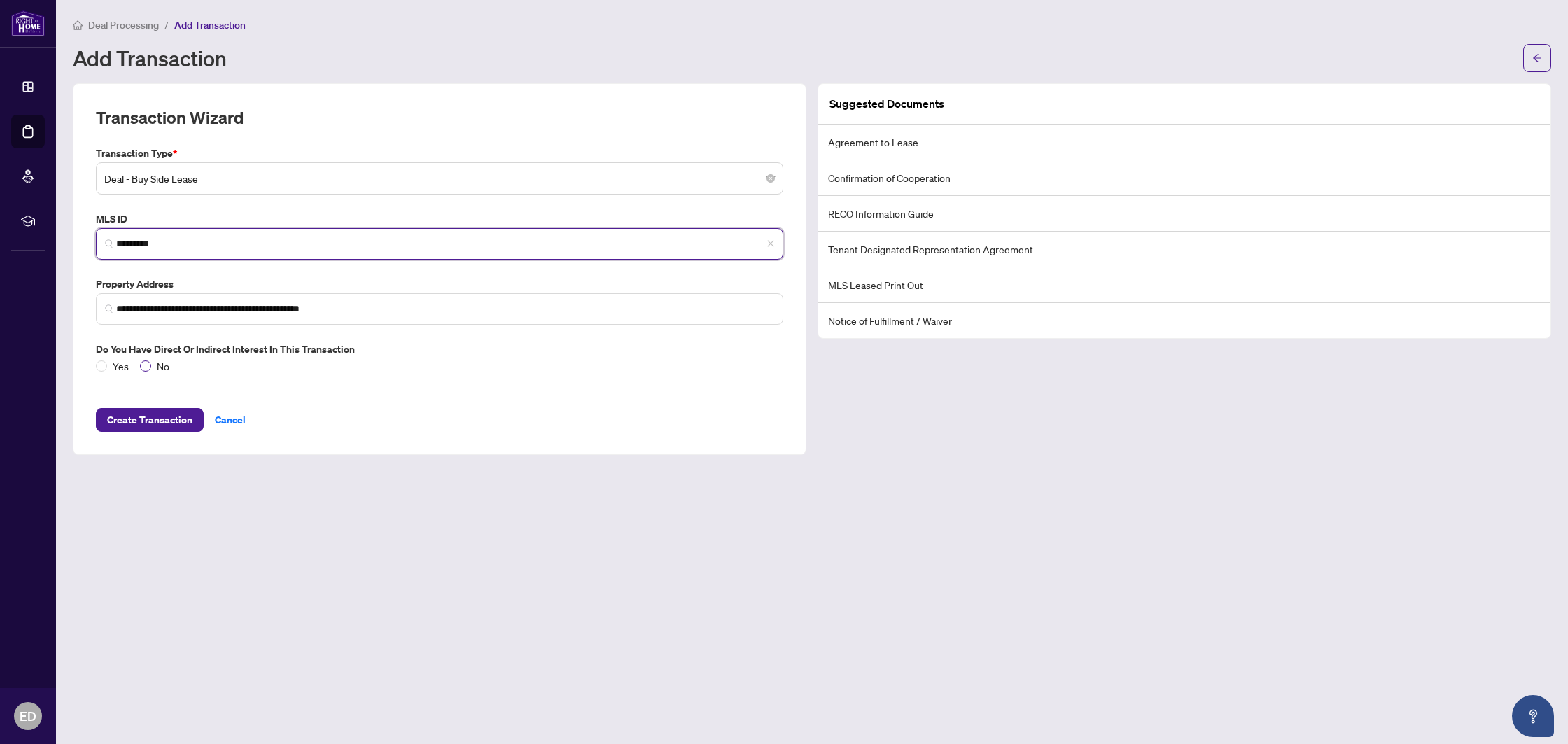
type input "*********"
click at [152, 365] on span "No" at bounding box center [162, 366] width 23 height 16
click at [151, 420] on span "Create Transaction" at bounding box center [149, 420] width 85 height 23
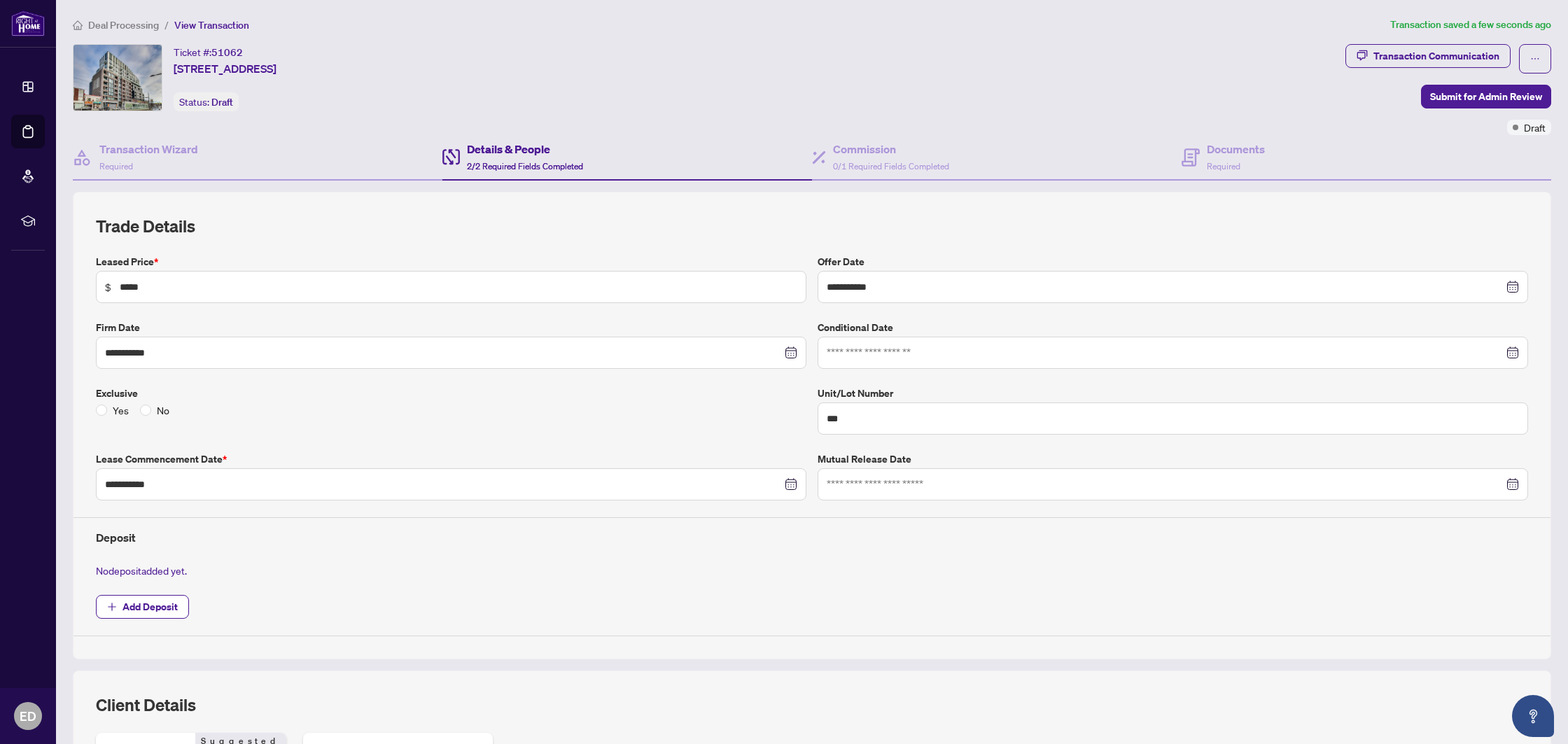
scroll to position [236, 0]
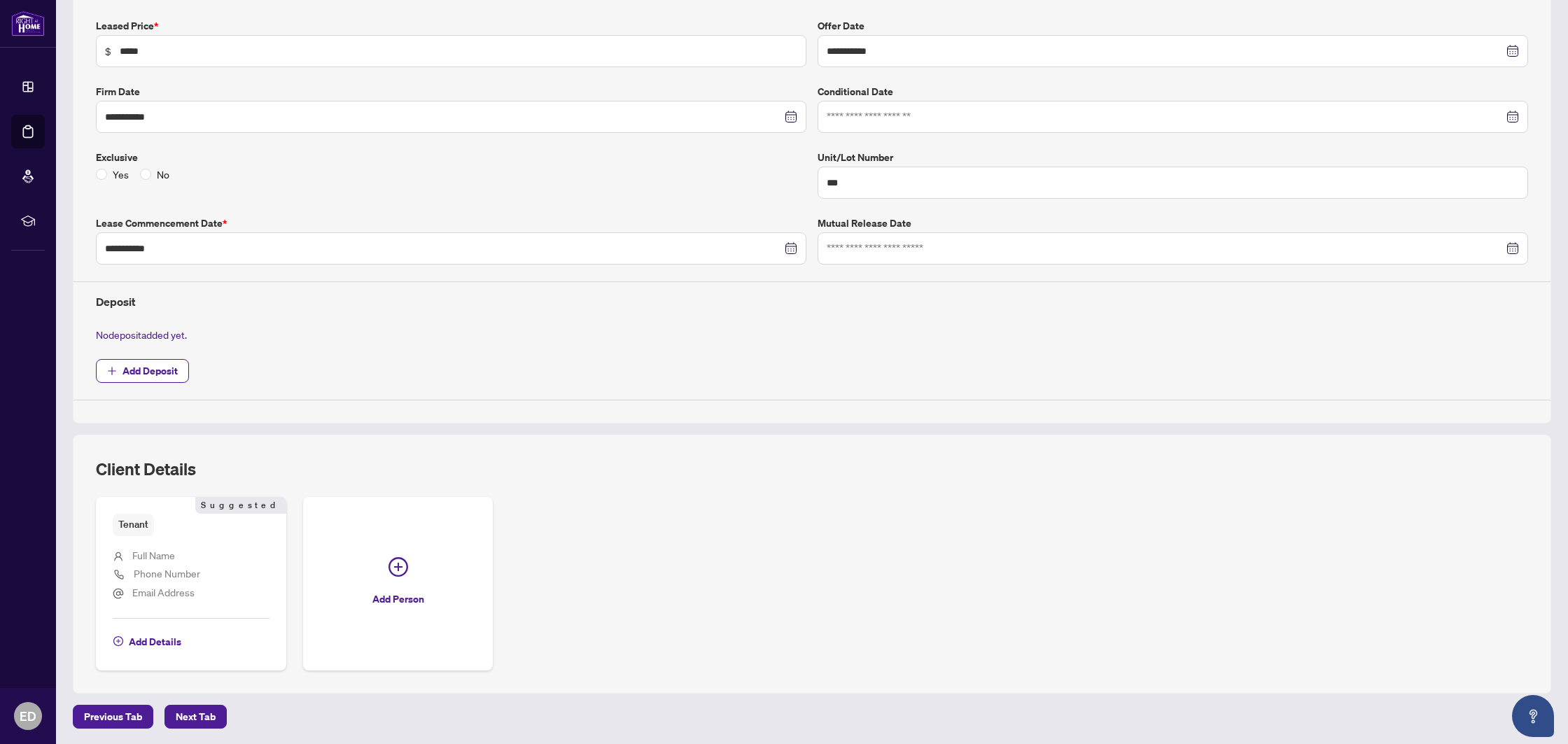
click at [182, 707] on span "Next Tab" at bounding box center [195, 716] width 40 height 23
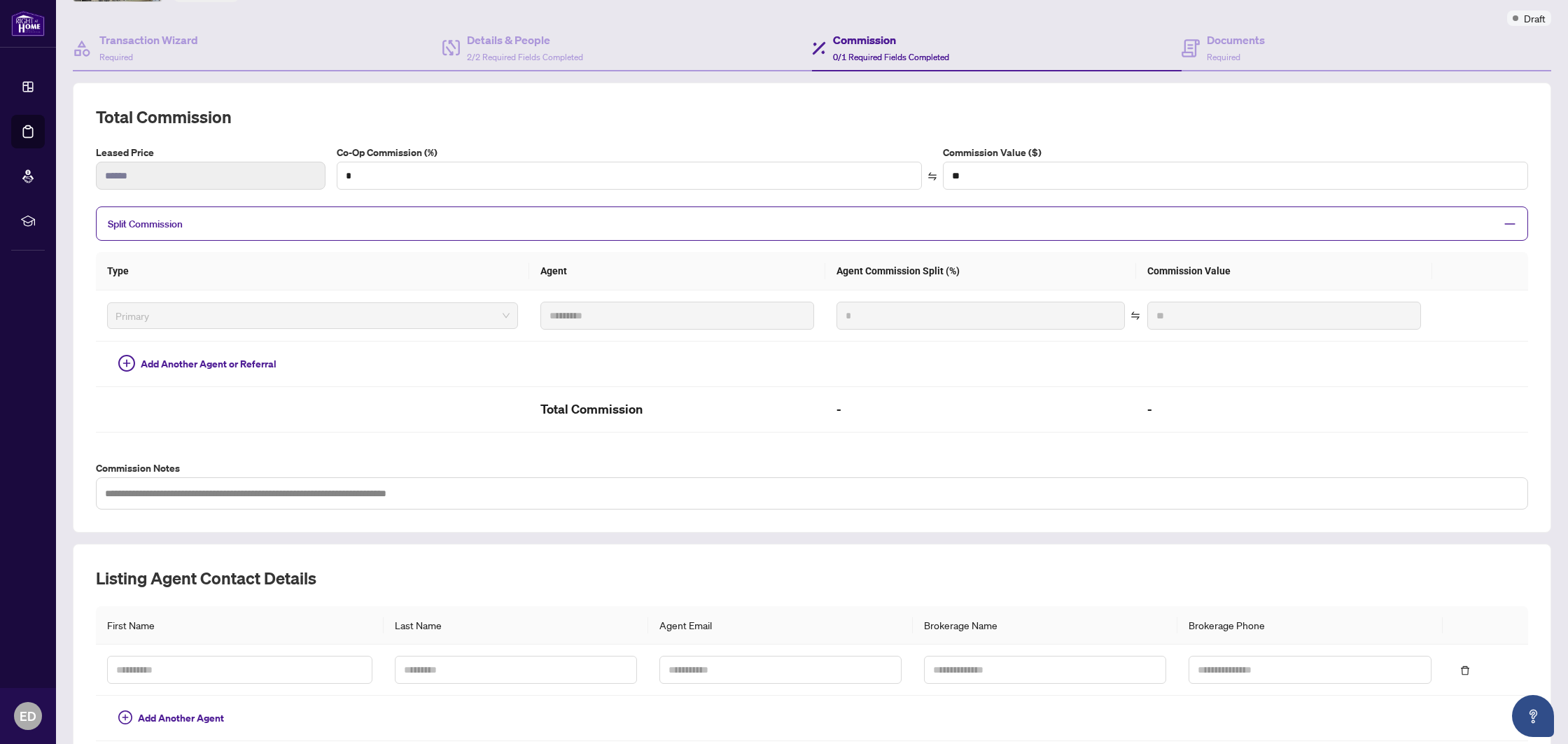
scroll to position [142, 0]
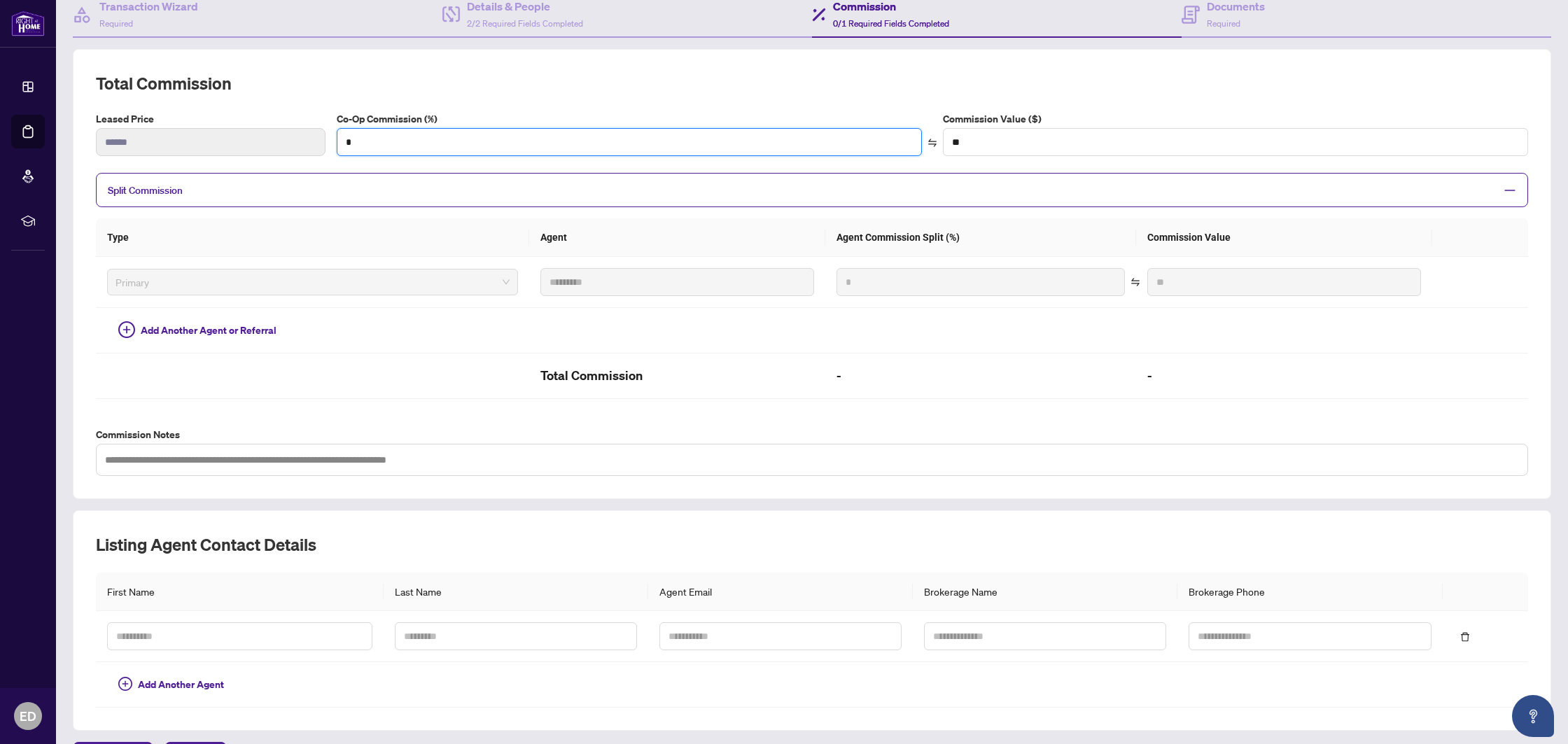
click at [304, 135] on div "Leased Price ****** Co-Op Commission (%) * Commission Value ($) **" at bounding box center [812, 139] width 1443 height 56
type input "*"
type input "*******"
type input "**"
type input "********"
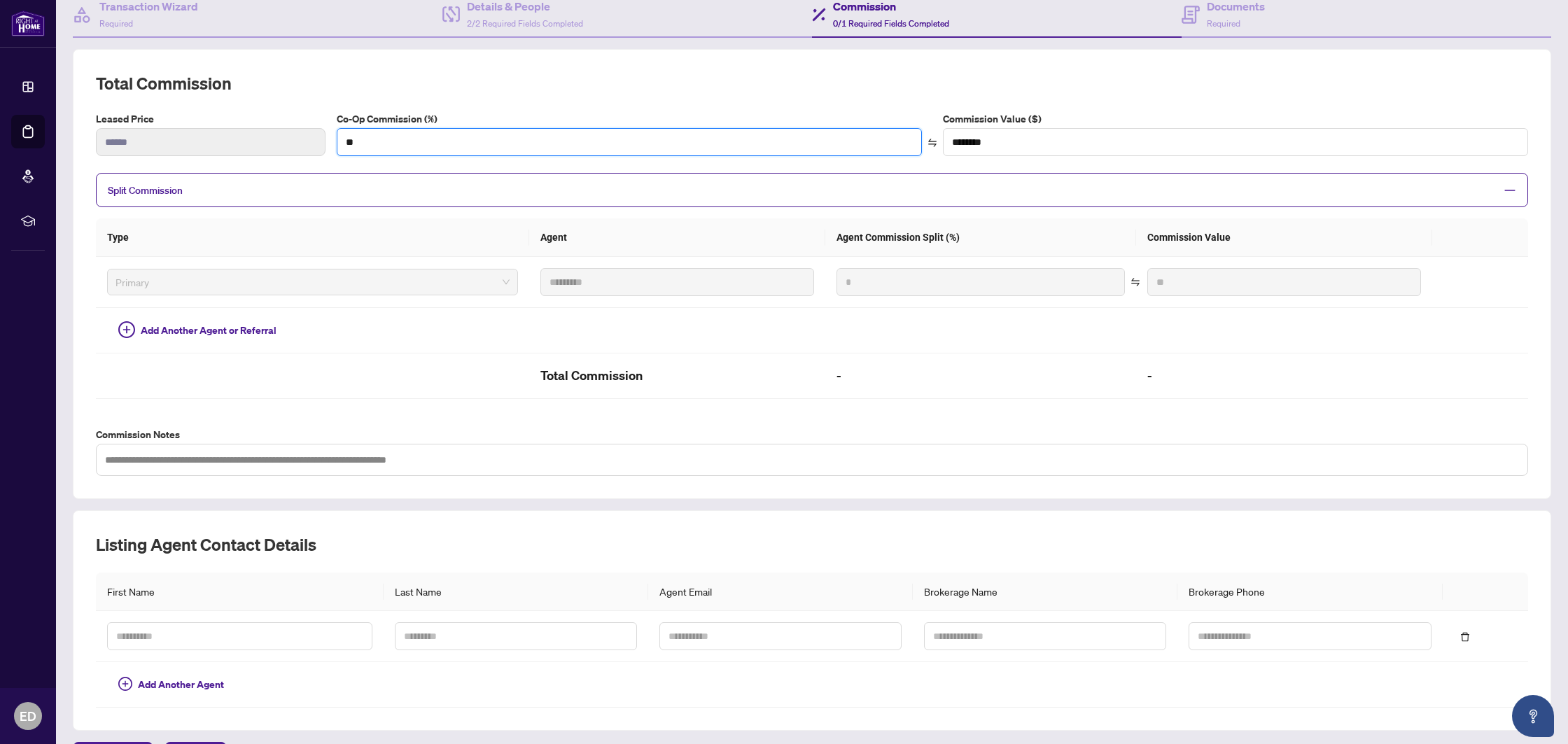
scroll to position [179, 0]
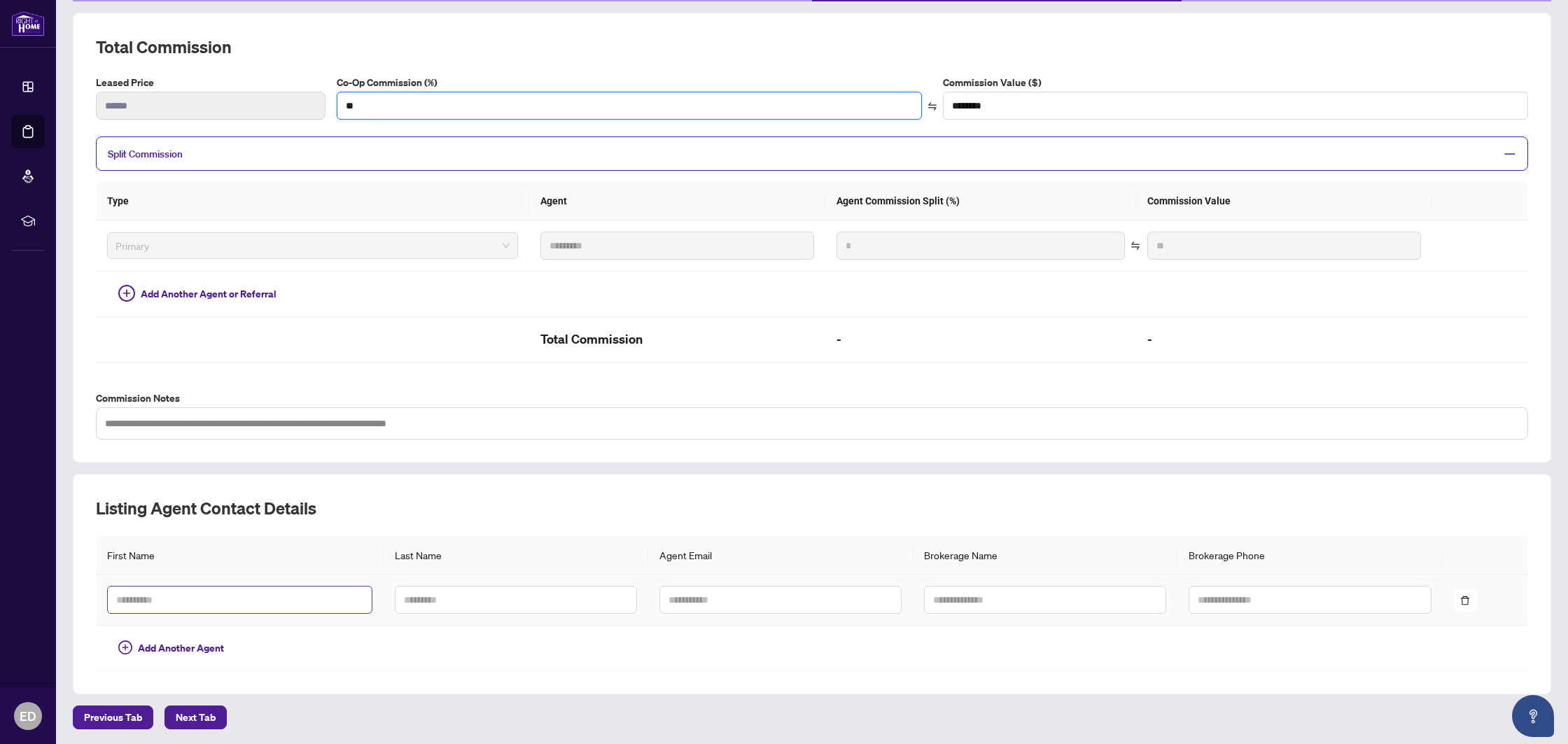
type input "**"
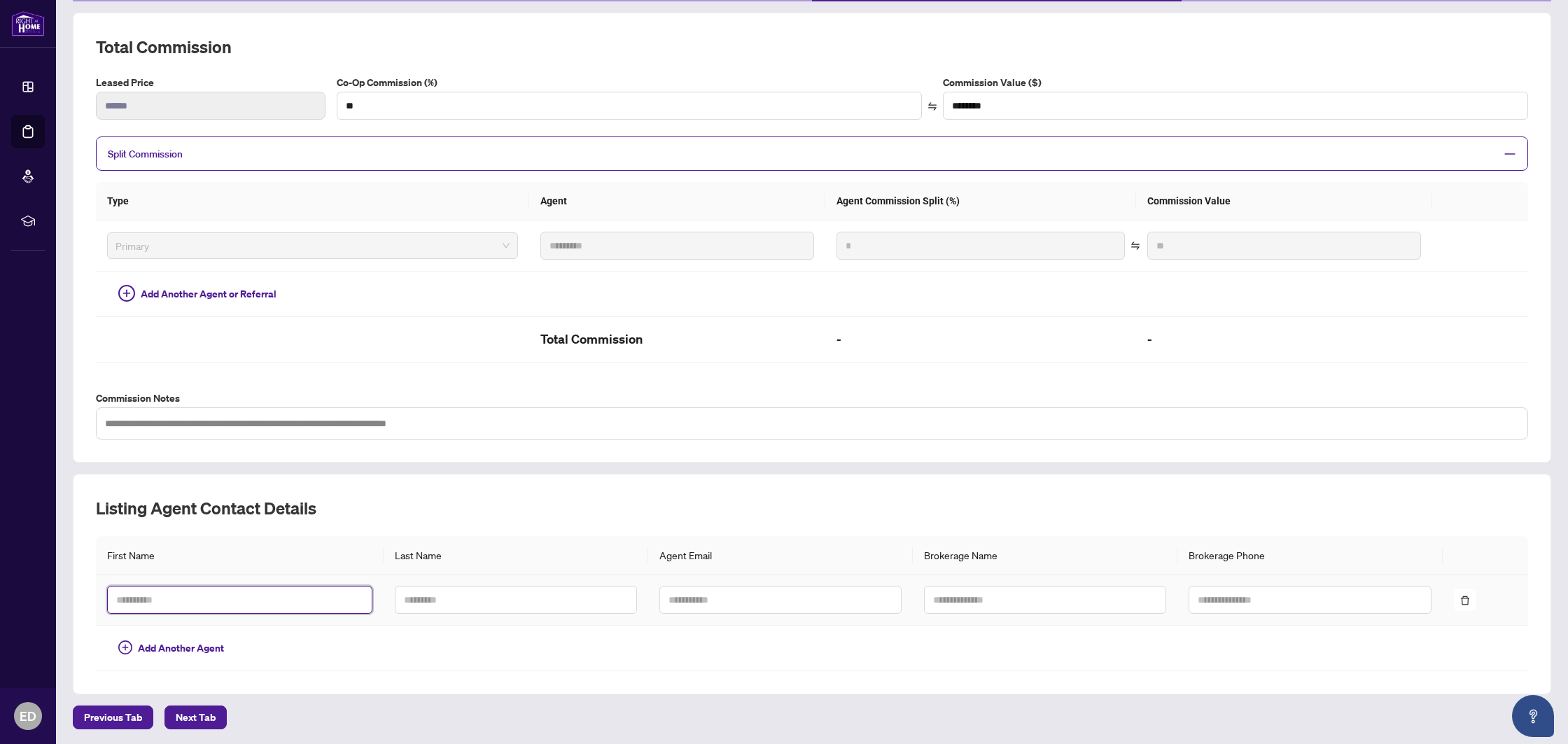
click at [182, 601] on input "text" at bounding box center [239, 600] width 265 height 28
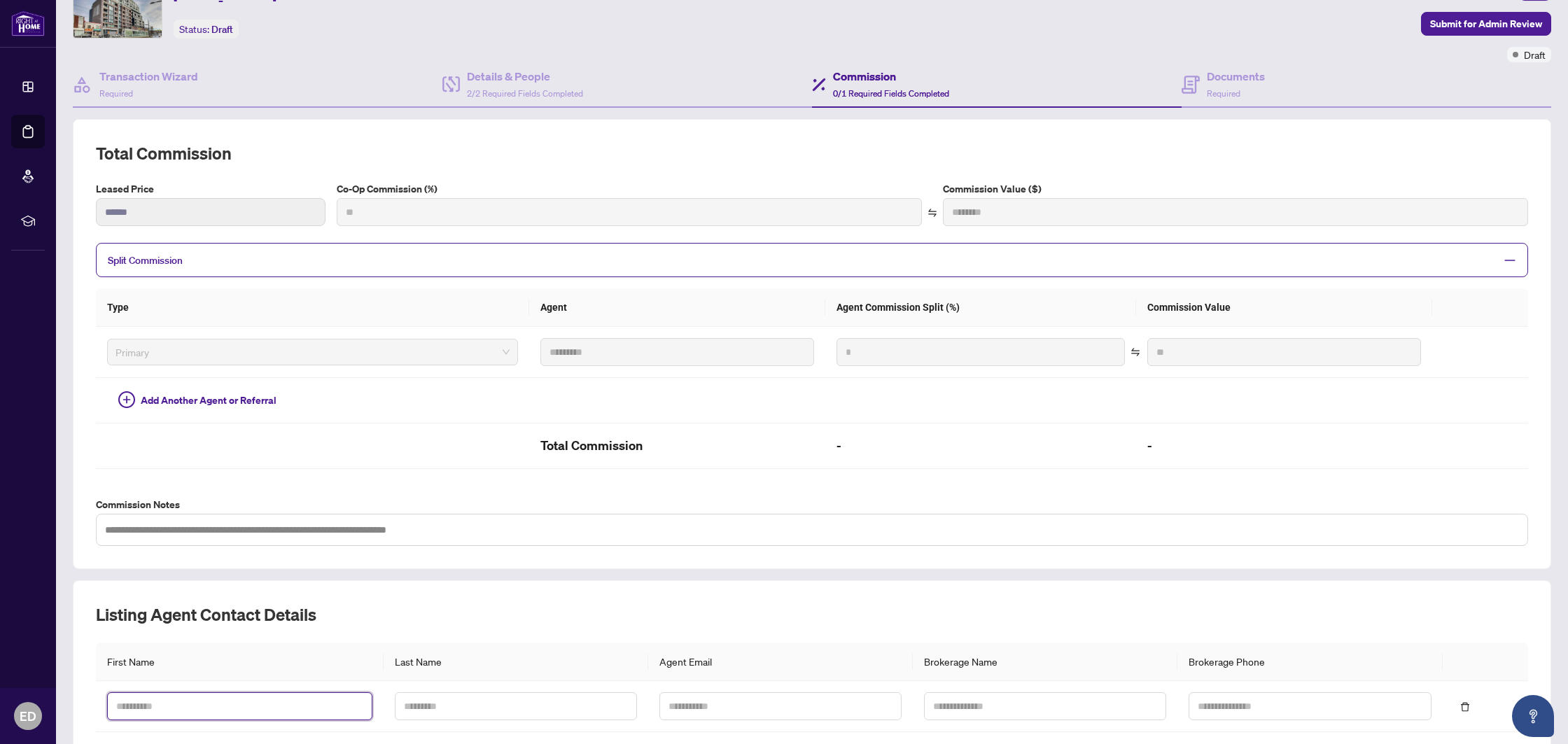
scroll to position [0, 0]
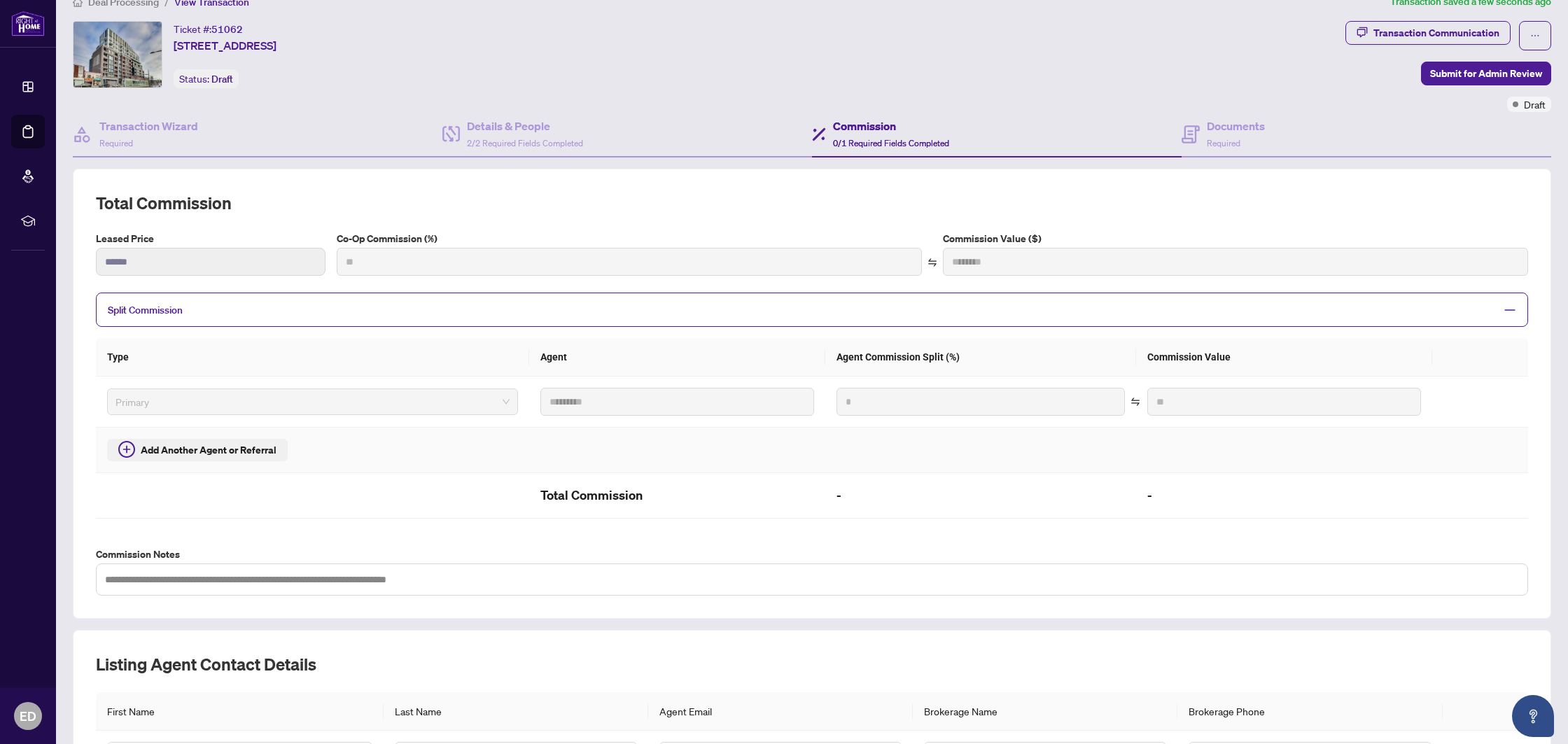
type input "***"
type input "********"
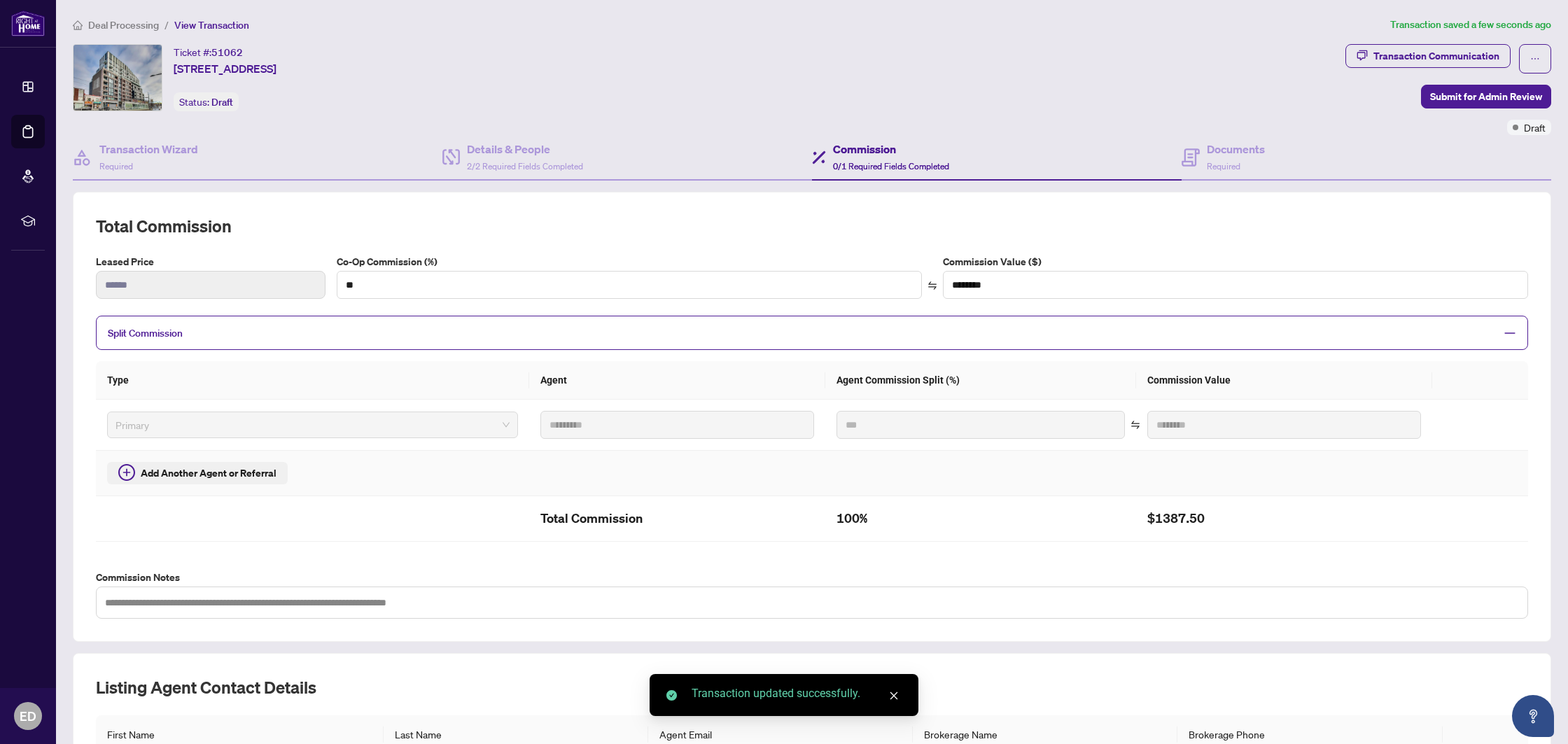
scroll to position [179, 0]
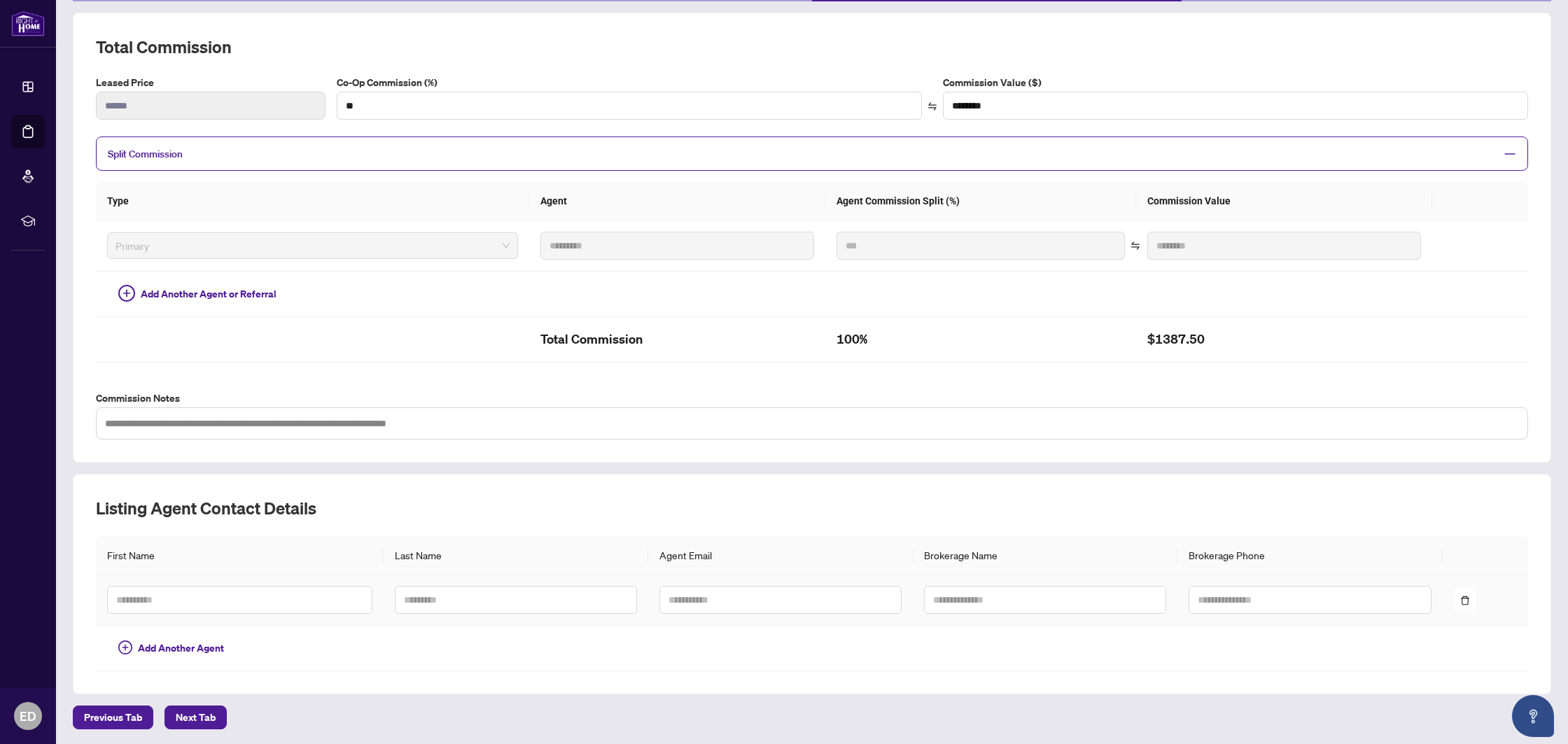
click at [165, 615] on td at bounding box center [239, 600] width 287 height 51
click at [178, 605] on input "text" at bounding box center [239, 600] width 265 height 28
paste input "**********"
drag, startPoint x: 252, startPoint y: 600, endPoint x: 175, endPoint y: 594, distance: 77.2
click at [175, 595] on input "**********" at bounding box center [239, 600] width 265 height 28
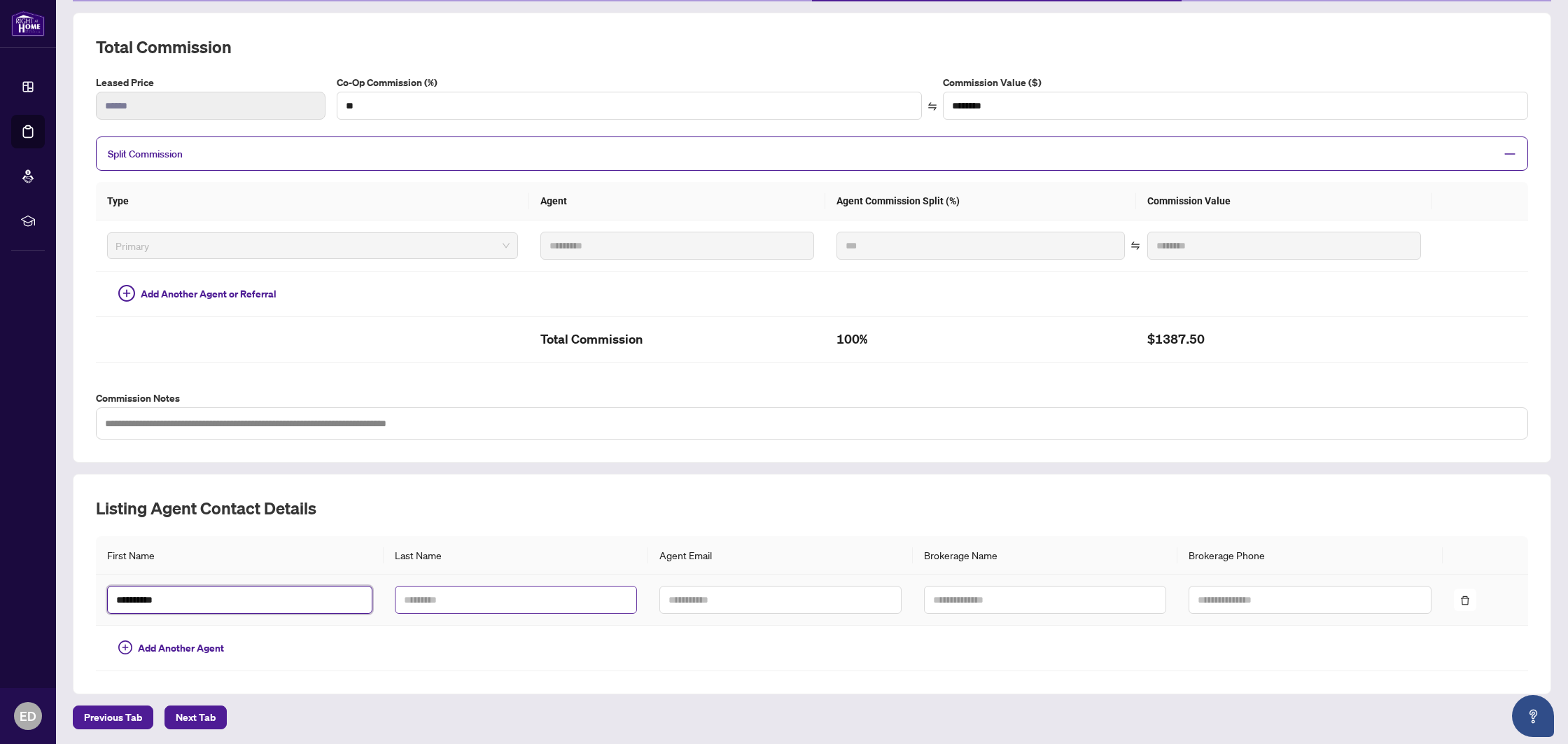
type input "*********"
click at [429, 607] on input "text" at bounding box center [516, 600] width 242 height 28
paste input "*********"
type input "*********"
click at [692, 589] on input "text" at bounding box center [780, 600] width 242 height 28
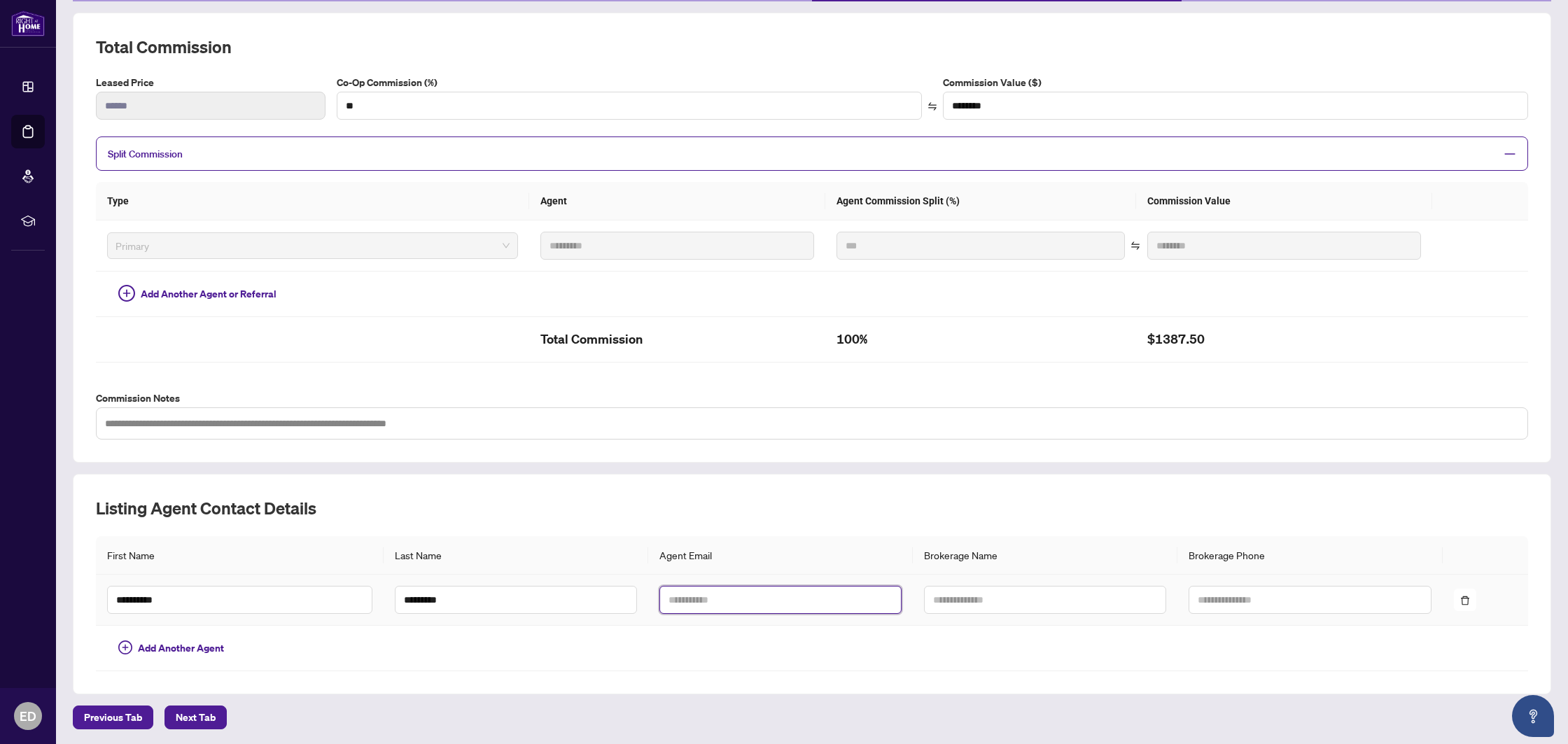
paste input "**********"
type input "**********"
click at [1009, 602] on input "text" at bounding box center [1044, 600] width 242 height 28
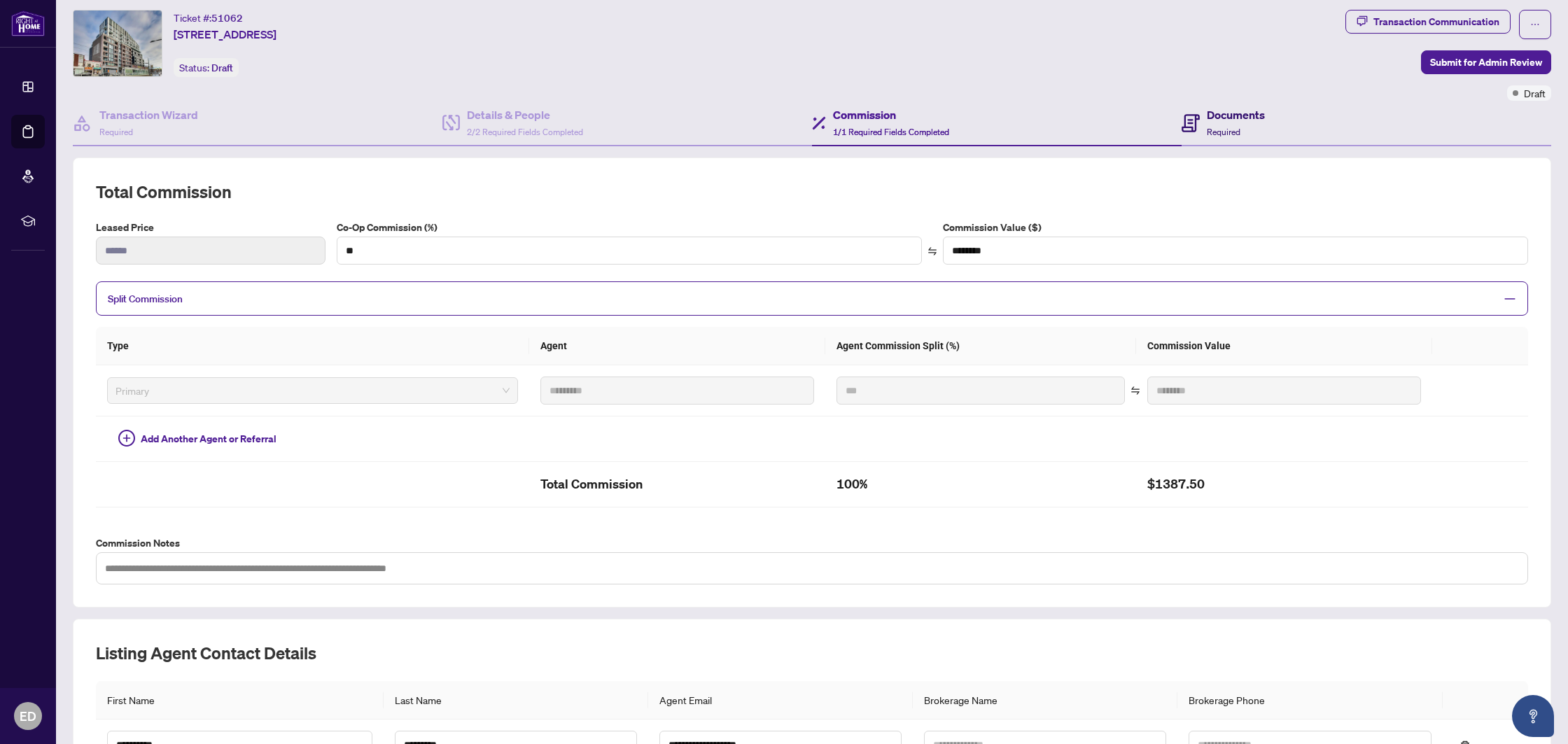
click at [1246, 125] on div "Documents Required" at bounding box center [1235, 123] width 58 height 33
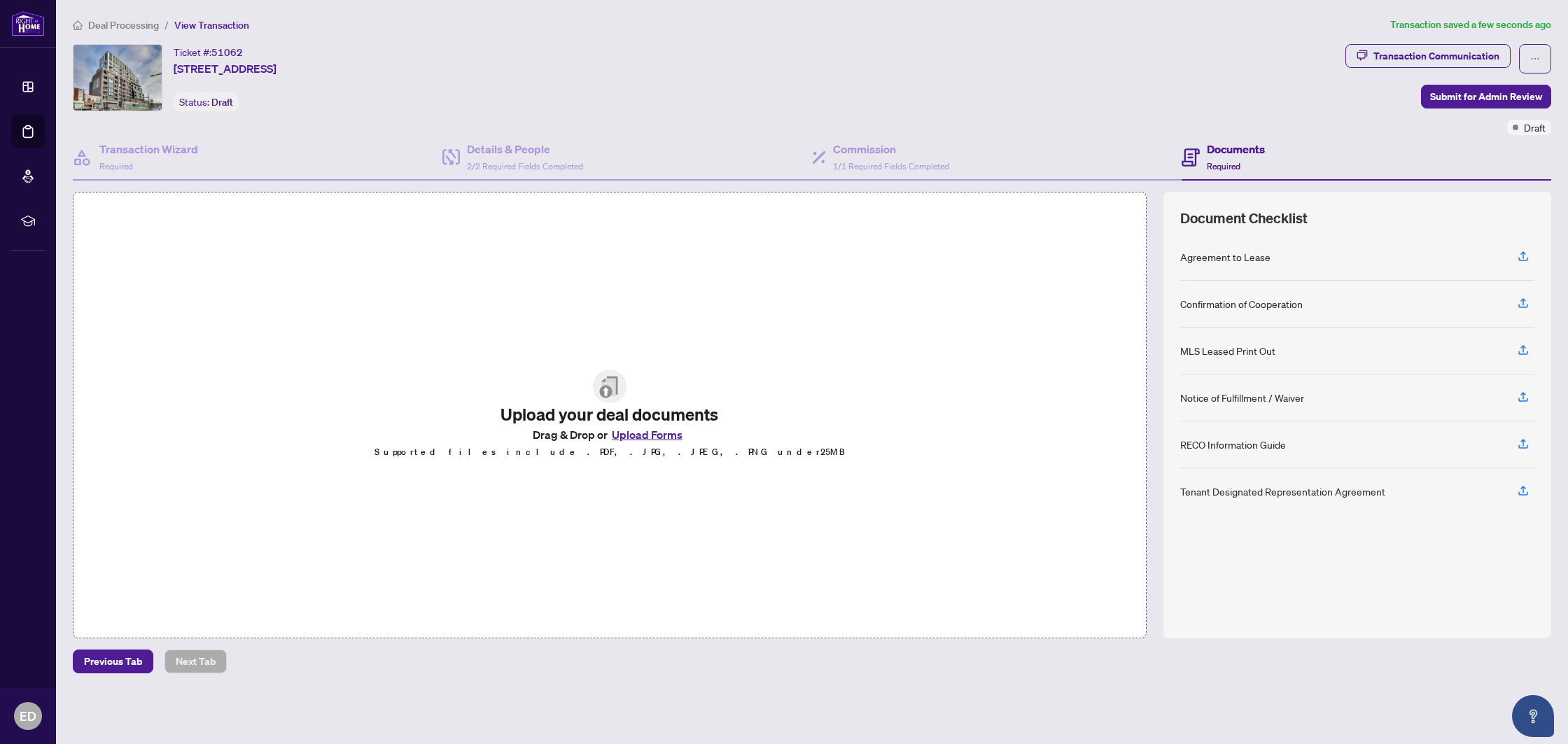
click at [653, 441] on button "Upload Forms" at bounding box center [647, 434] width 79 height 18
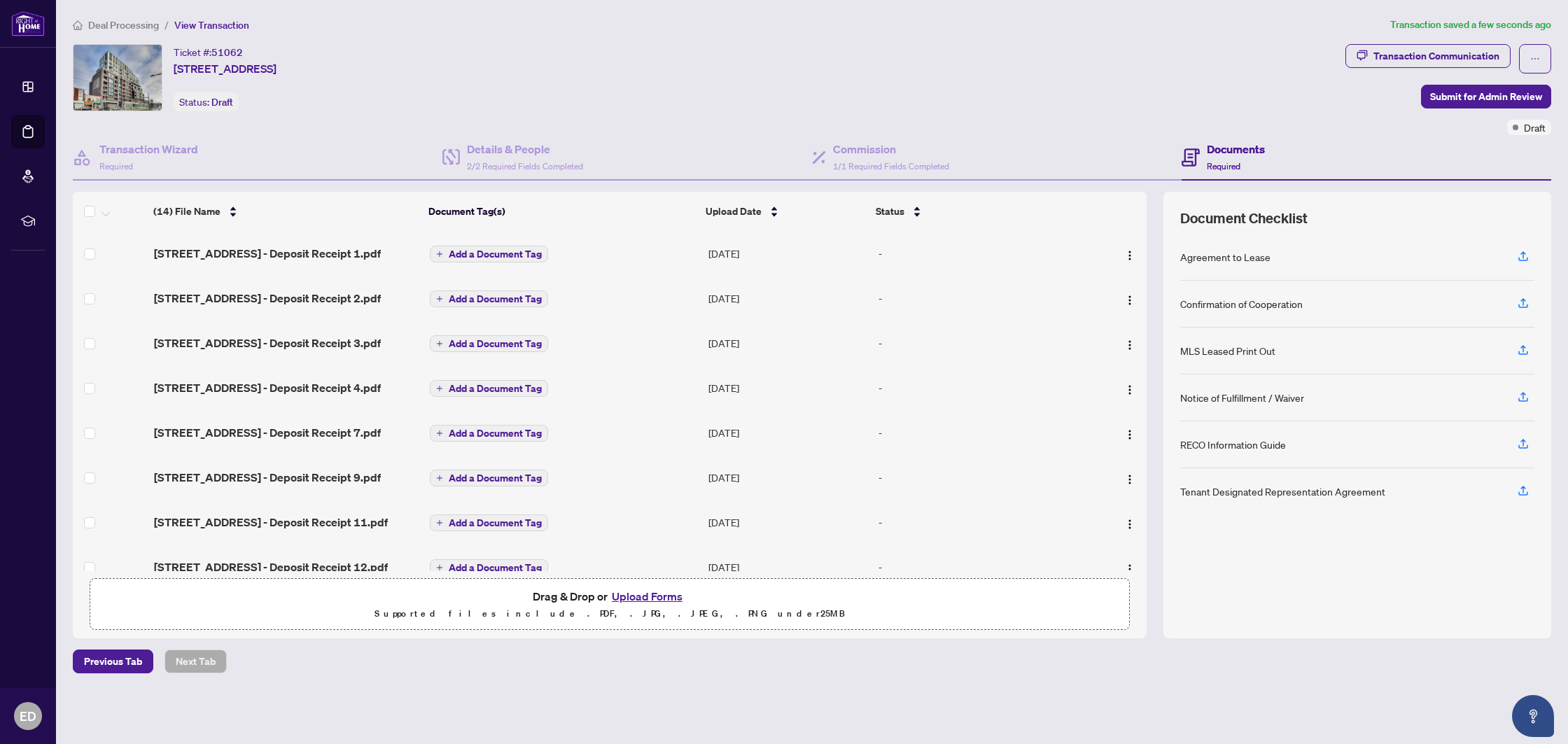
scroll to position [314, 0]
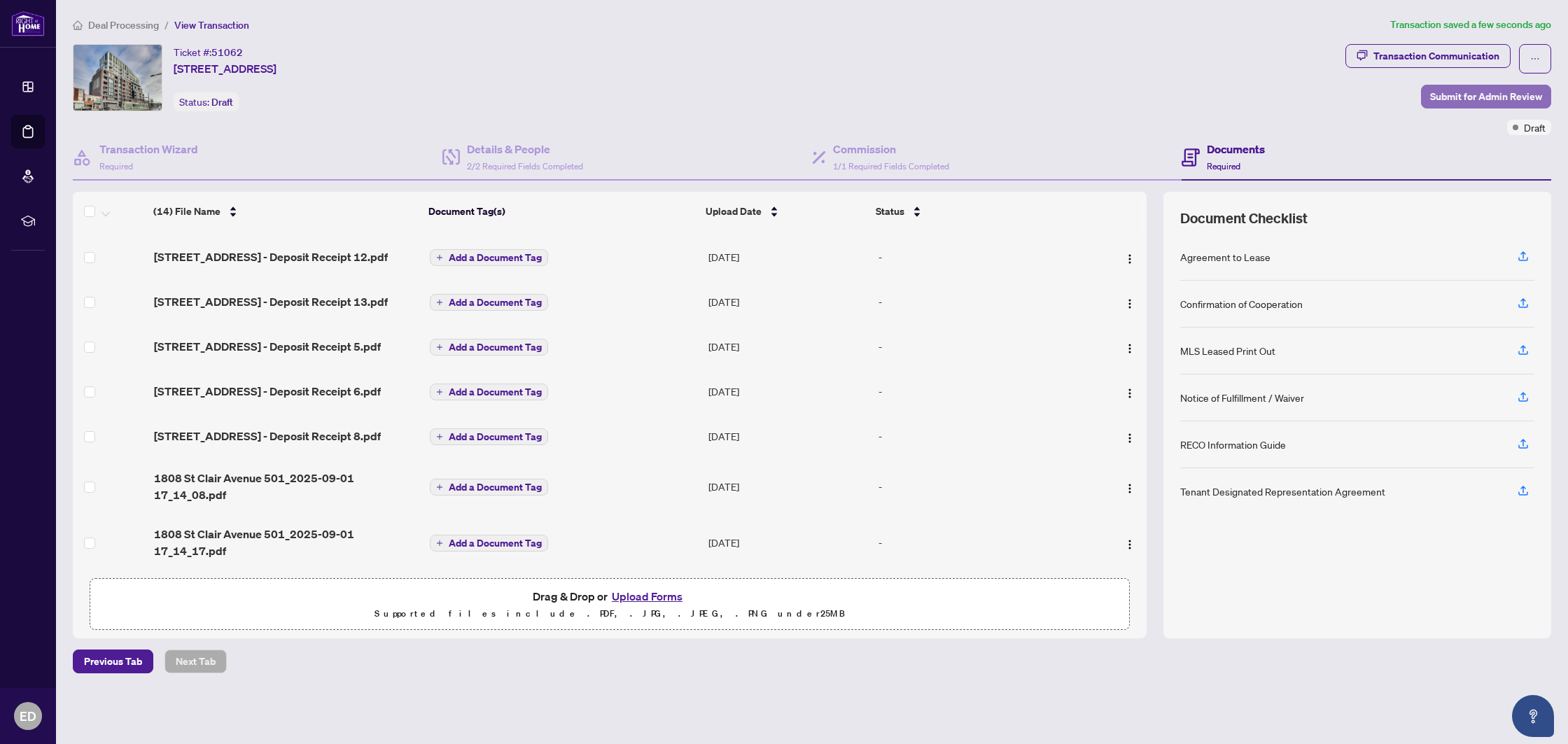
click at [1468, 85] on button "Submit for Admin Review" at bounding box center [1486, 96] width 130 height 23
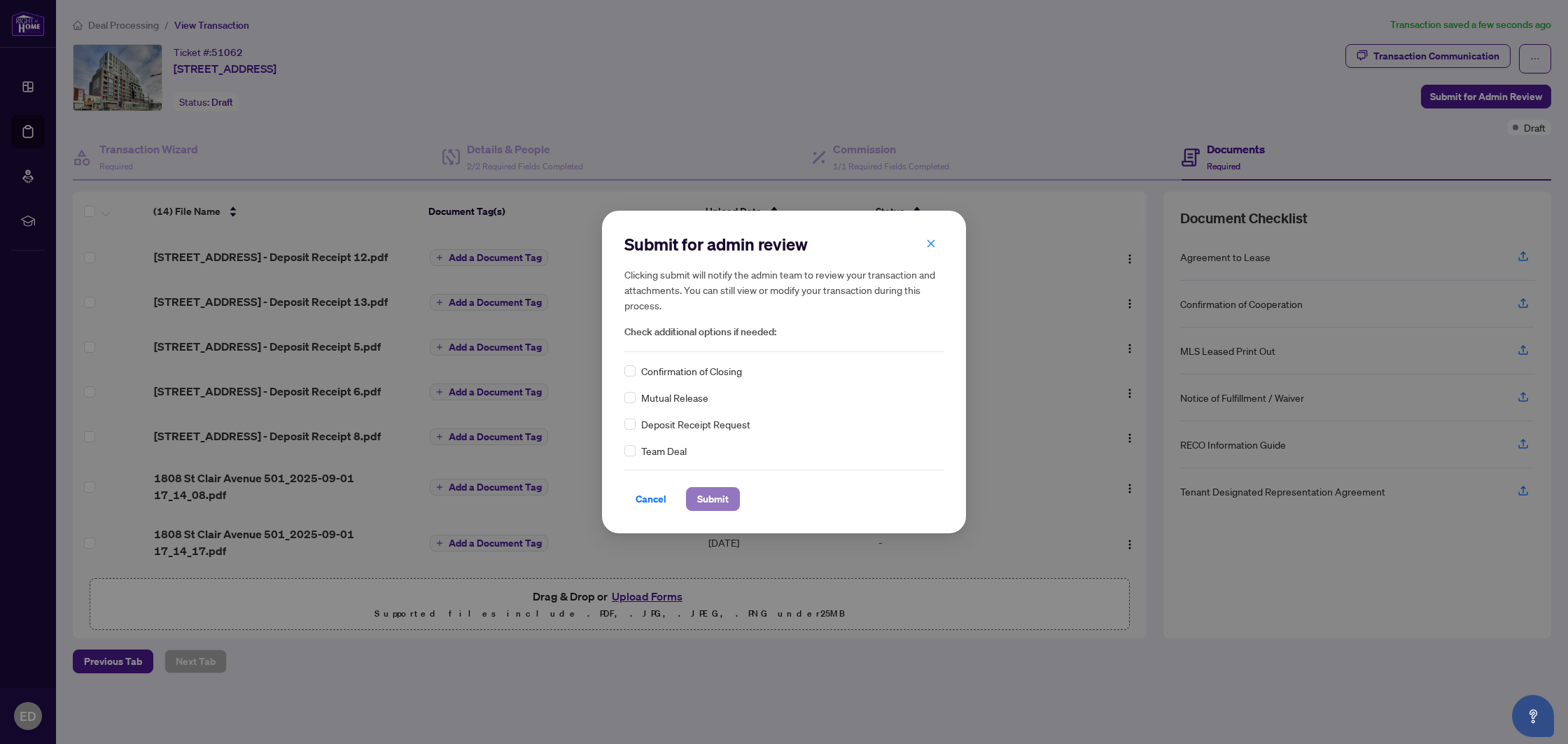
click at [710, 498] on span "Submit" at bounding box center [713, 499] width 31 height 23
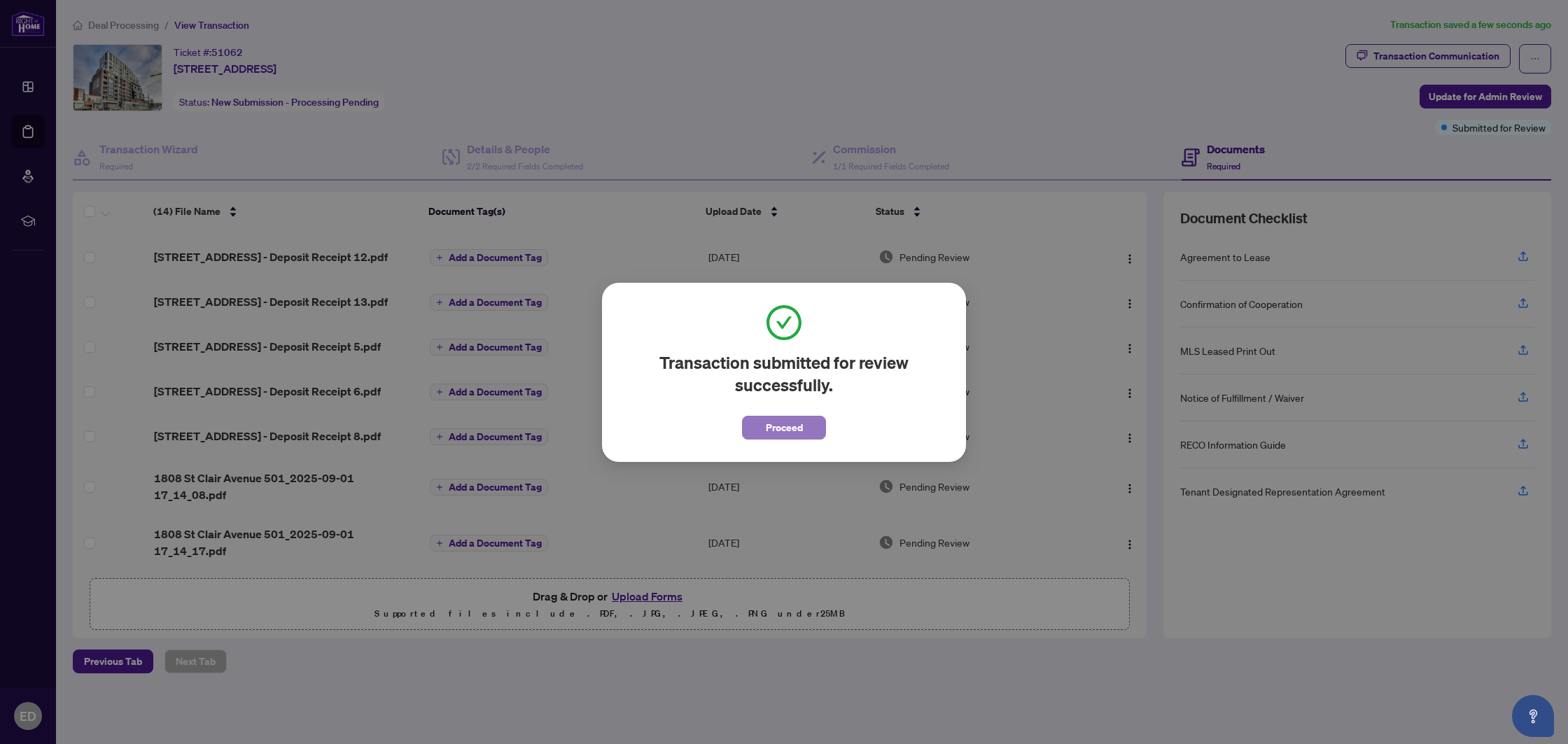
click at [780, 428] on span "Proceed" at bounding box center [784, 428] width 37 height 23
